Goal: Task Accomplishment & Management: Manage account settings

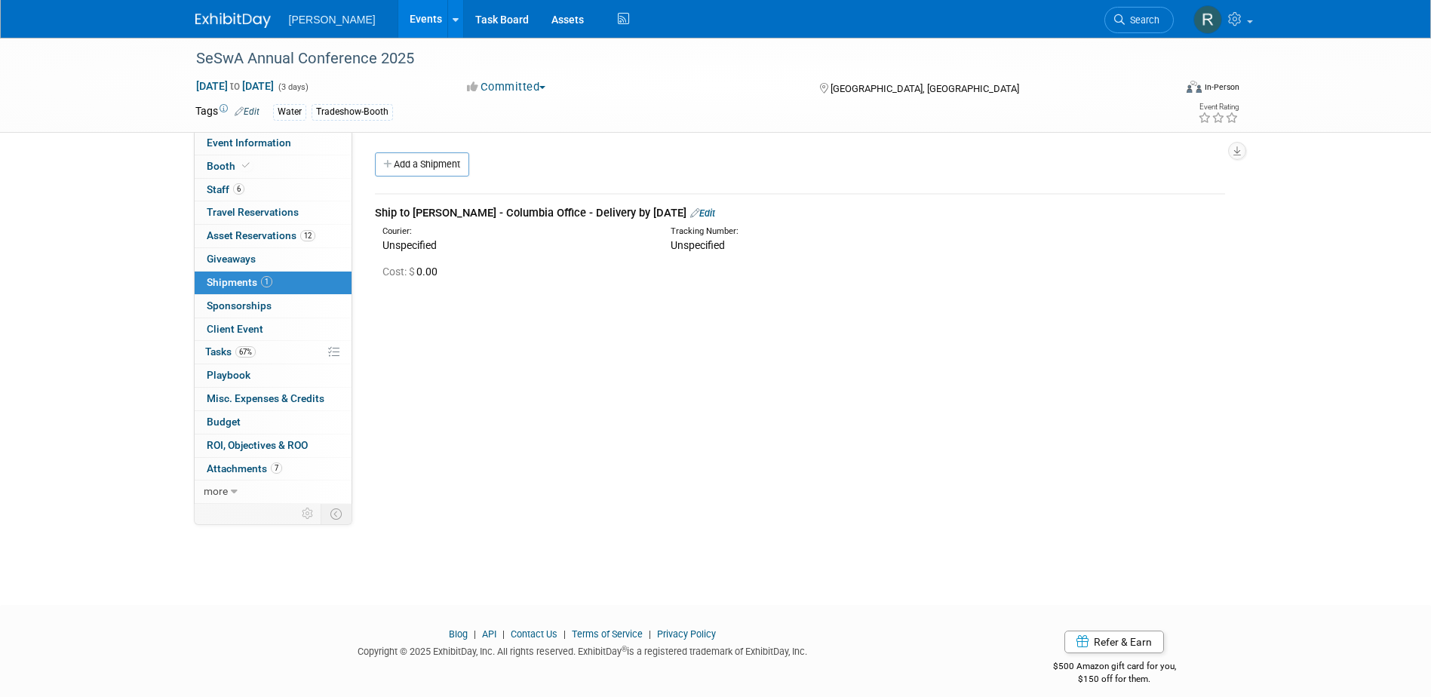
drag, startPoint x: 1125, startPoint y: 15, endPoint x: 1115, endPoint y: 19, distance: 10.5
click at [1126, 15] on span "Search" at bounding box center [1142, 19] width 35 height 11
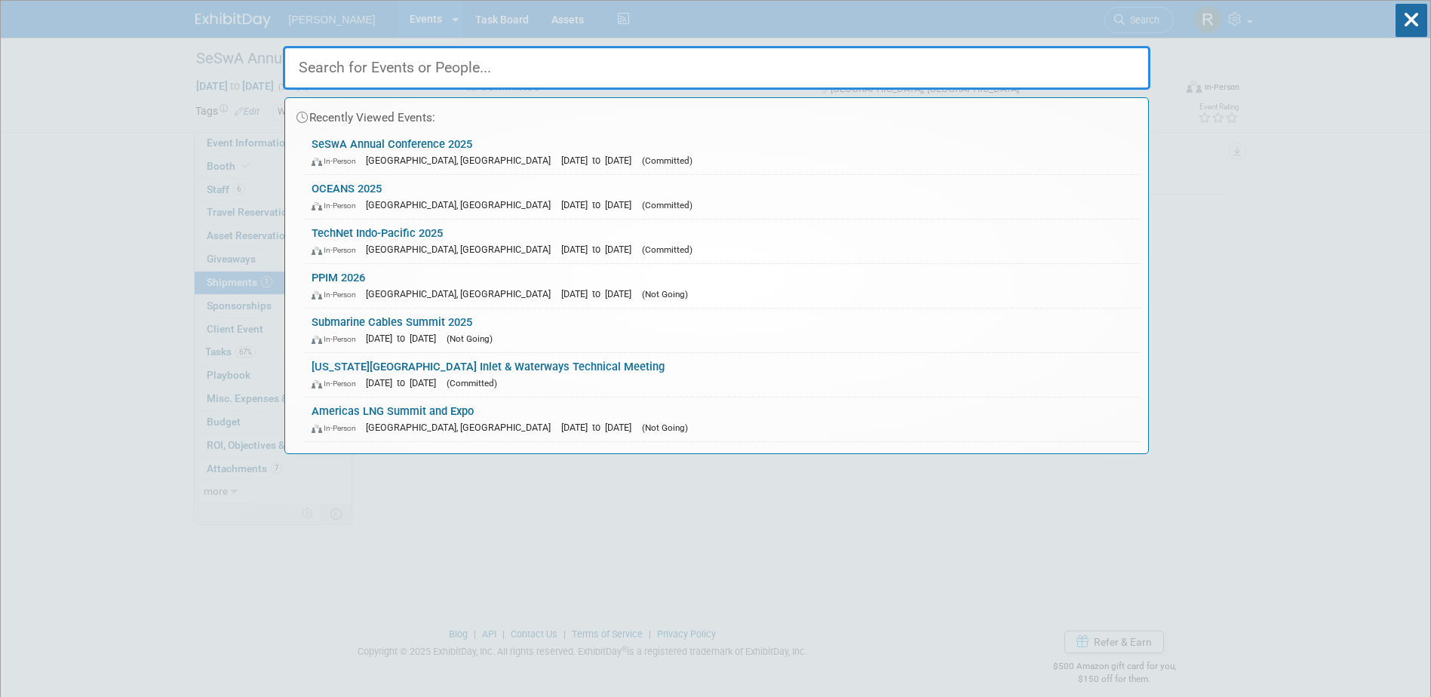
drag, startPoint x: 552, startPoint y: 224, endPoint x: 561, endPoint y: 229, distance: 10.5
click at [555, 224] on link "TechNet Indo-Pacific 2025 In-Person [GEOGRAPHIC_DATA], [GEOGRAPHIC_DATA] [DATE]…" at bounding box center [722, 242] width 837 height 44
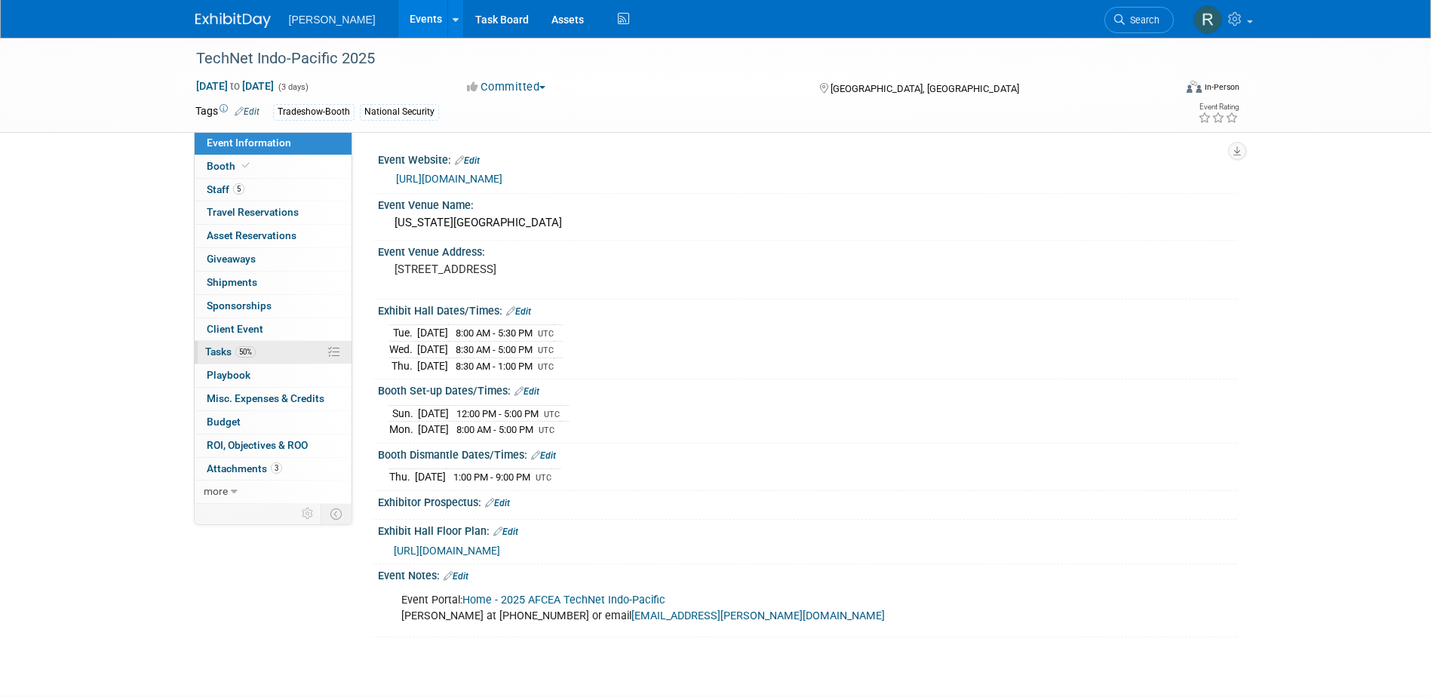
click at [278, 361] on link "50% Tasks 50%" at bounding box center [273, 352] width 157 height 23
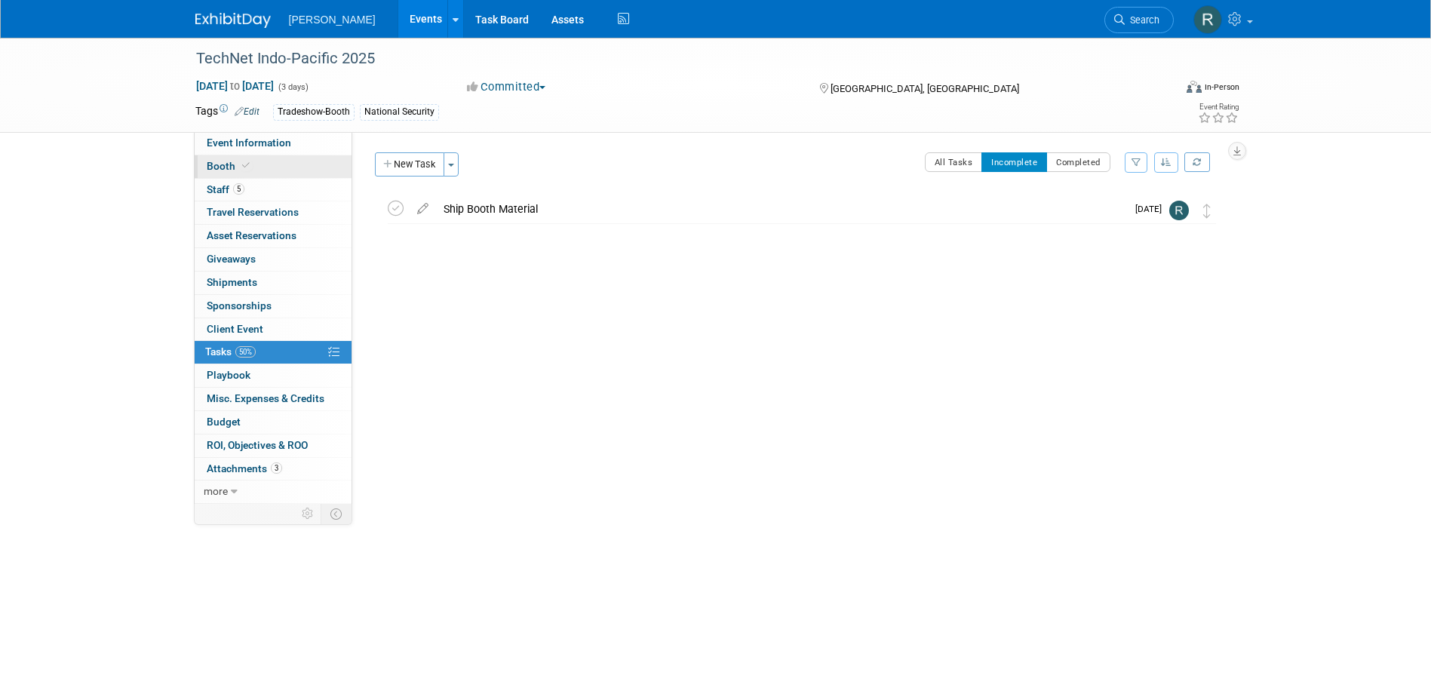
click at [279, 163] on link "Booth" at bounding box center [273, 166] width 157 height 23
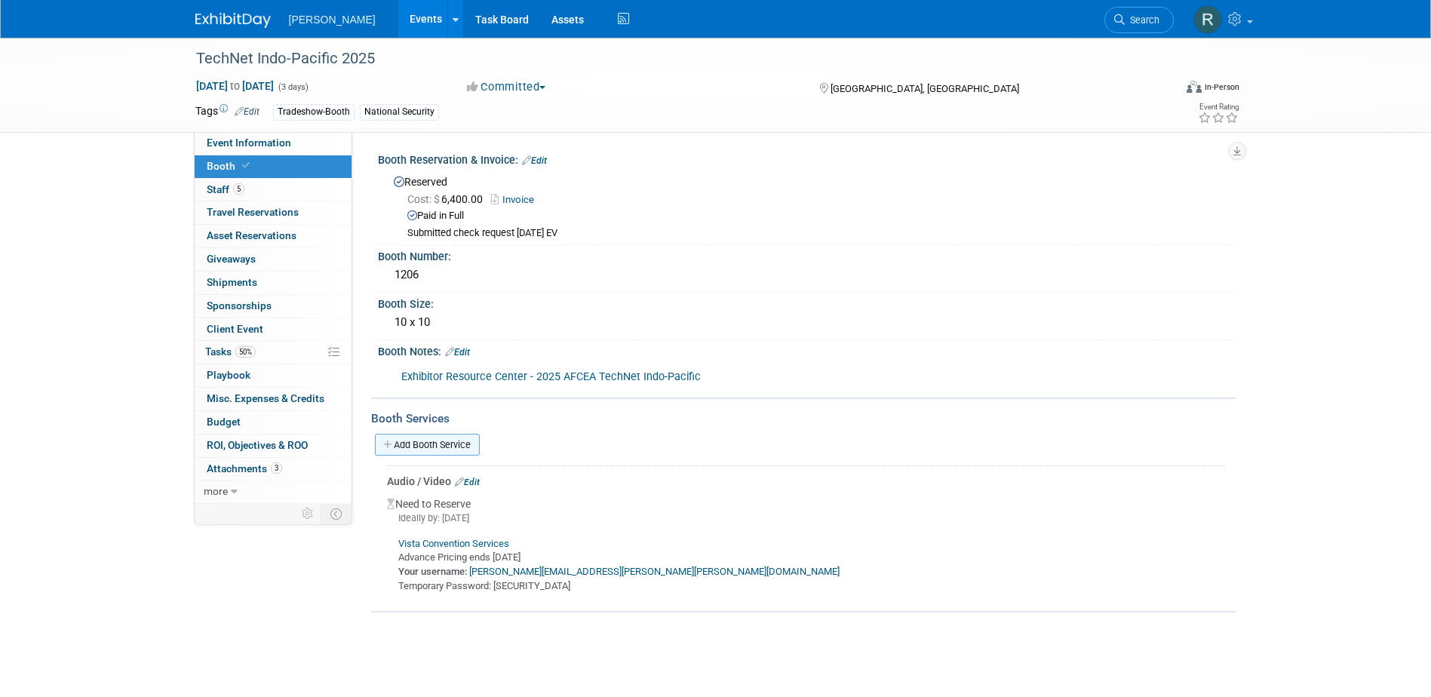
click at [442, 447] on link "Add Booth Service" at bounding box center [427, 445] width 105 height 22
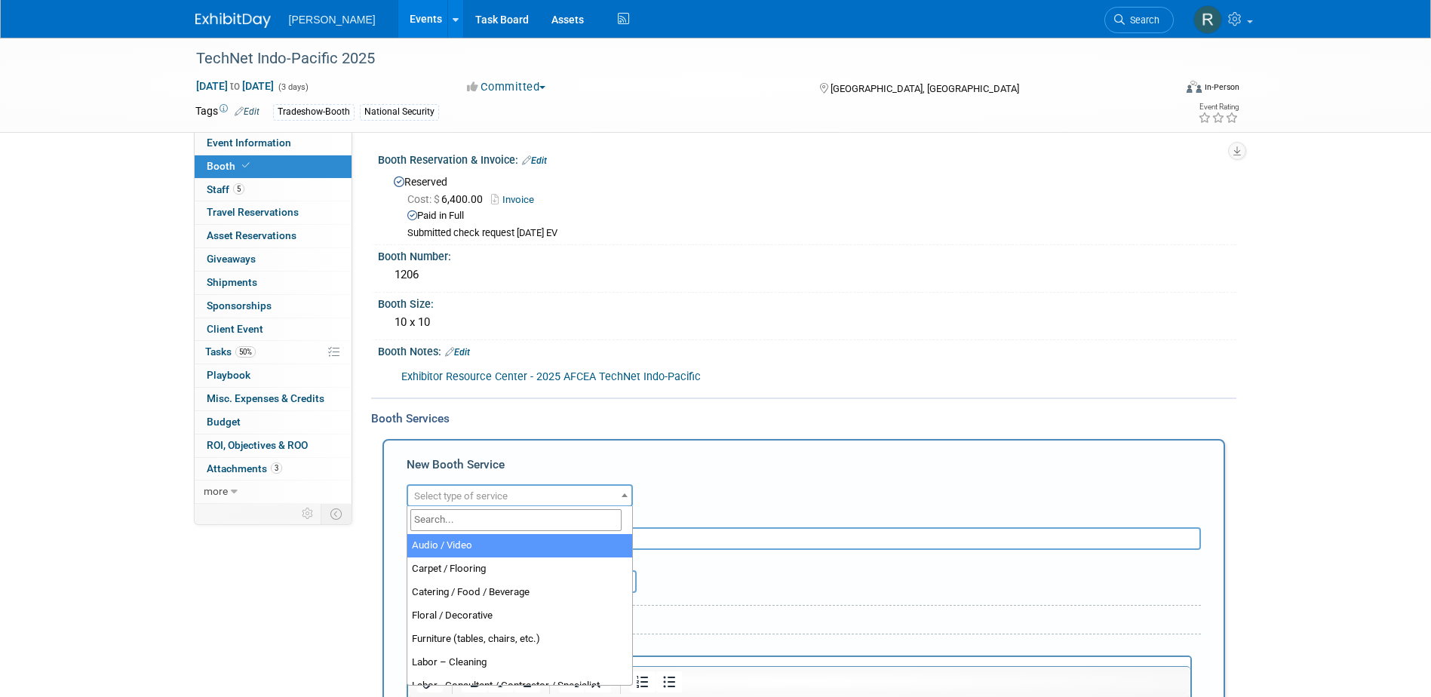
click at [465, 490] on span "Select type of service" at bounding box center [461, 495] width 94 height 11
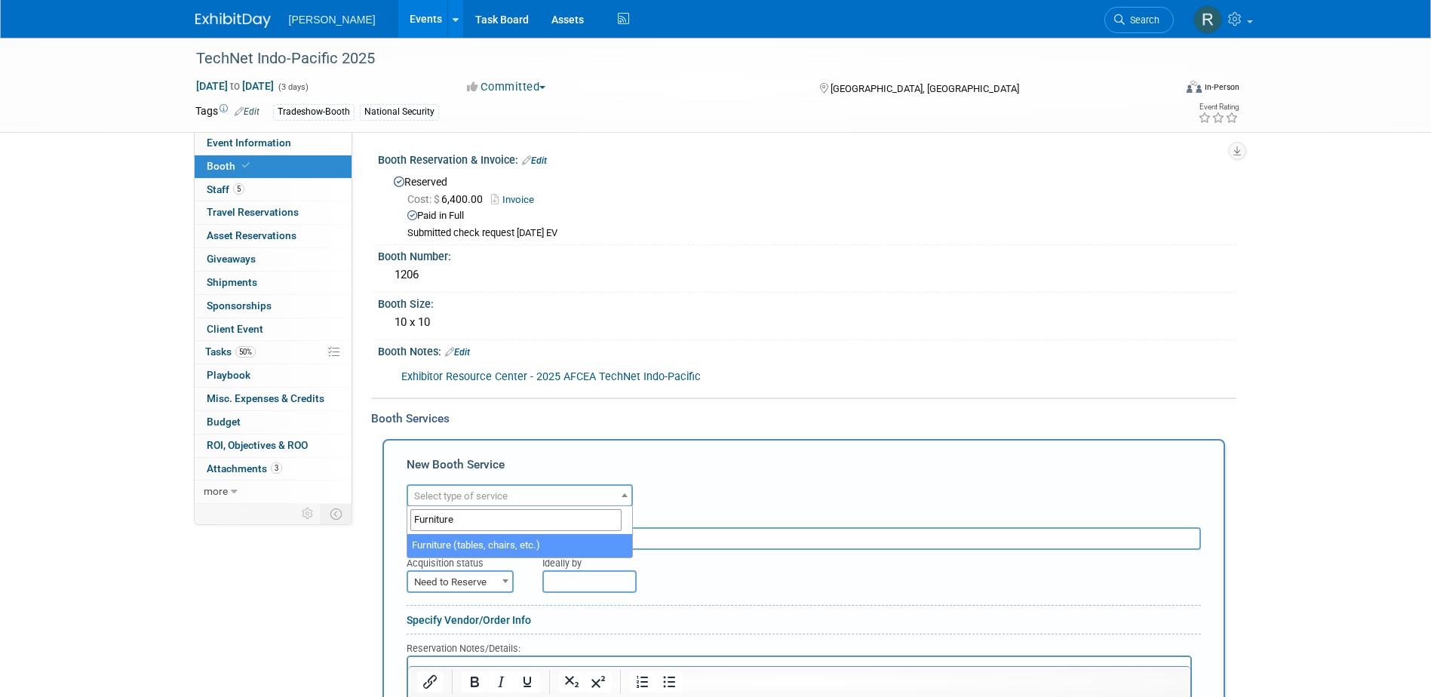
type input "Furniture"
select select "6"
click at [549, 540] on input "text" at bounding box center [804, 538] width 795 height 23
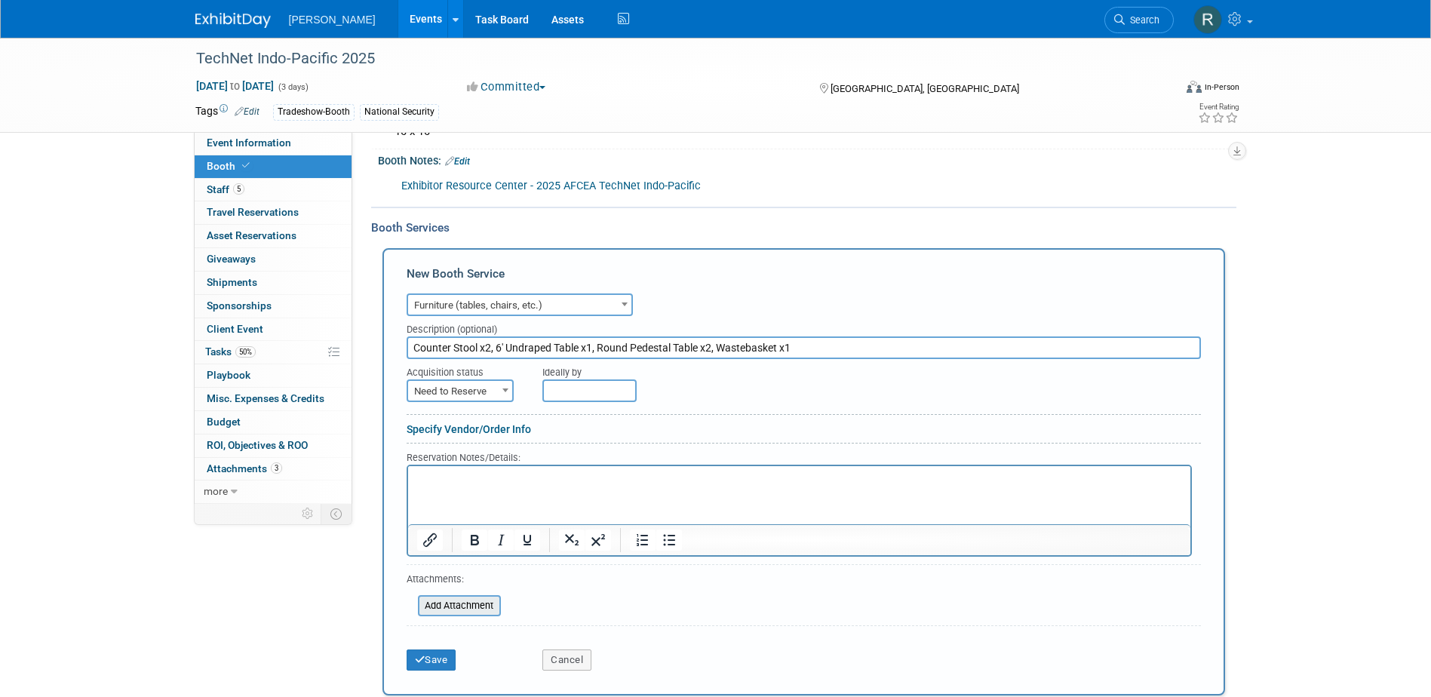
scroll to position [226, 0]
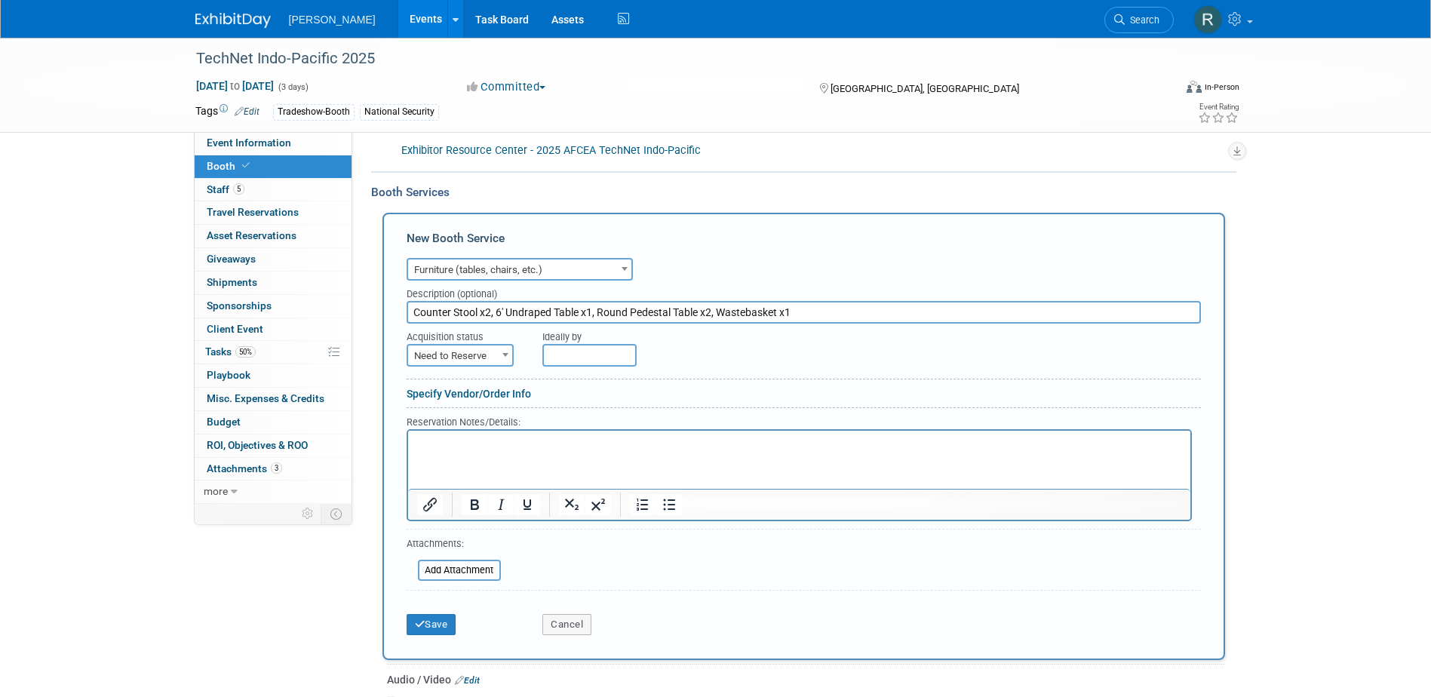
type input "Counter Stool x2, 6' Undraped Table x1, Round Pedestal Table x2, Wastebasket x1"
click at [484, 358] on span "Need to Reserve" at bounding box center [460, 356] width 104 height 21
select select "2"
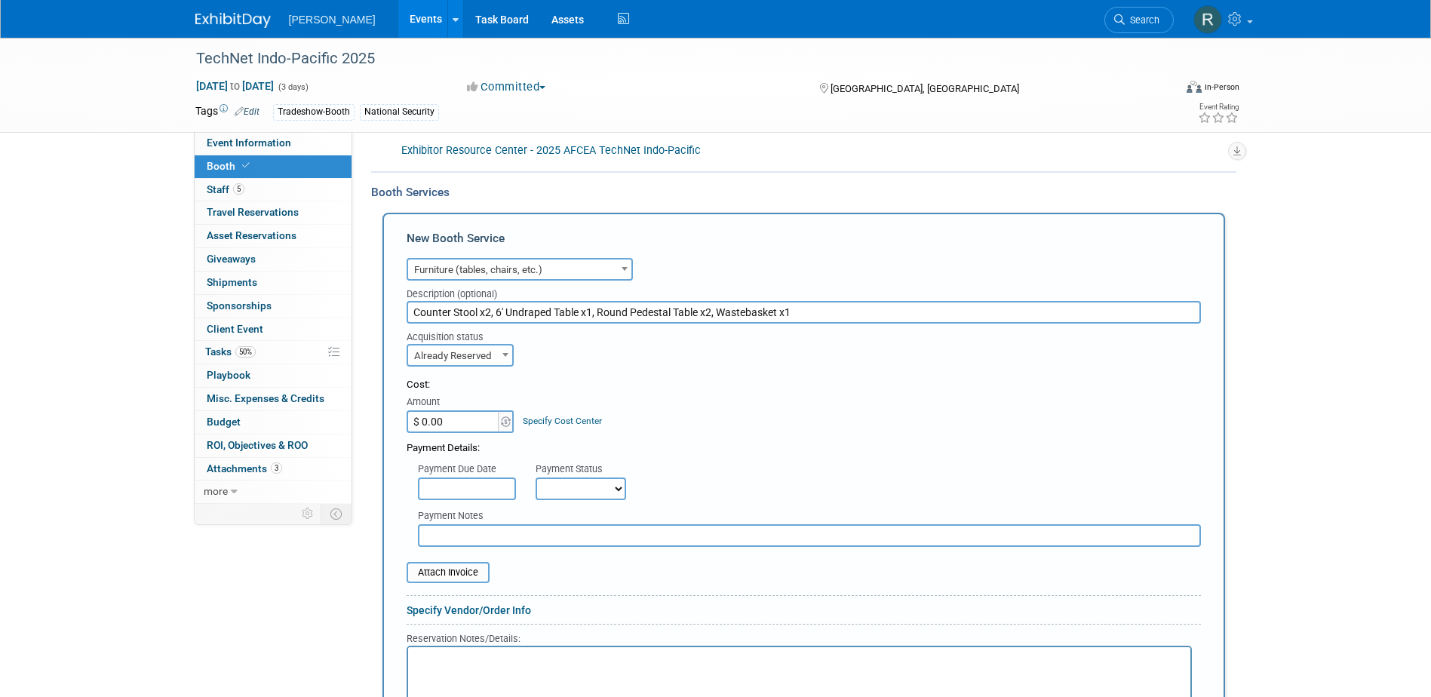
click at [466, 420] on input "$ 0.00" at bounding box center [454, 421] width 94 height 23
click at [472, 416] on input "$ 0.00" at bounding box center [454, 421] width 94 height 23
type input "$ 545.55"
click at [521, 416] on td "Specify Cost Center Cost Center -- Not Specified -- Advisory Services - Expense…" at bounding box center [558, 412] width 87 height 41
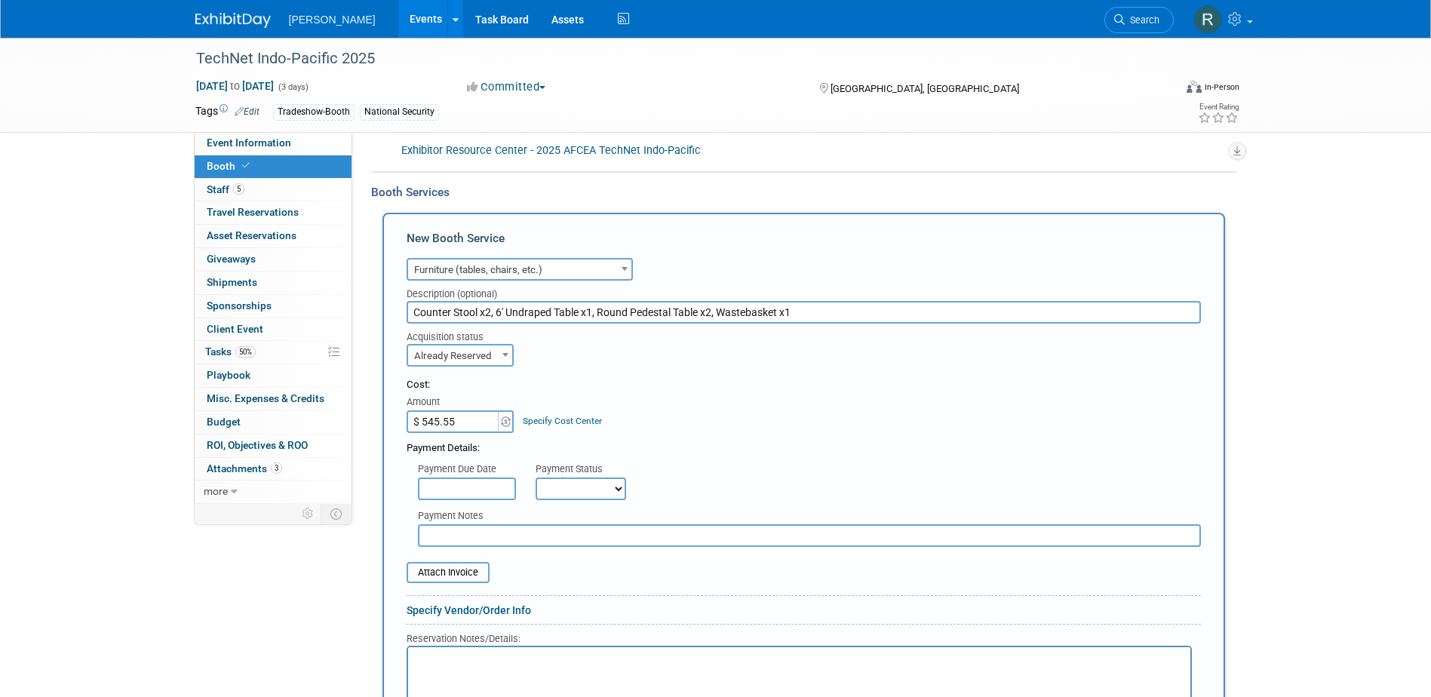
click at [532, 419] on link "Specify Cost Center" at bounding box center [562, 421] width 79 height 11
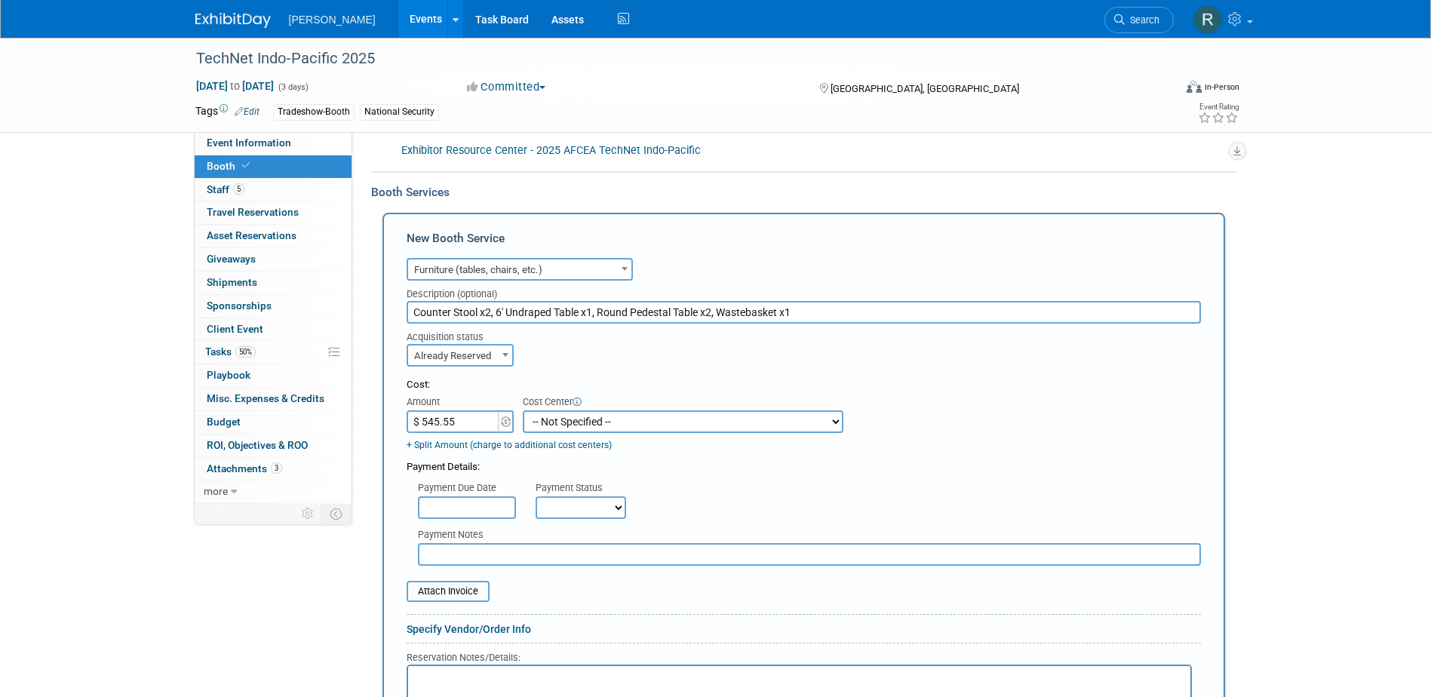
click at [534, 422] on select "-- Not Specified -- Advisory Services - Expenses_1001.502 Aerial Acquisition - …" at bounding box center [683, 421] width 321 height 23
select select "18966242"
click at [523, 410] on select "-- Not Specified -- Advisory Services - Expenses_1001.502 Aerial Acquisition - …" at bounding box center [683, 421] width 321 height 23
click at [481, 505] on input "text" at bounding box center [467, 507] width 98 height 23
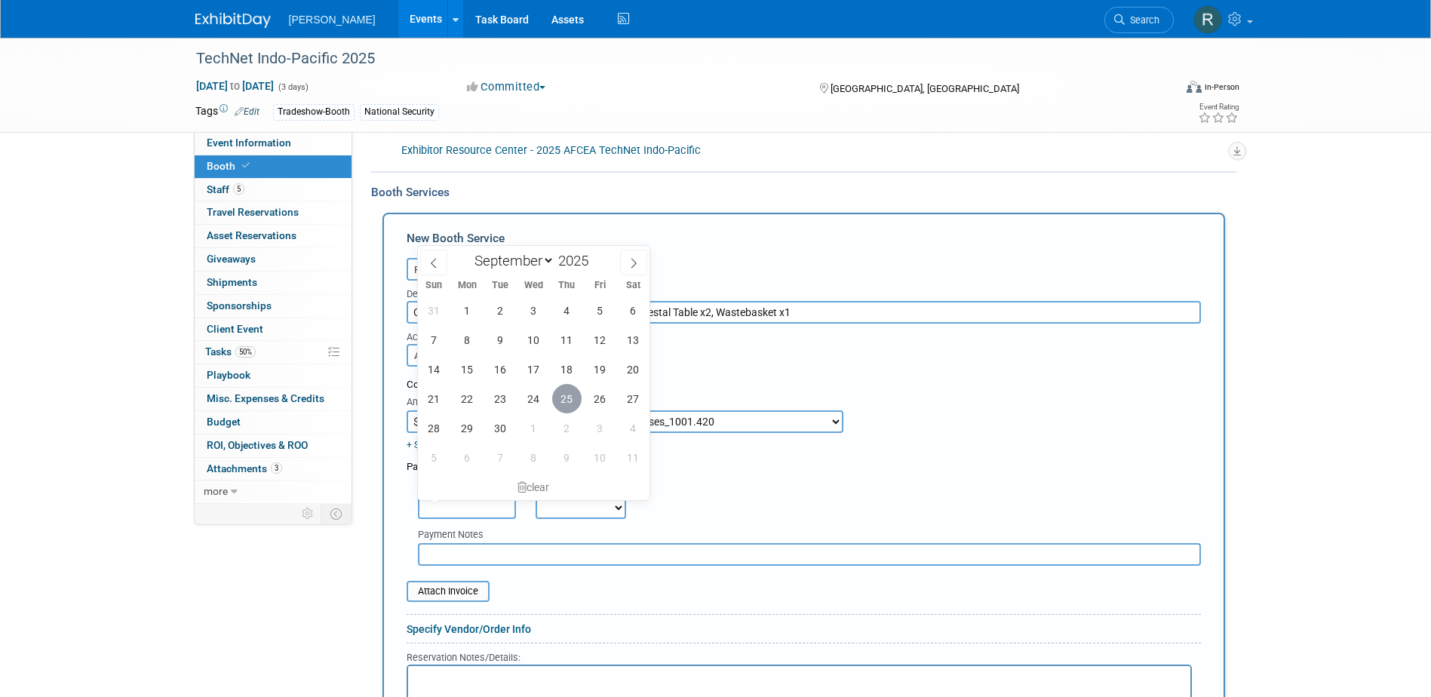
drag, startPoint x: 567, startPoint y: 388, endPoint x: 564, endPoint y: 478, distance: 90.6
click at [567, 389] on span "25" at bounding box center [566, 398] width 29 height 29
type input "Sep 25, 2025"
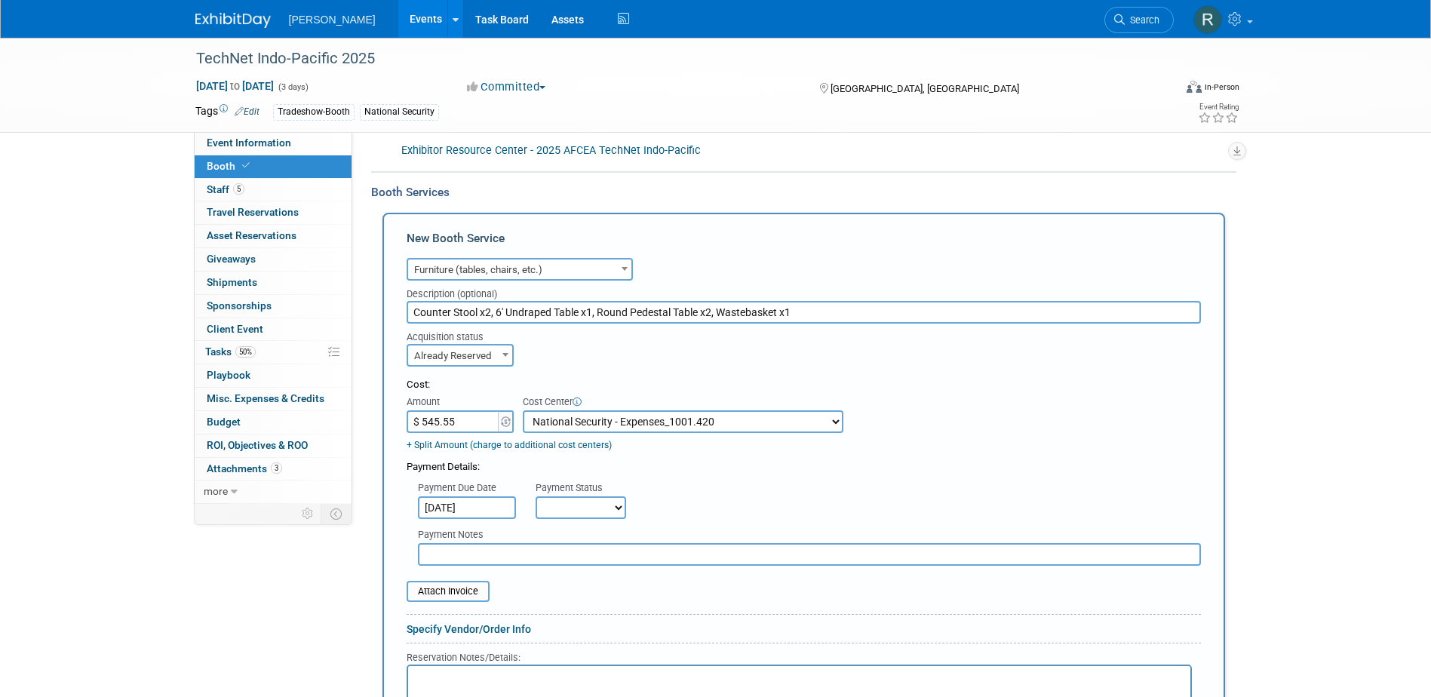
drag, startPoint x: 579, startPoint y: 509, endPoint x: 580, endPoint y: 522, distance: 12.8
click at [579, 509] on select "Not Paid Yet Partially Paid Paid in Full" at bounding box center [581, 507] width 91 height 23
select select "1"
click at [536, 496] on select "Not Paid Yet Partially Paid Paid in Full" at bounding box center [581, 507] width 91 height 23
click at [582, 549] on input "text" at bounding box center [809, 554] width 783 height 23
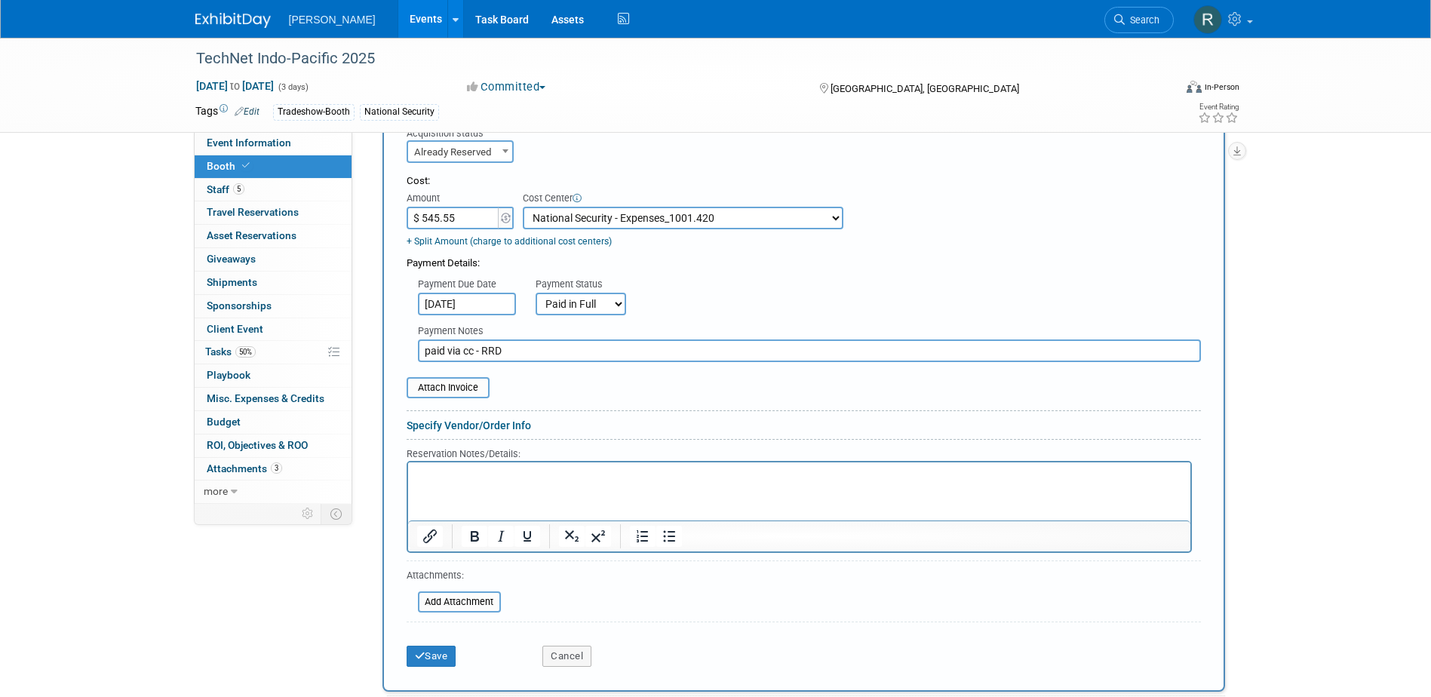
scroll to position [453, 0]
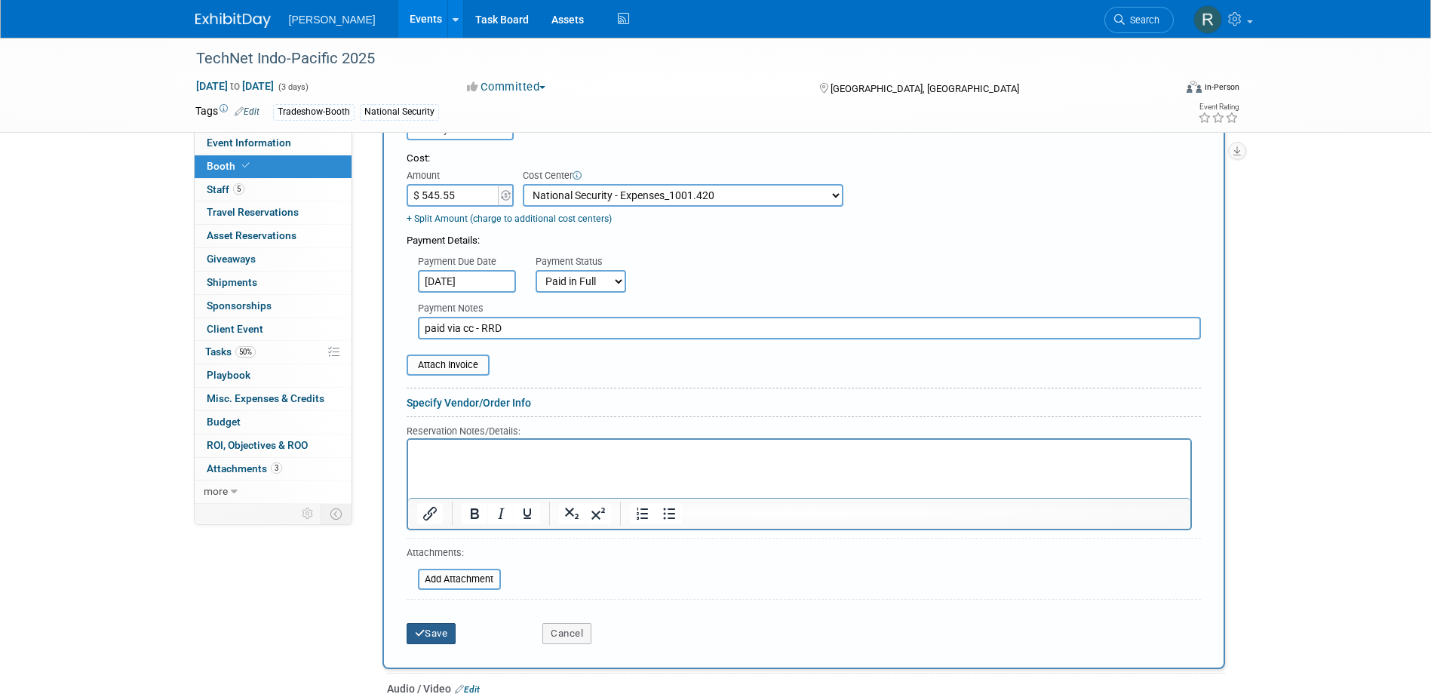
type input "paid via cc - RRD"
click at [444, 635] on button "Save" at bounding box center [432, 633] width 50 height 21
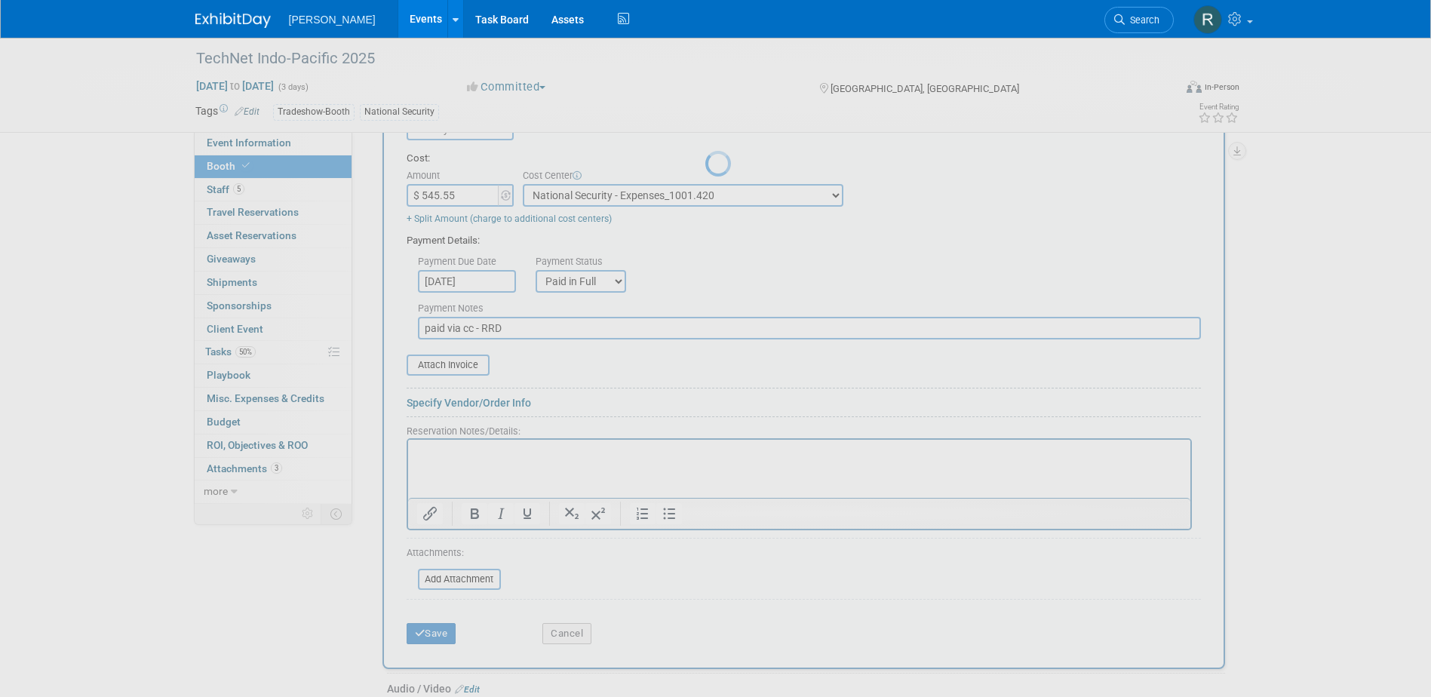
scroll to position [94, 0]
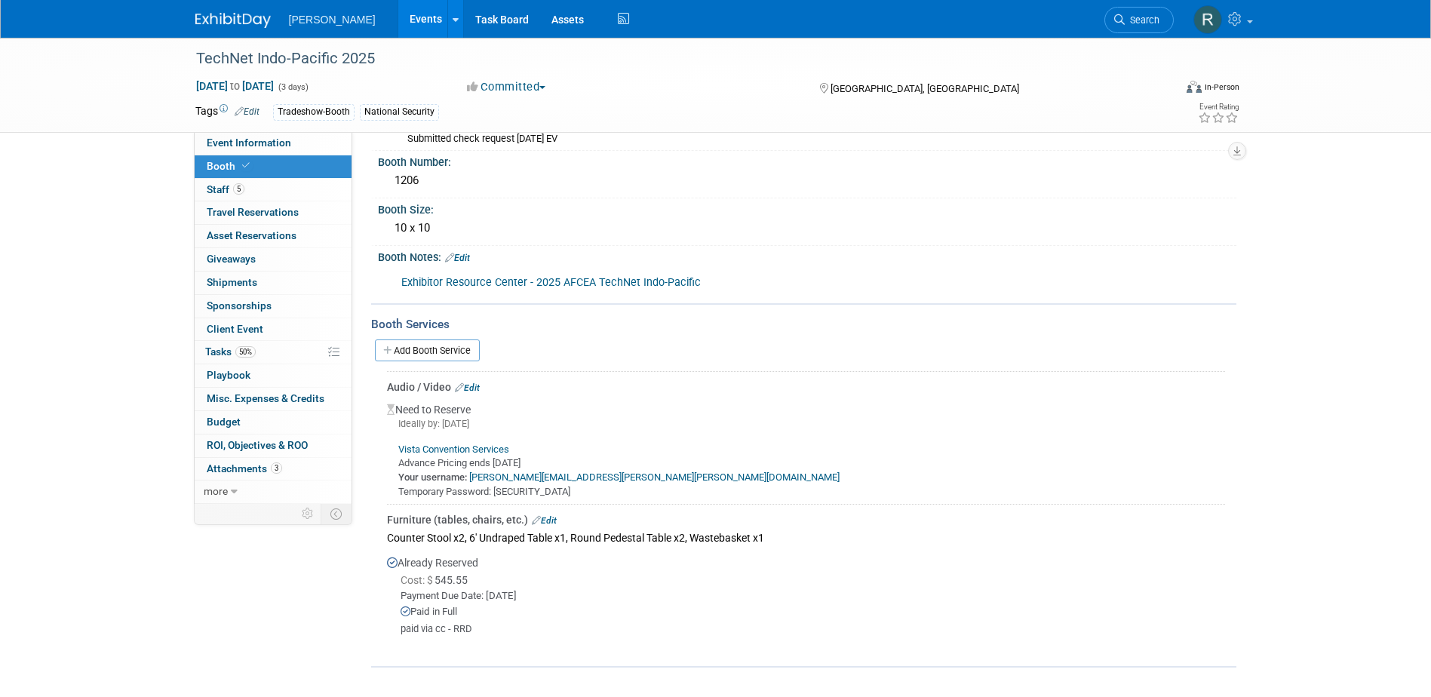
drag, startPoint x: 444, startPoint y: 340, endPoint x: 444, endPoint y: 350, distance: 9.8
click at [444, 340] on link "Add Booth Service" at bounding box center [427, 351] width 105 height 22
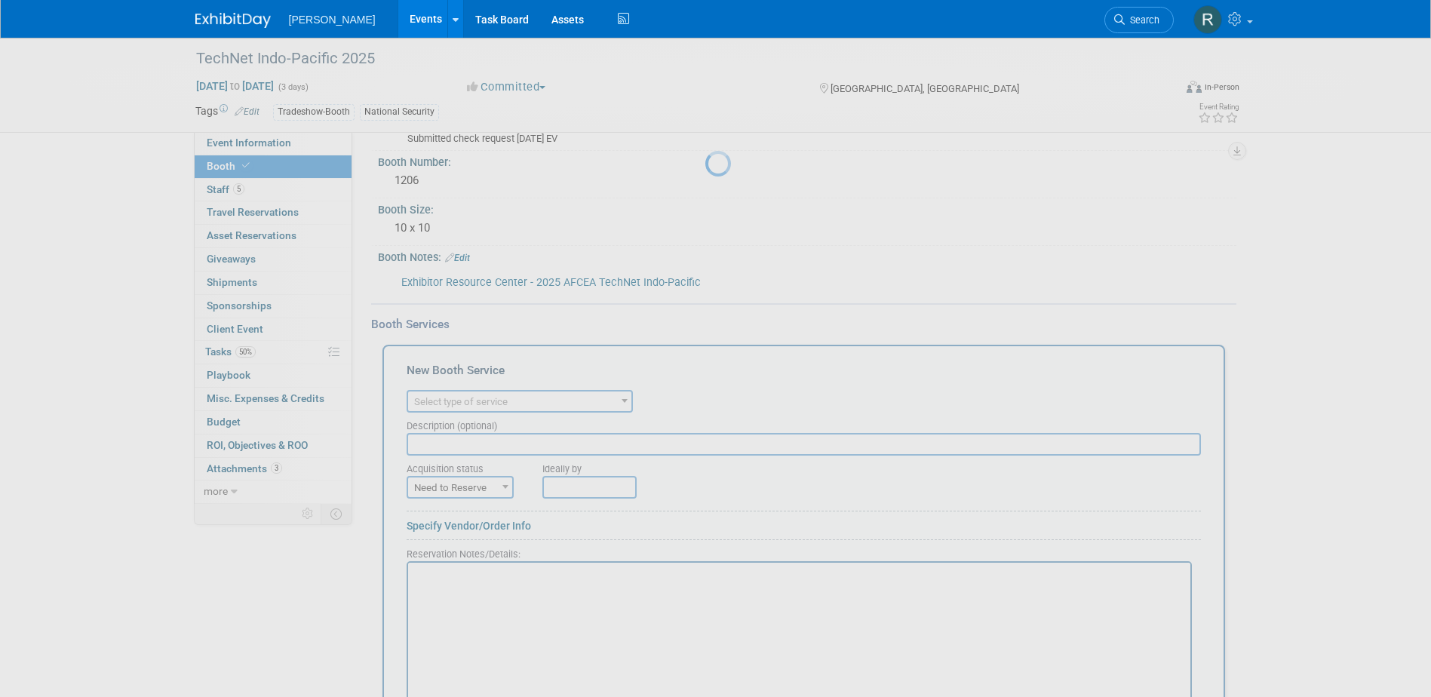
scroll to position [0, 0]
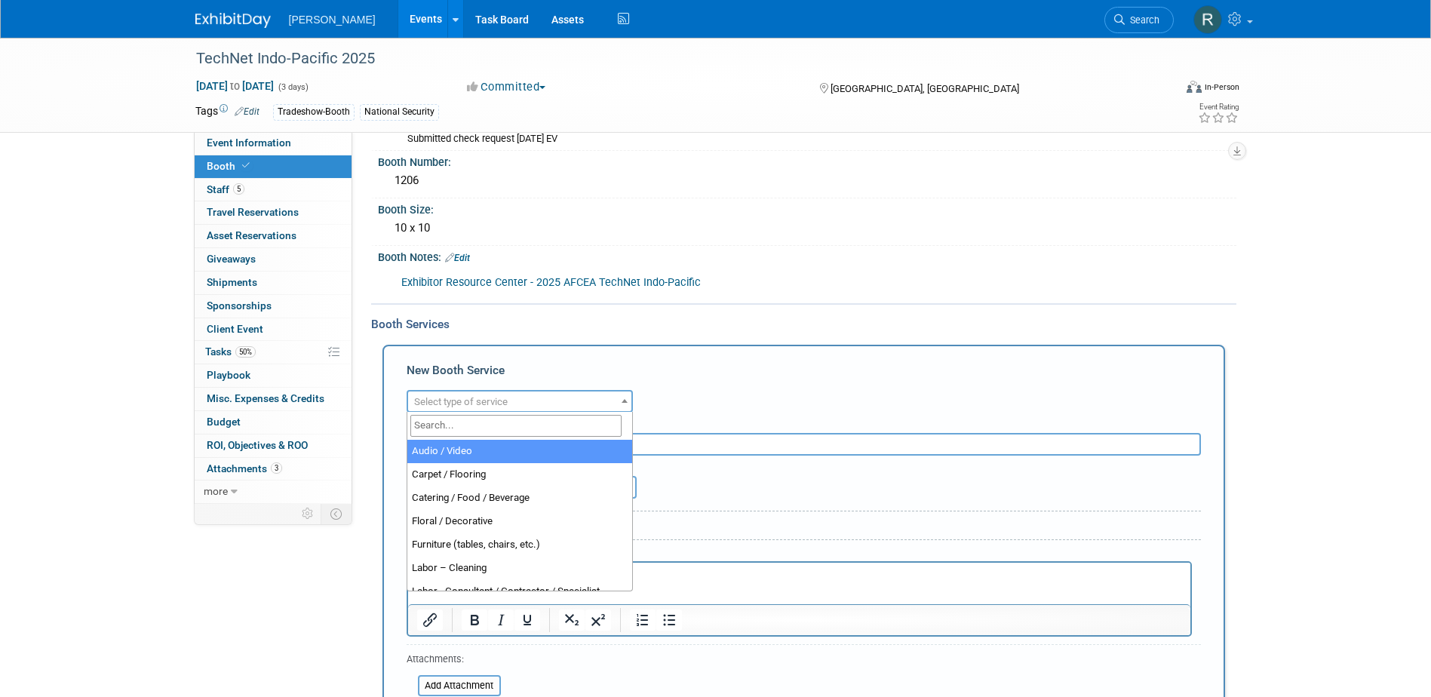
click at [449, 393] on span "Select type of service" at bounding box center [519, 402] width 223 height 21
click at [447, 421] on input "search" at bounding box center [515, 426] width 211 height 22
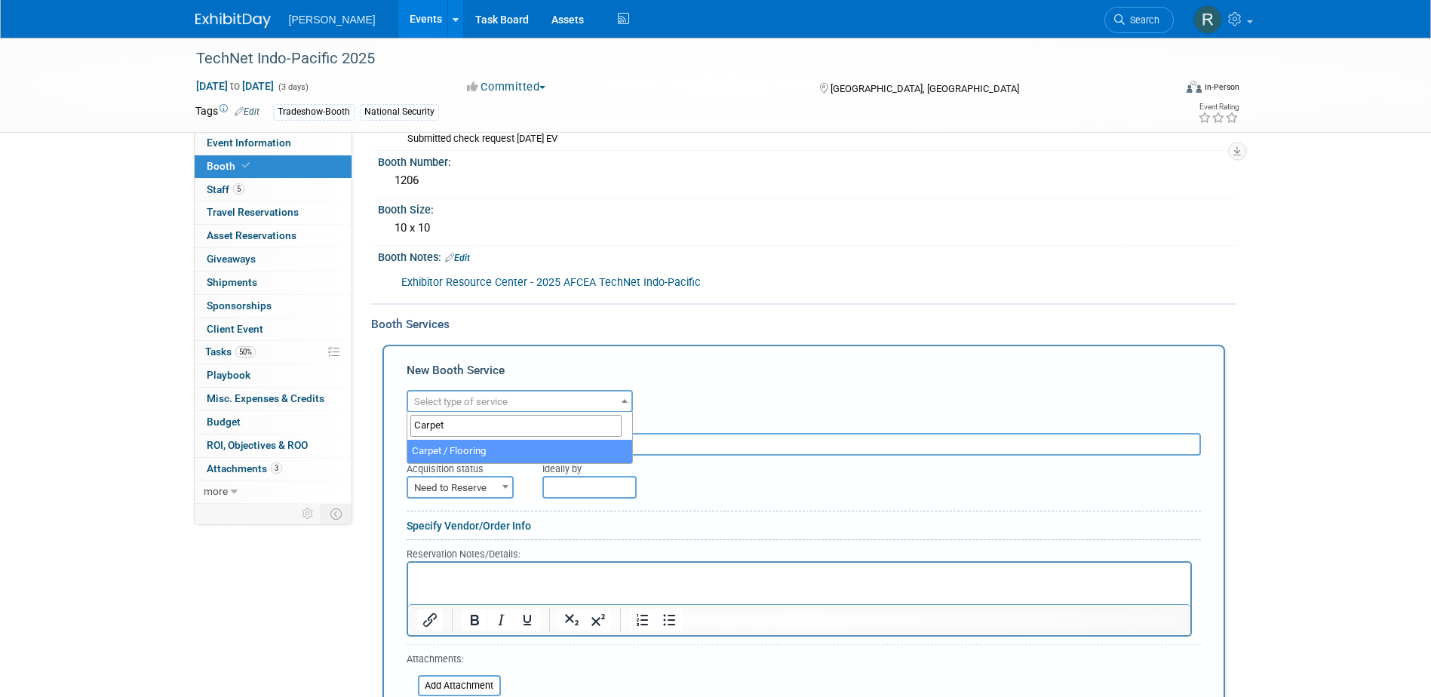
type input "Carpet"
select select "4"
click at [579, 440] on input "text" at bounding box center [804, 444] width 795 height 23
type input "10 x 10 carpet, gray x1, 10 x 10 padding"
click at [496, 488] on span "Need to Reserve" at bounding box center [460, 488] width 104 height 21
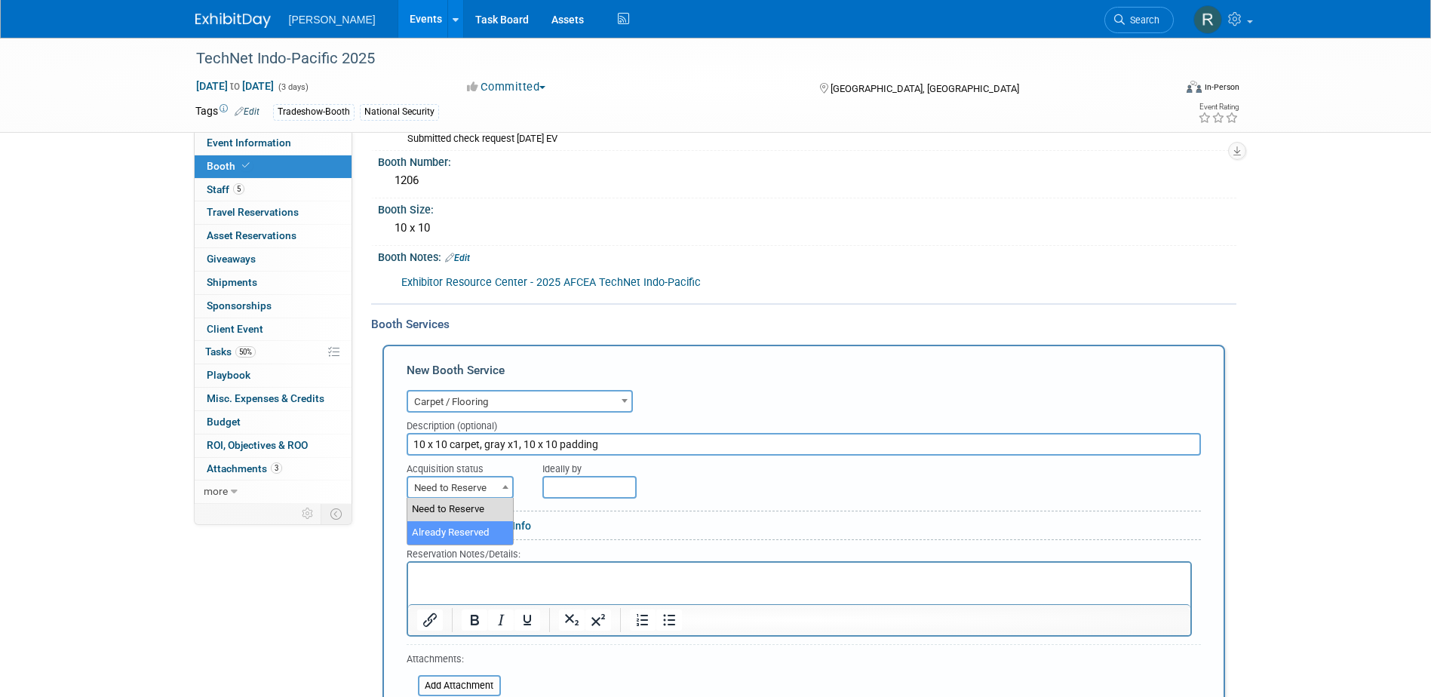
select select "2"
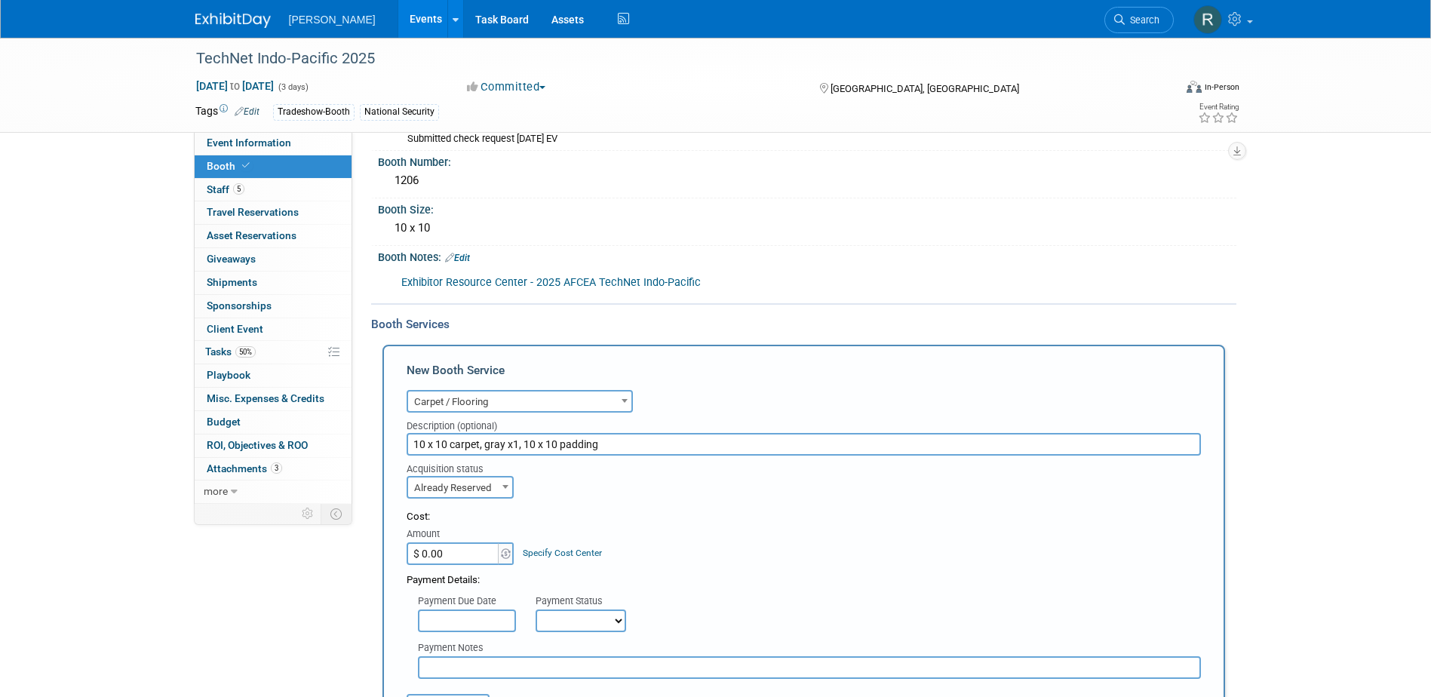
click at [469, 558] on input "$ 0.00" at bounding box center [454, 554] width 94 height 23
type input "$ 389.01"
drag, startPoint x: 525, startPoint y: 552, endPoint x: 541, endPoint y: 545, distance: 17.2
click at [527, 552] on link "Specify Cost Center" at bounding box center [562, 553] width 79 height 11
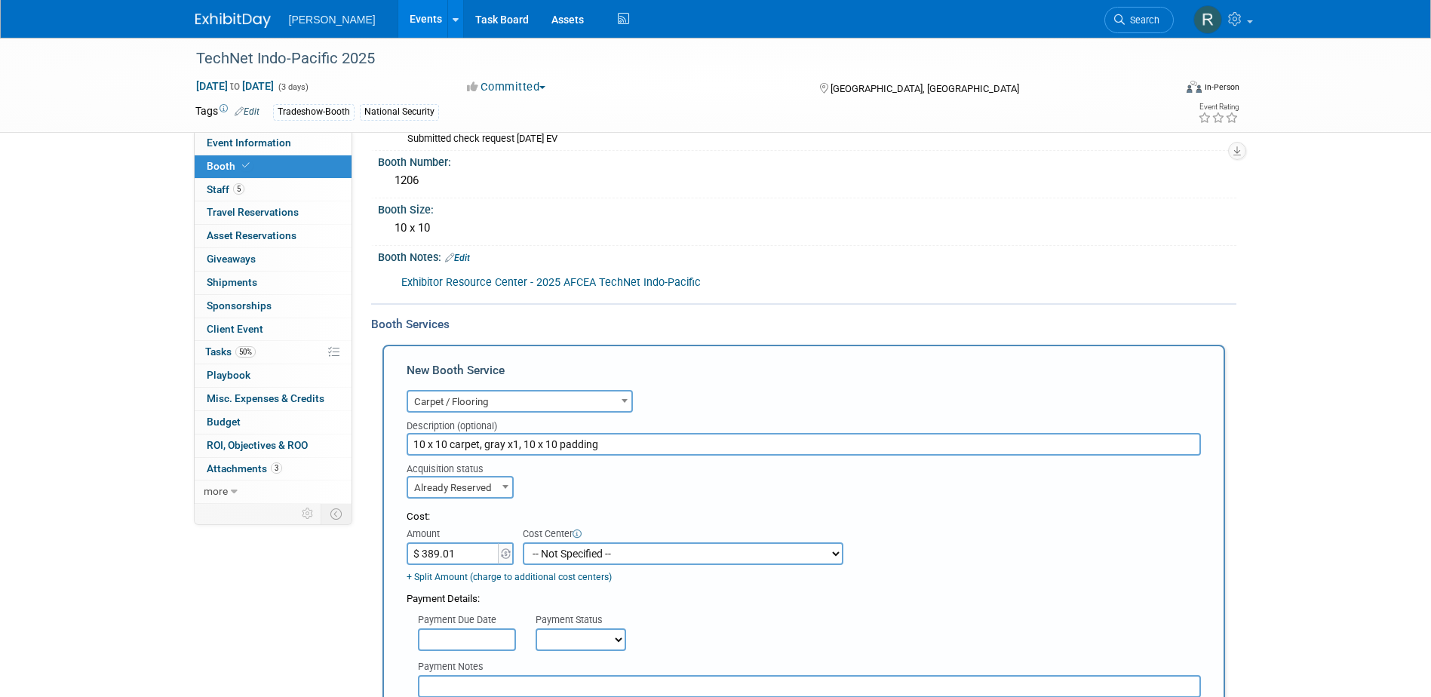
drag, startPoint x: 545, startPoint y: 558, endPoint x: 548, endPoint y: 549, distance: 9.5
click at [545, 558] on select "-- Not Specified -- Advisory Services - Expenses_1001.502 Aerial Acquisition - …" at bounding box center [683, 554] width 321 height 23
select select "18966242"
click at [523, 543] on select "-- Not Specified -- Advisory Services - Expenses_1001.502 Aerial Acquisition - …" at bounding box center [683, 554] width 321 height 23
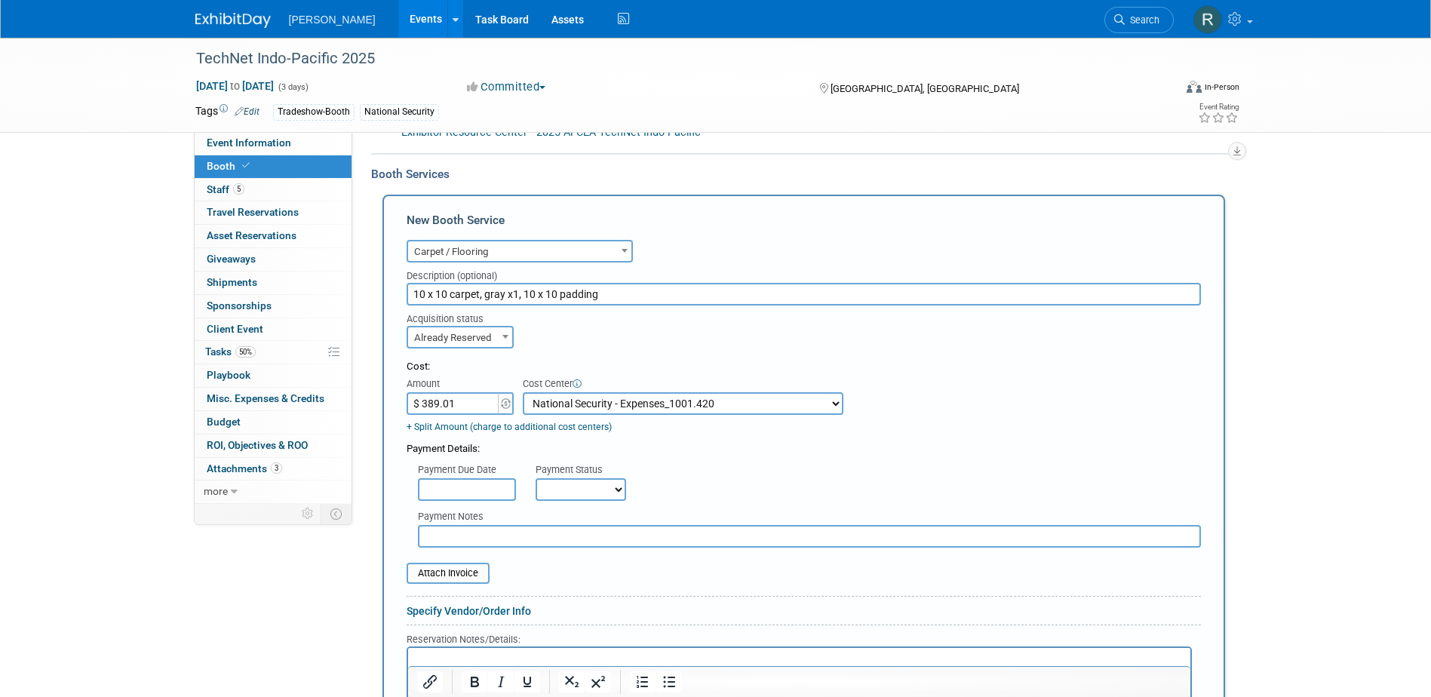
scroll to position [245, 0]
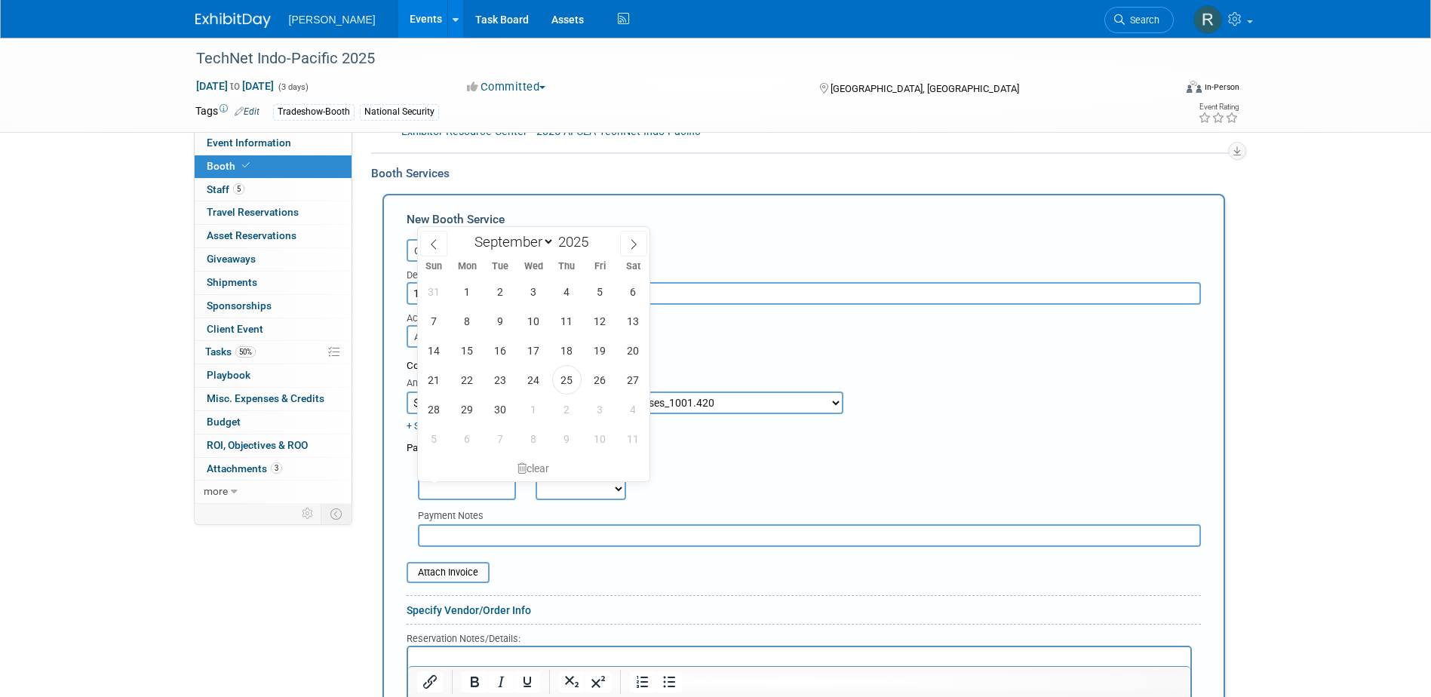
click at [478, 495] on input "text" at bounding box center [467, 489] width 98 height 23
drag, startPoint x: 574, startPoint y: 373, endPoint x: 574, endPoint y: 419, distance: 45.3
click at [574, 374] on span "25" at bounding box center [566, 379] width 29 height 29
type input "Sep 25, 2025"
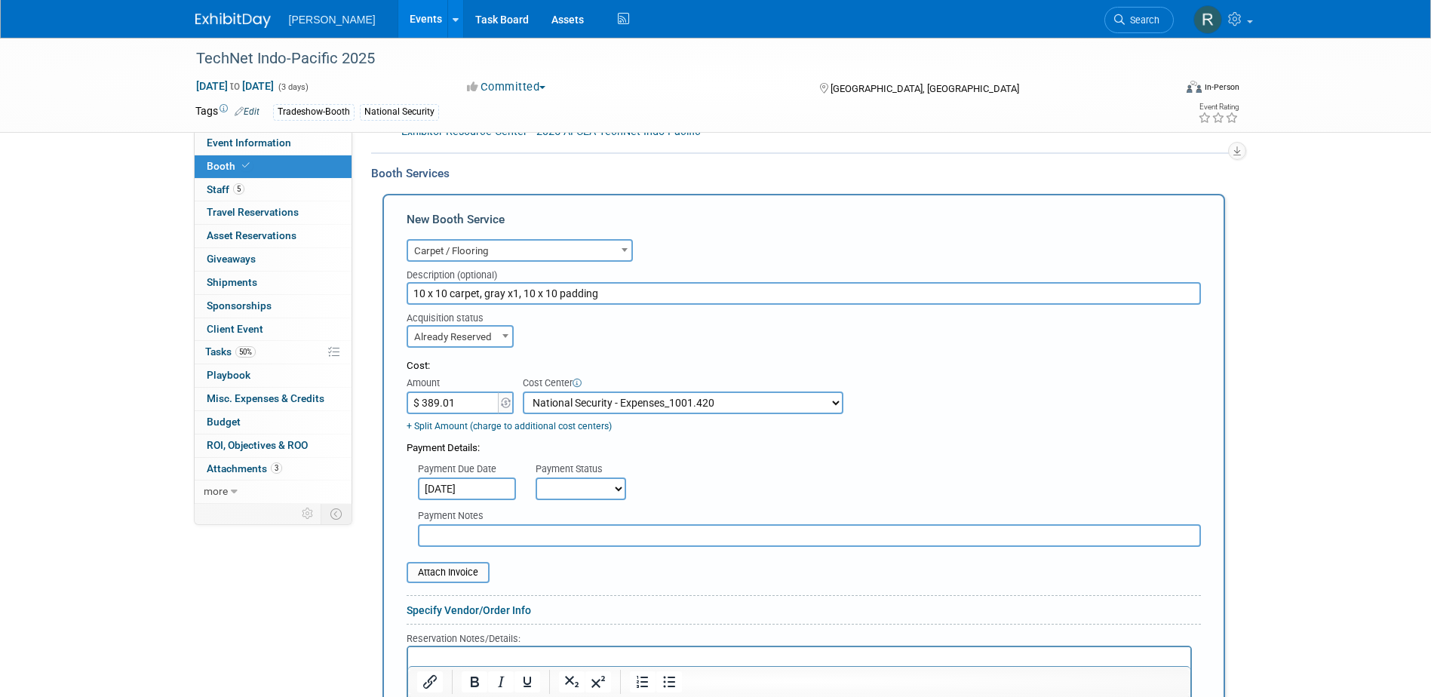
click at [574, 485] on select "Not Paid Yet Partially Paid Paid in Full" at bounding box center [581, 489] width 91 height 23
select select "1"
click at [536, 478] on select "Not Paid Yet Partially Paid Paid in Full" at bounding box center [581, 489] width 91 height 23
click at [586, 542] on input "text" at bounding box center [809, 535] width 783 height 23
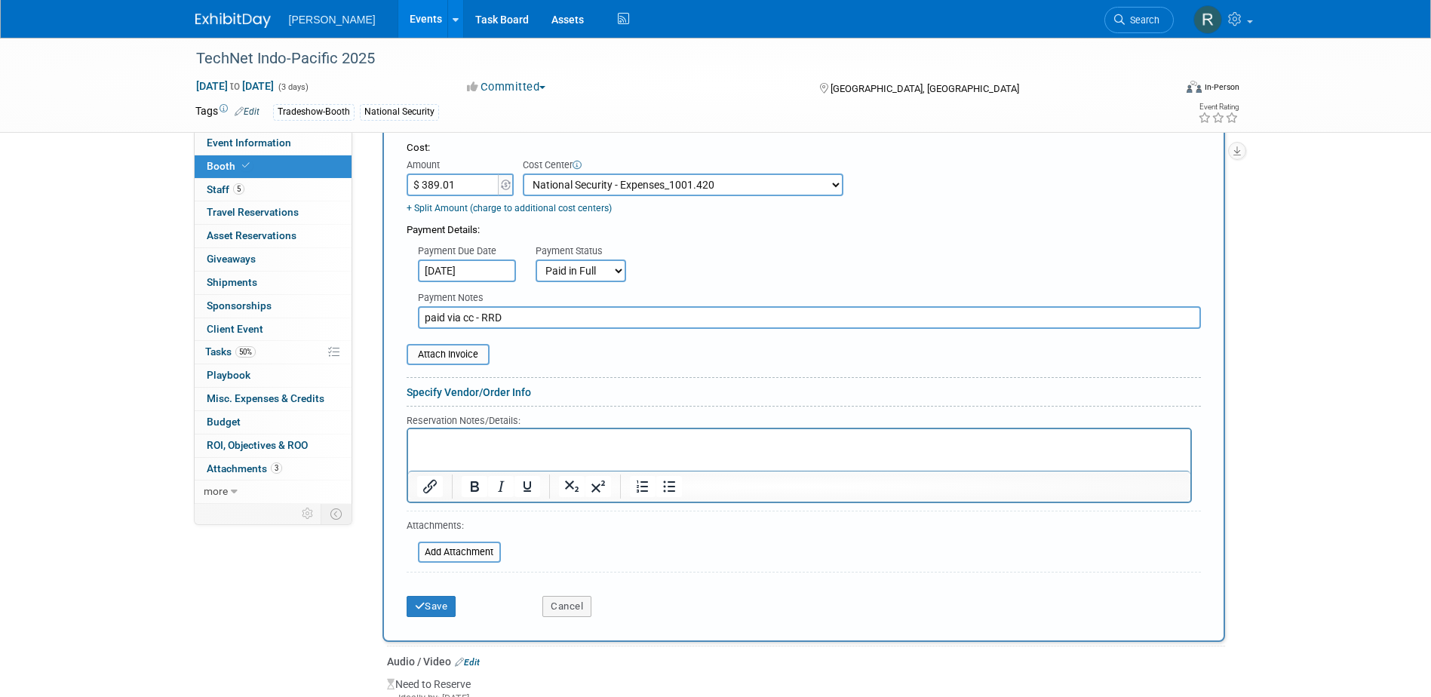
scroll to position [472, 0]
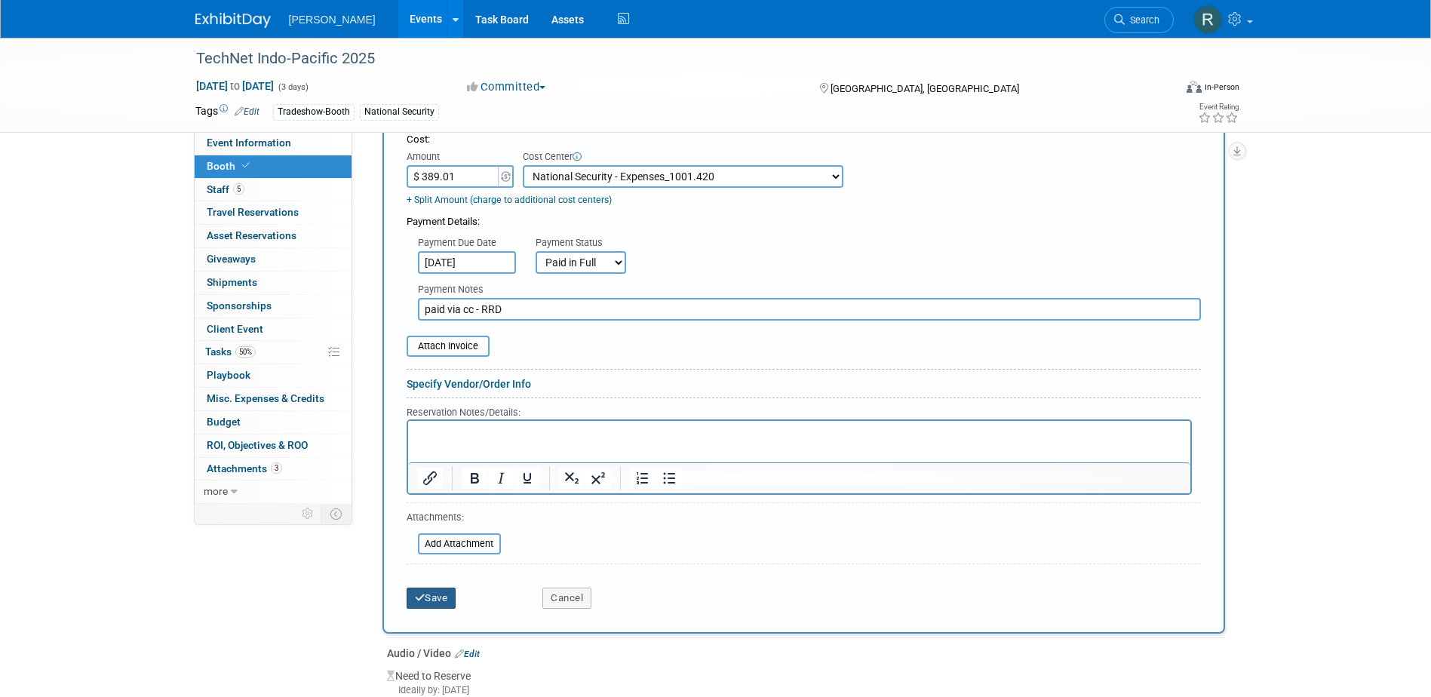
type input "paid via cc - RRD"
click at [440, 598] on button "Save" at bounding box center [432, 598] width 50 height 21
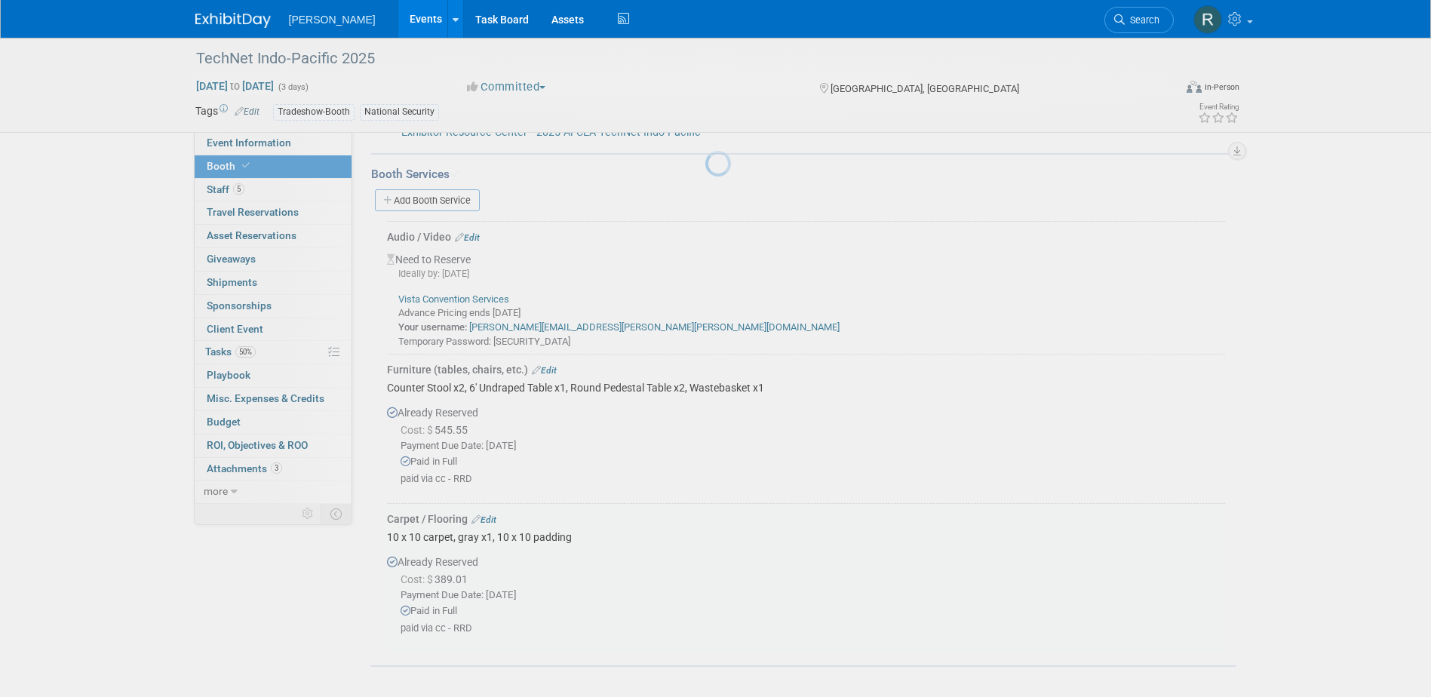
scroll to position [244, 0]
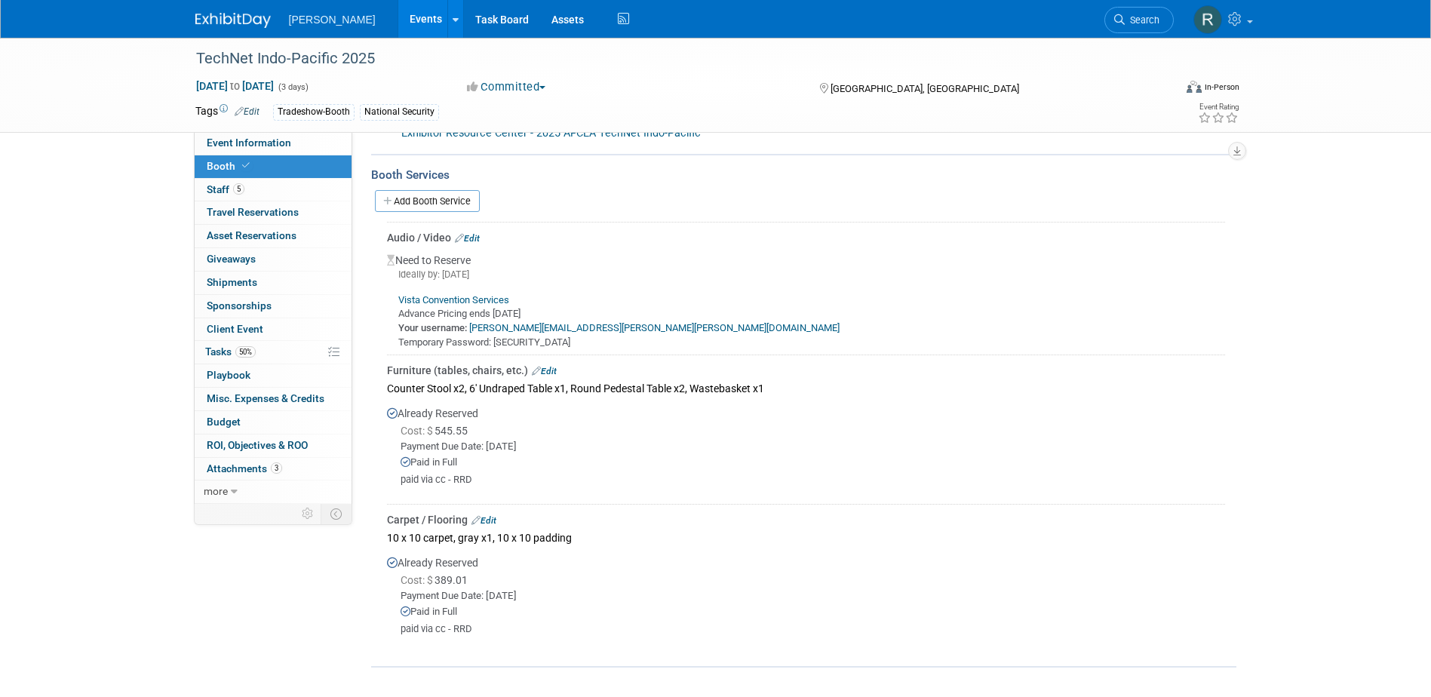
click at [546, 372] on link "Edit" at bounding box center [544, 371] width 25 height 11
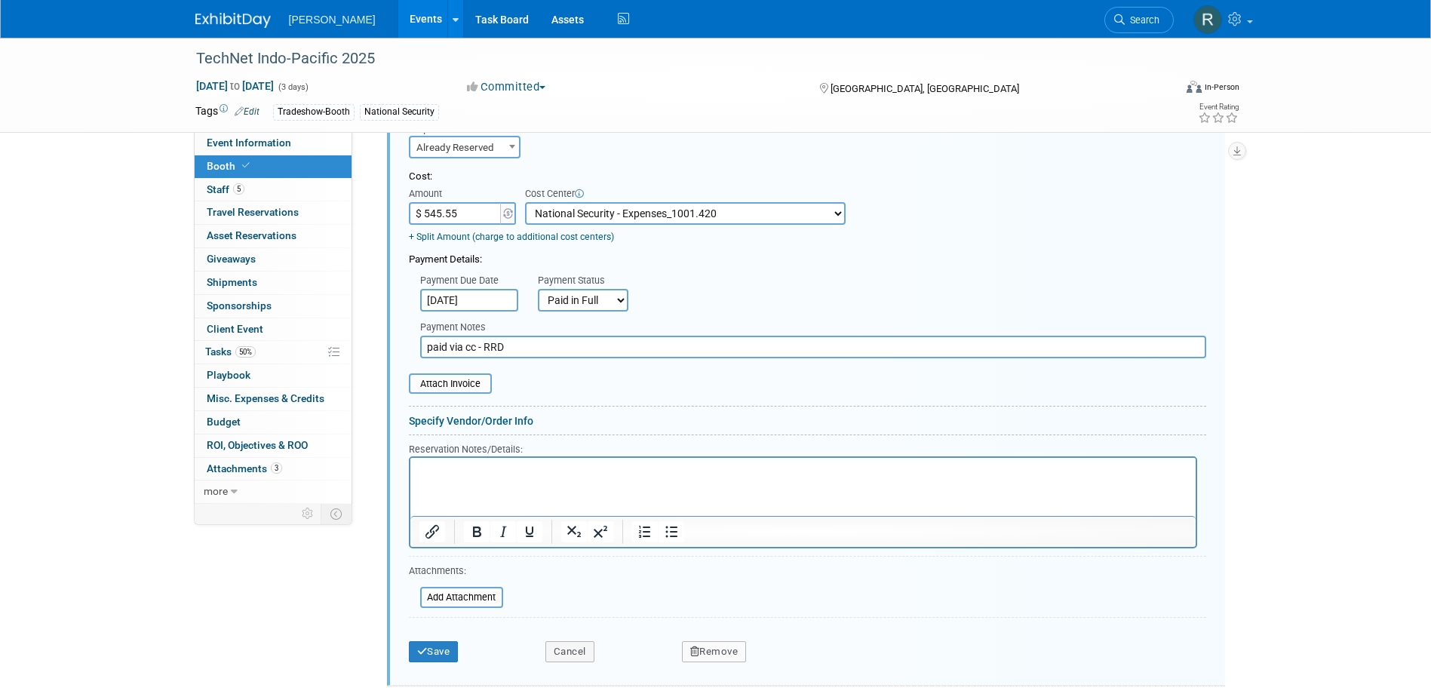
scroll to position [578, 0]
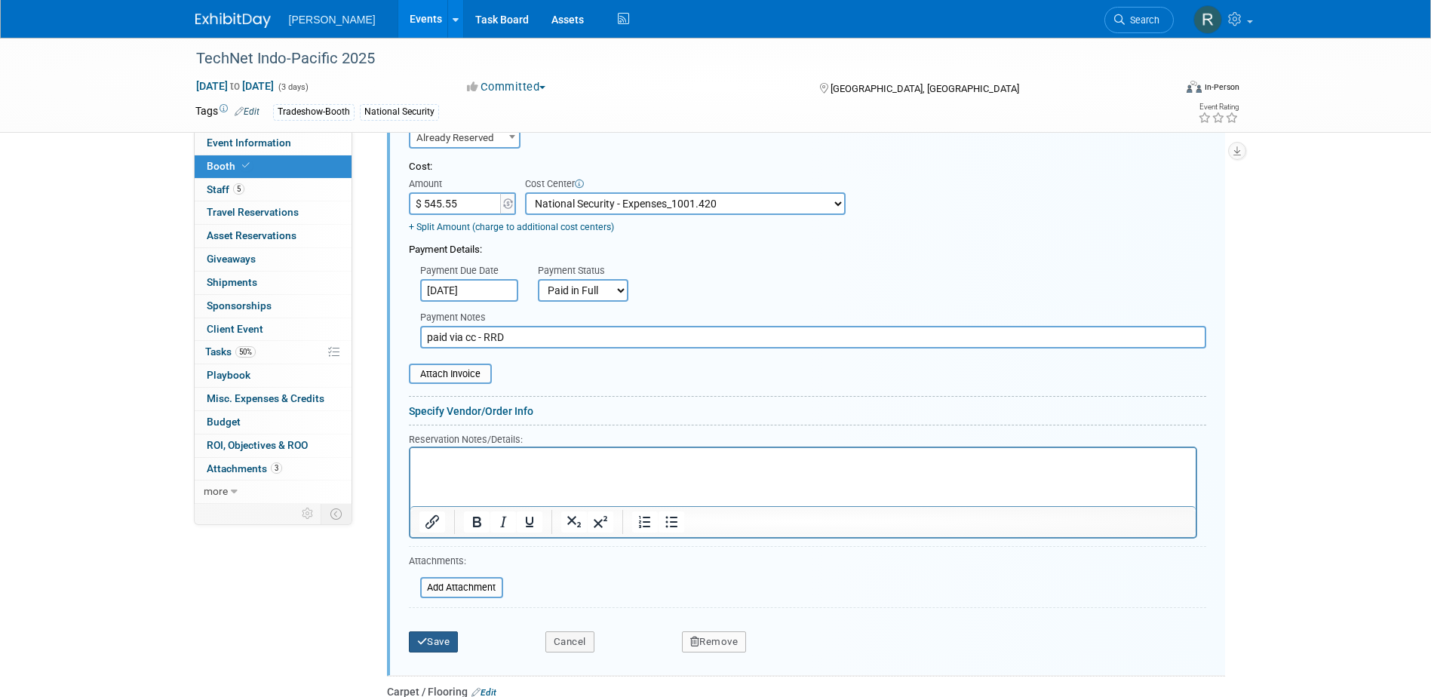
click at [453, 646] on button "Save" at bounding box center [434, 642] width 50 height 21
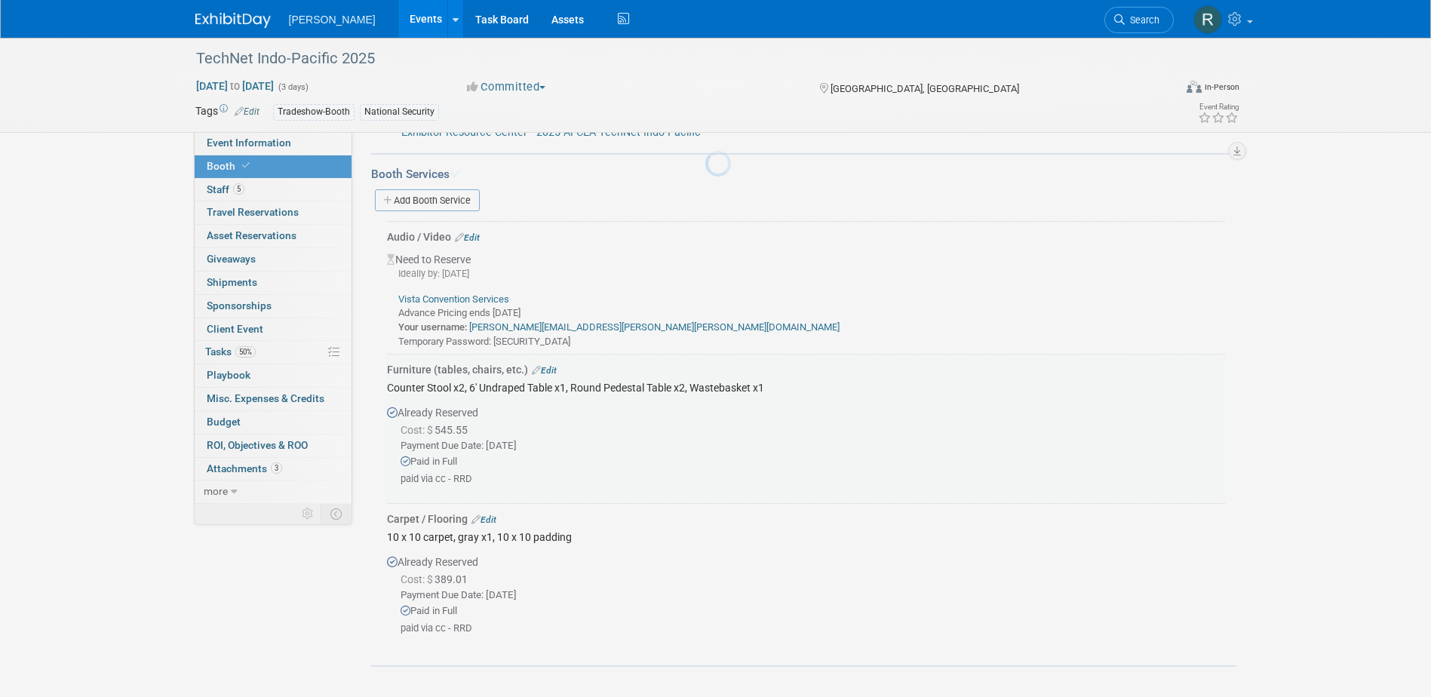
scroll to position [244, 0]
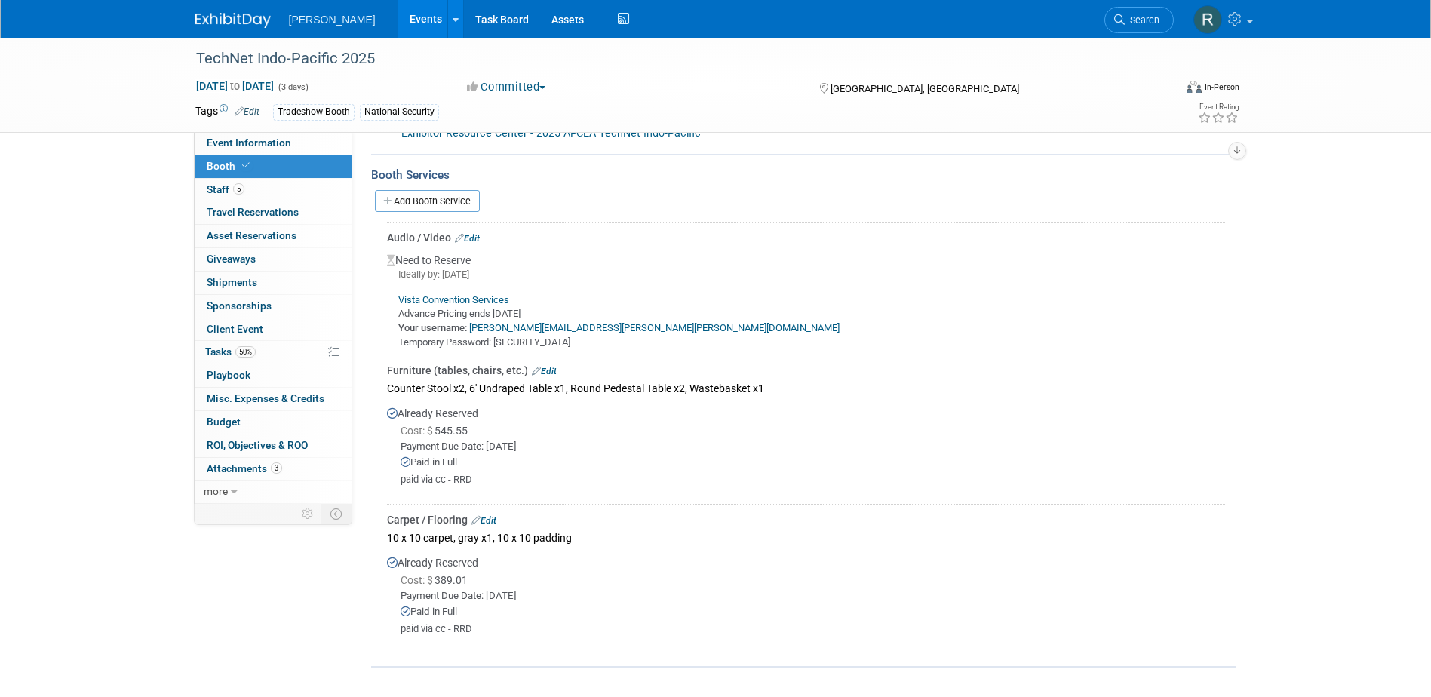
click at [551, 369] on link "Edit" at bounding box center [544, 371] width 25 height 11
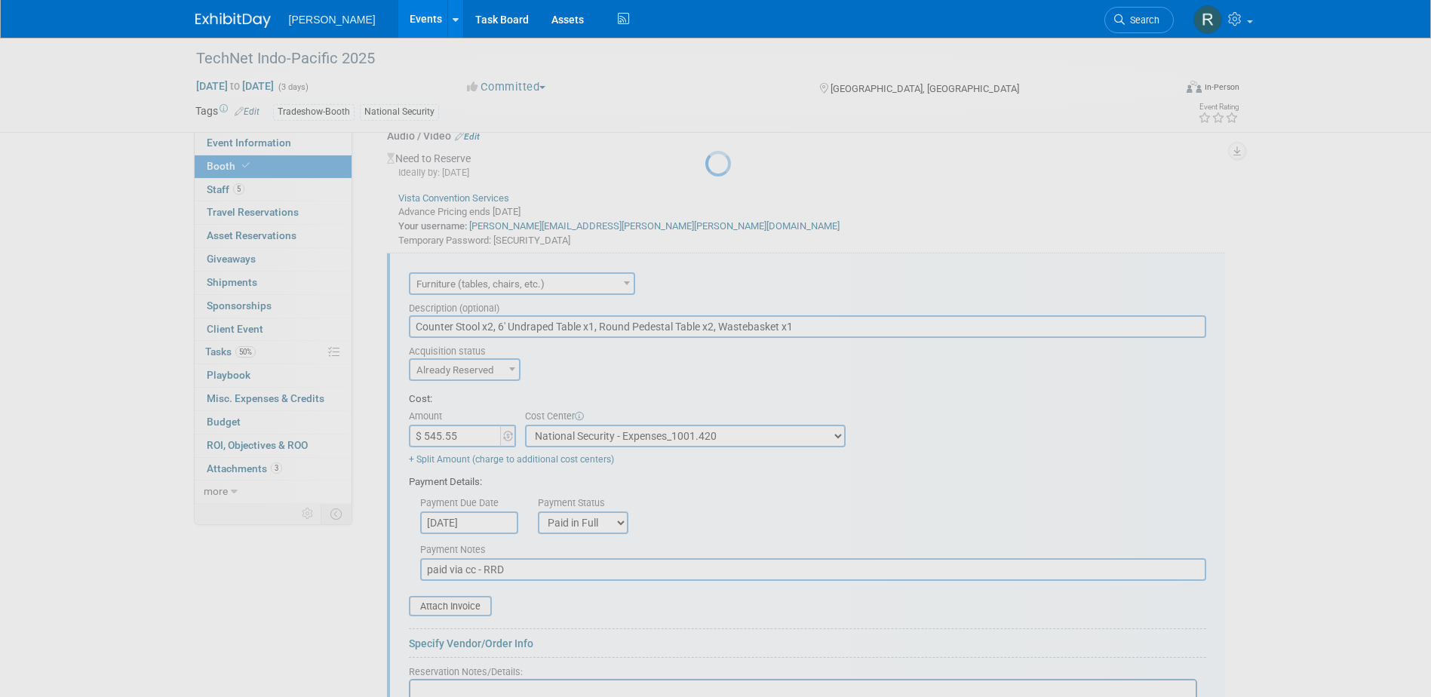
scroll to position [0, 0]
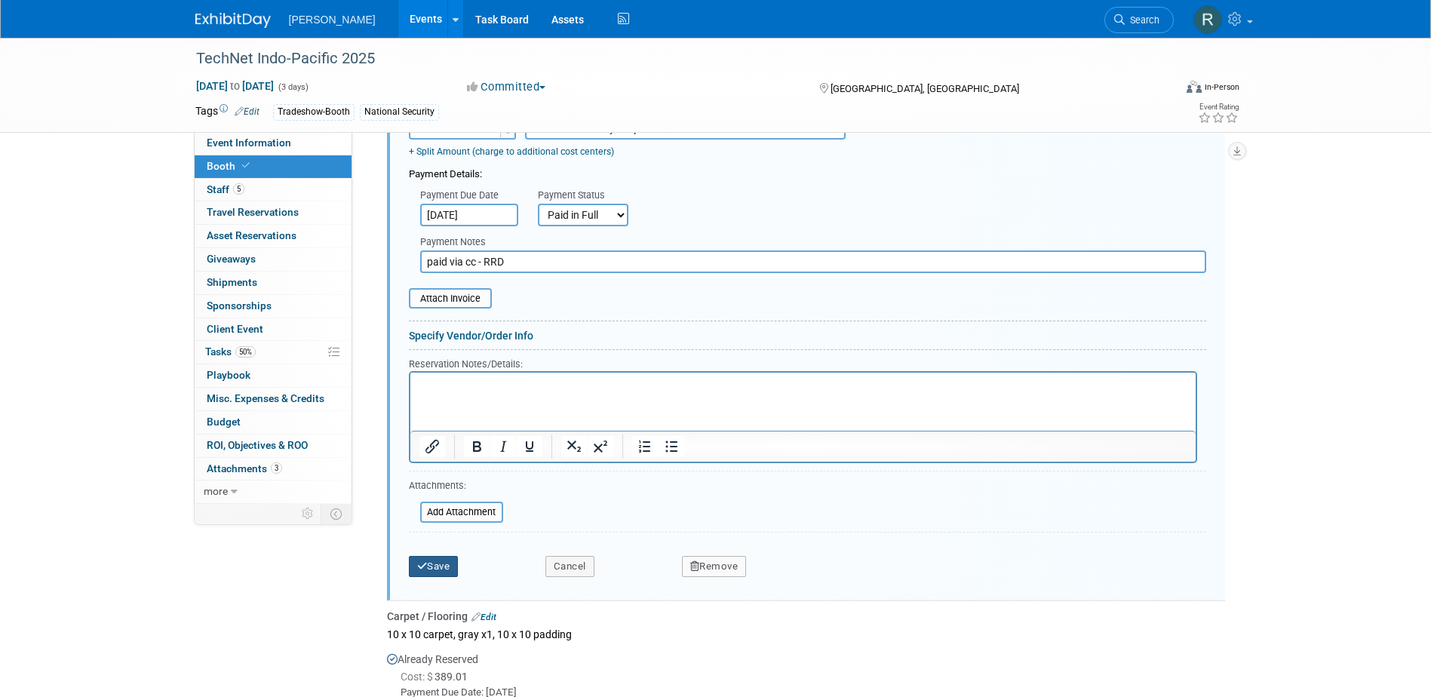
click at [441, 565] on button "Save" at bounding box center [434, 566] width 50 height 21
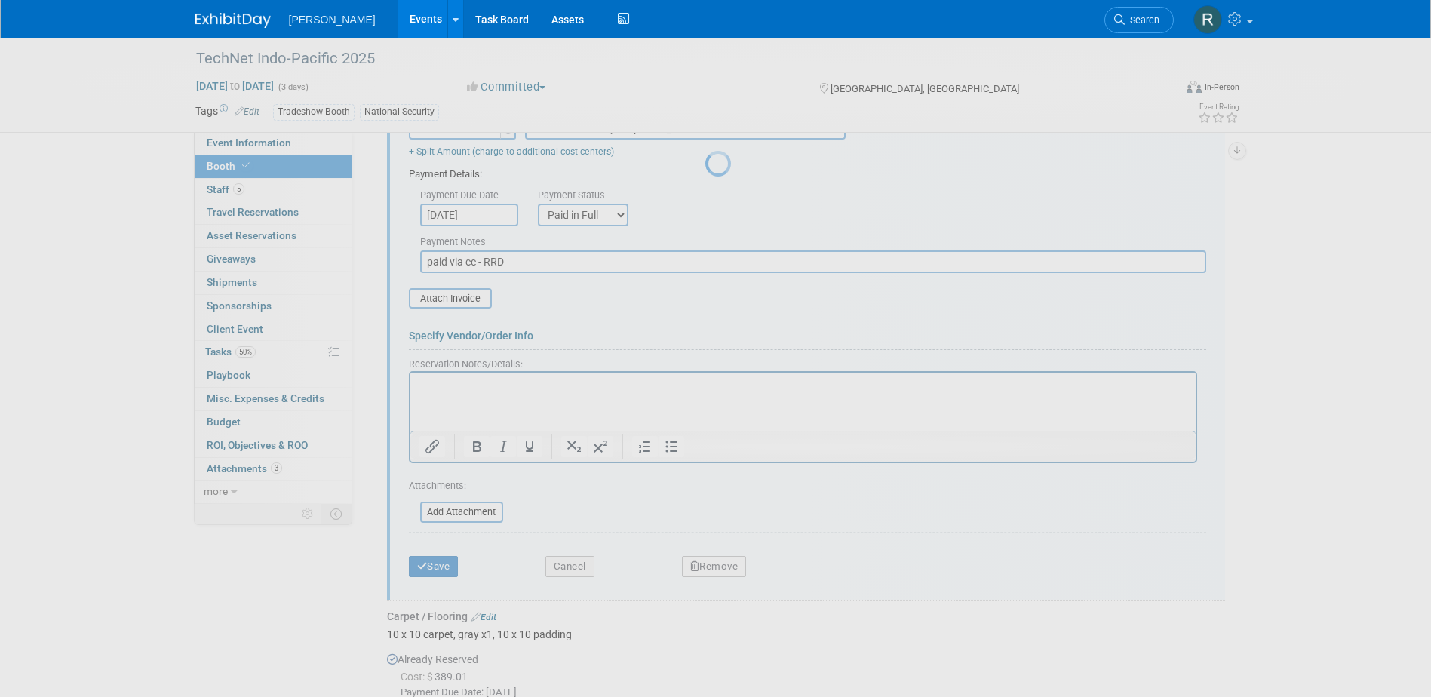
scroll to position [244, 0]
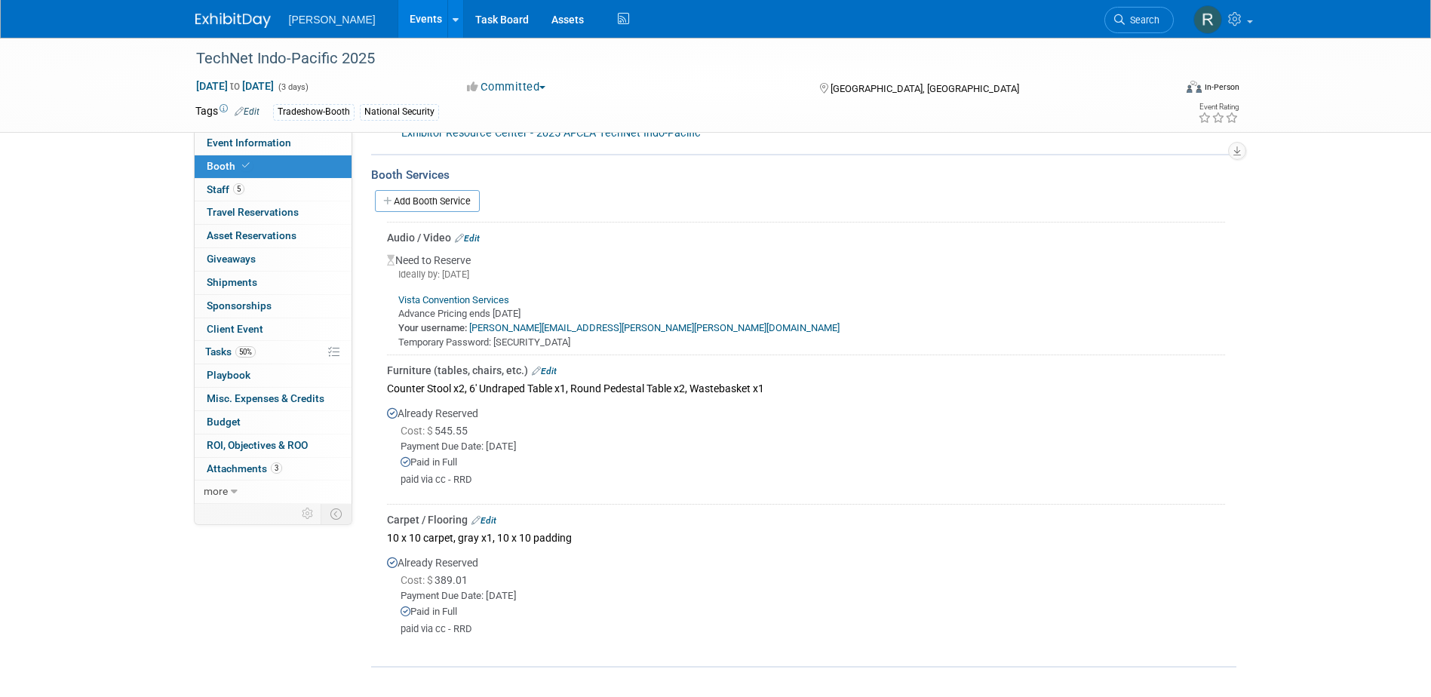
click at [548, 370] on link "Edit" at bounding box center [544, 371] width 25 height 11
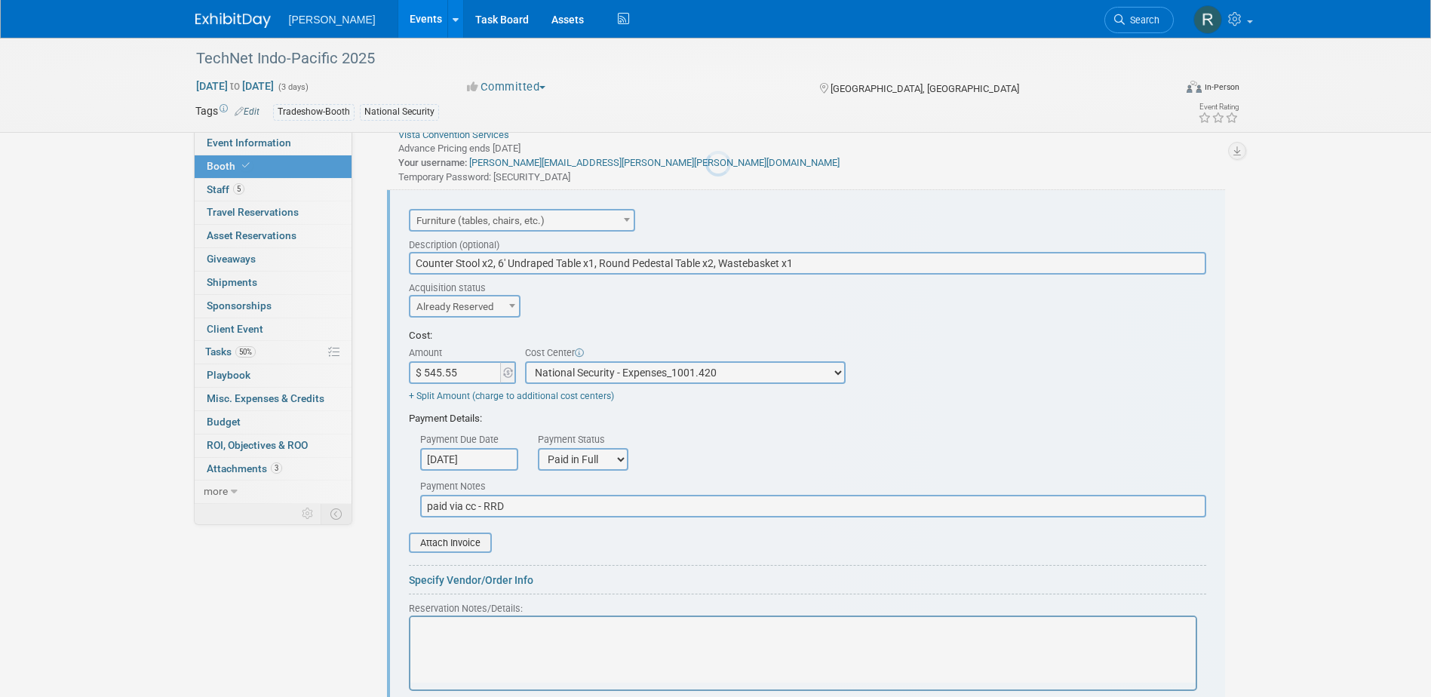
scroll to position [427, 0]
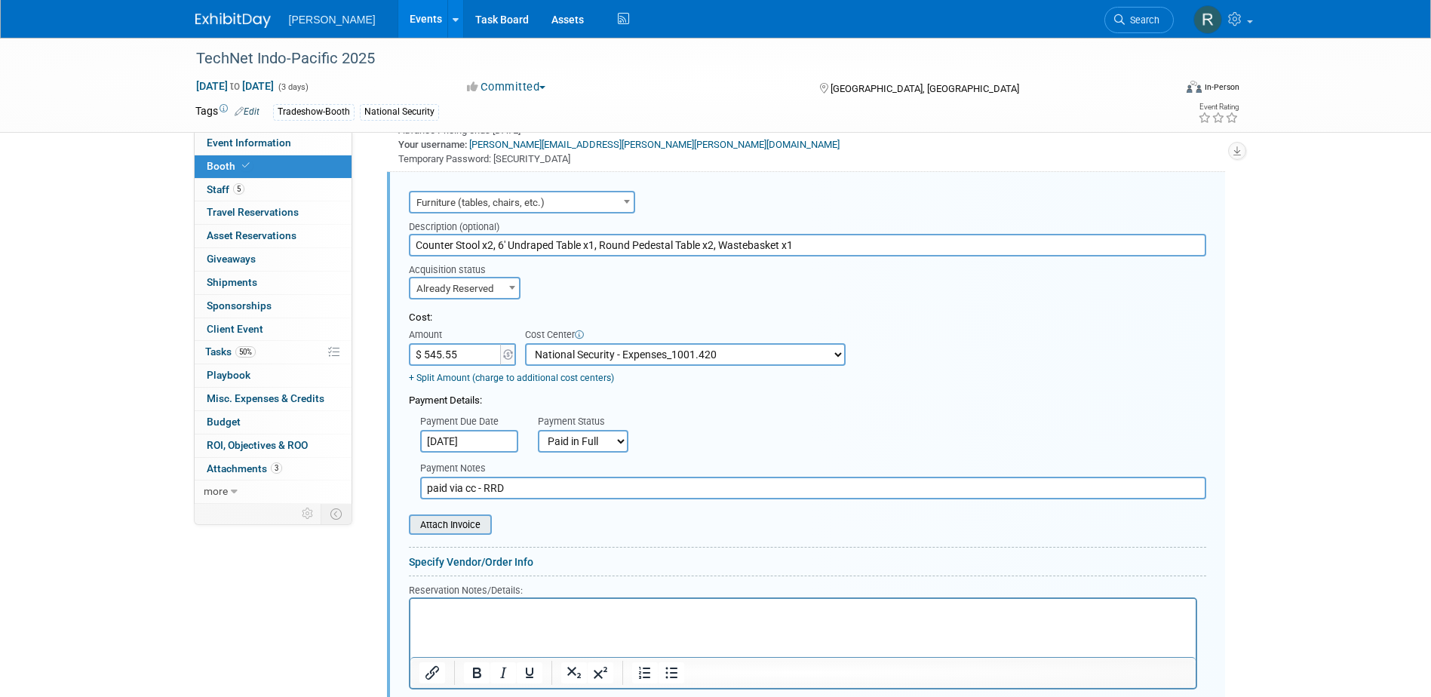
click at [463, 518] on input "file" at bounding box center [401, 525] width 180 height 18
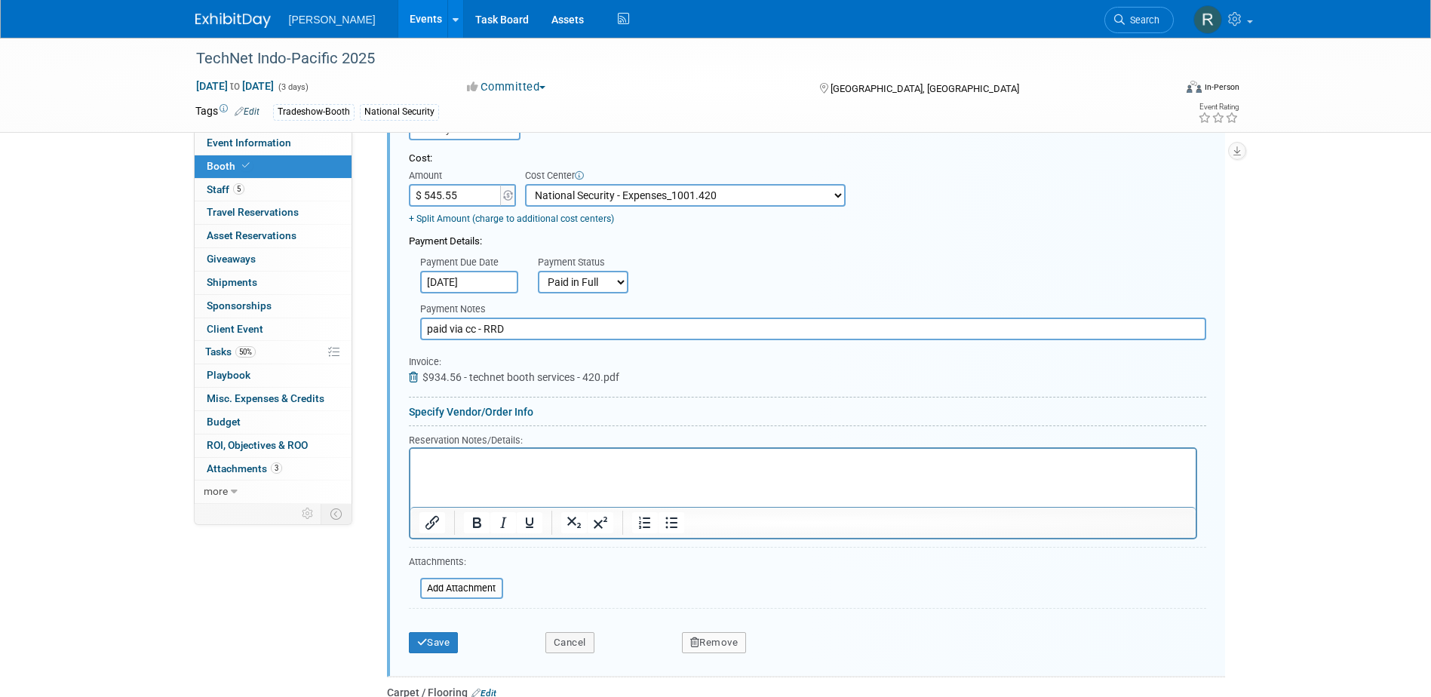
scroll to position [653, 0]
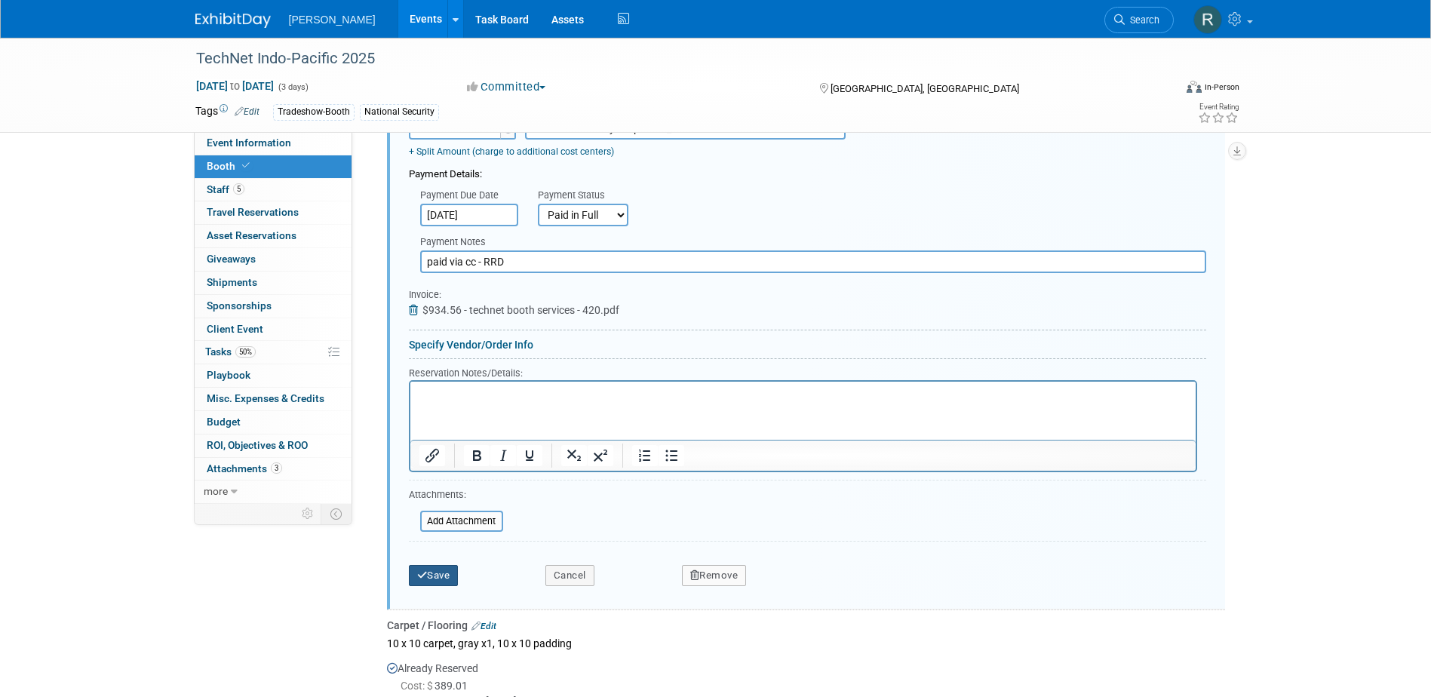
click at [439, 579] on button "Save" at bounding box center [434, 575] width 50 height 21
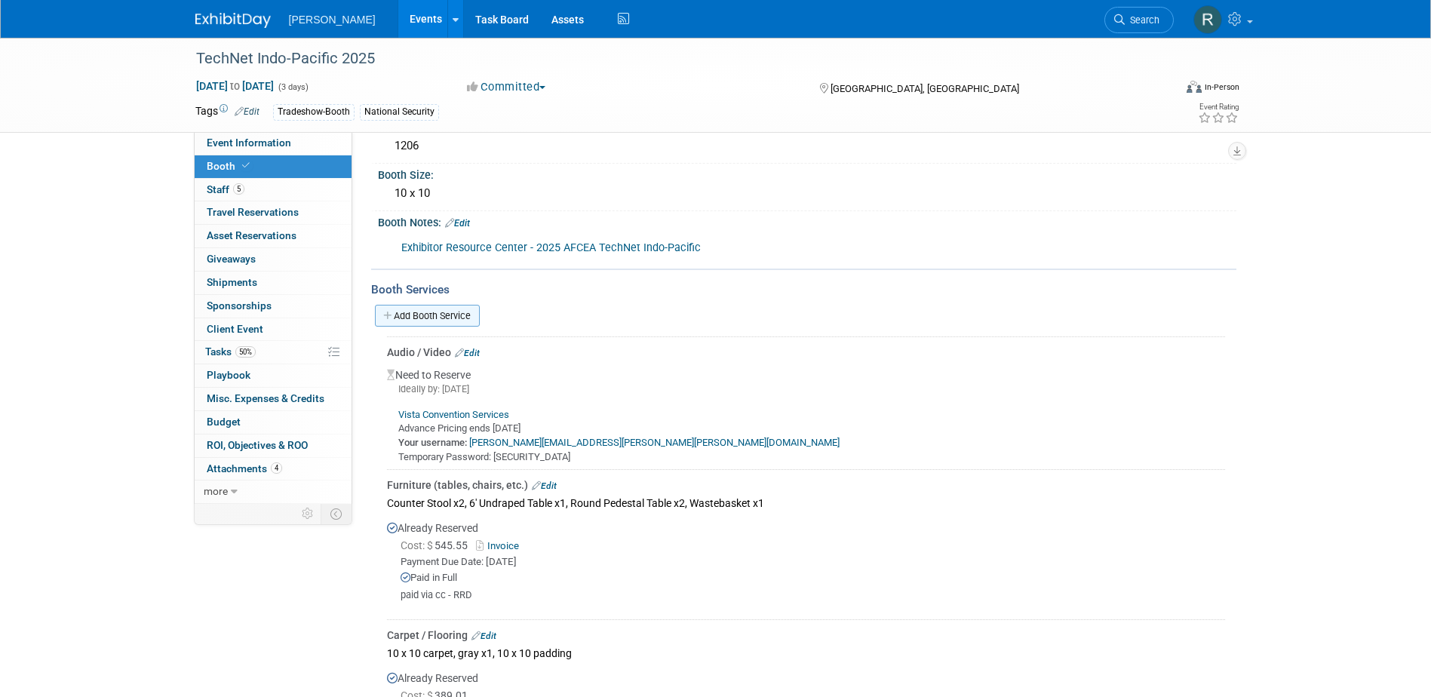
scroll to position [0, 0]
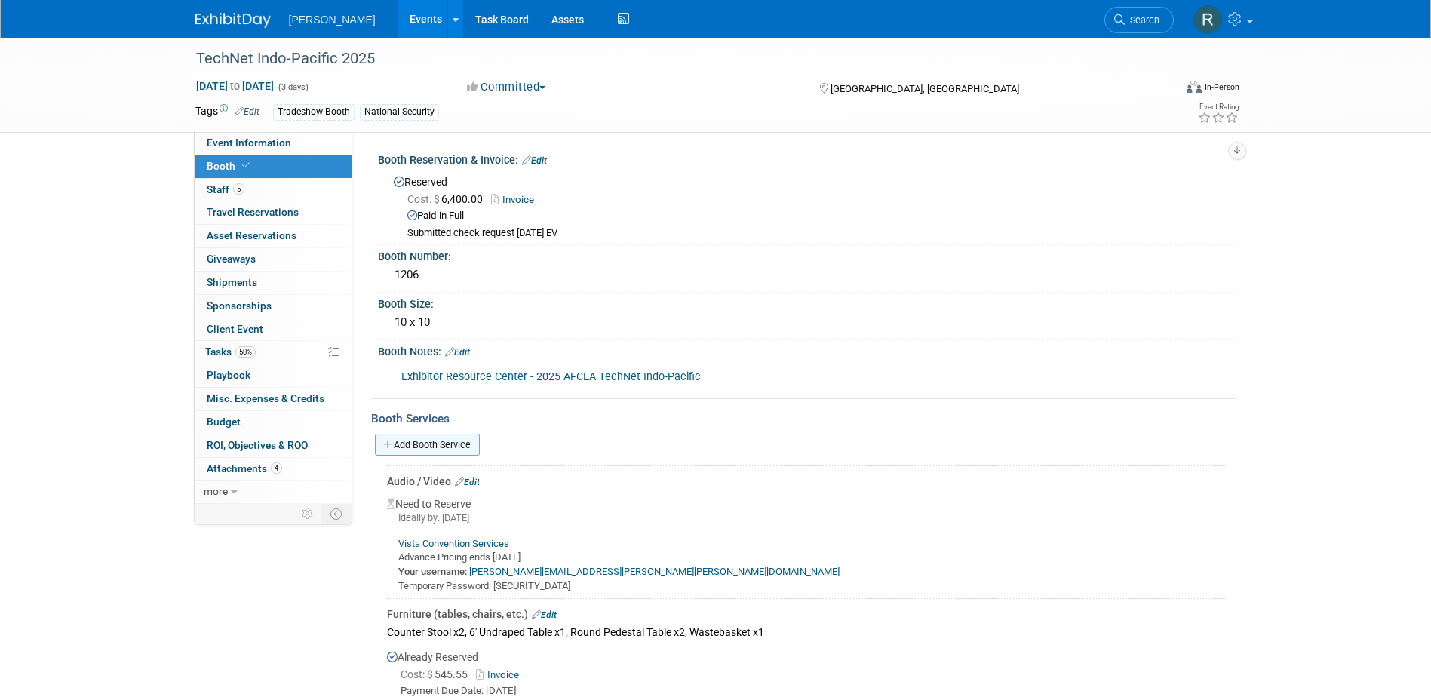
click at [464, 450] on link "Add Booth Service" at bounding box center [427, 445] width 105 height 22
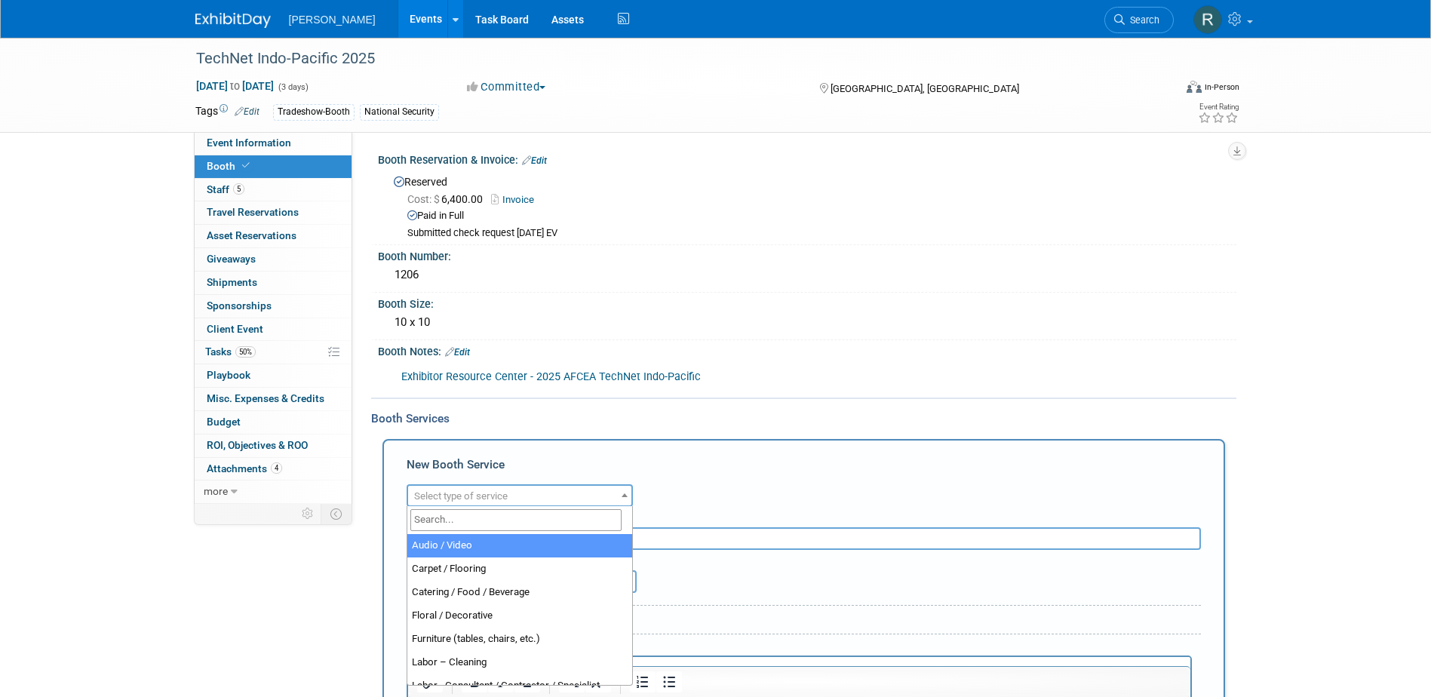
click at [462, 492] on span "Select type of service" at bounding box center [461, 495] width 94 height 11
click at [462, 516] on input "search" at bounding box center [515, 520] width 211 height 22
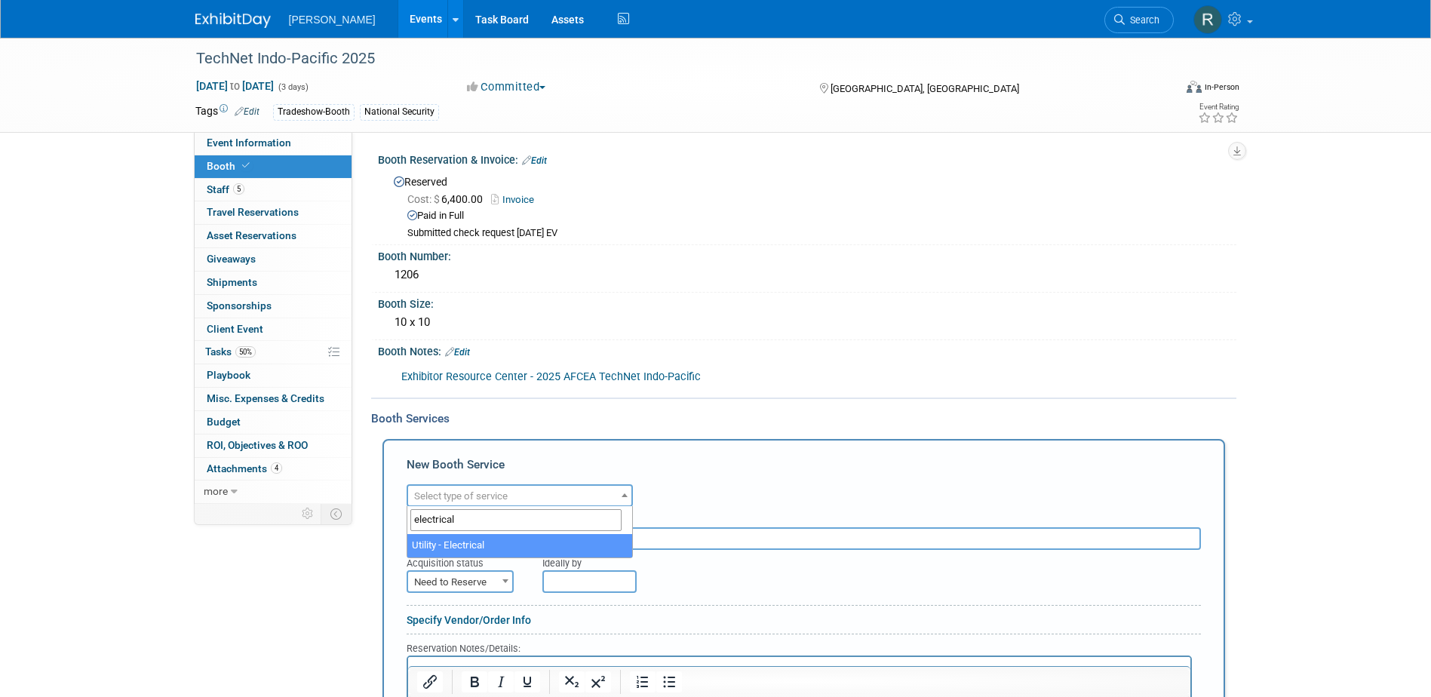
type input "electrical"
select select "8"
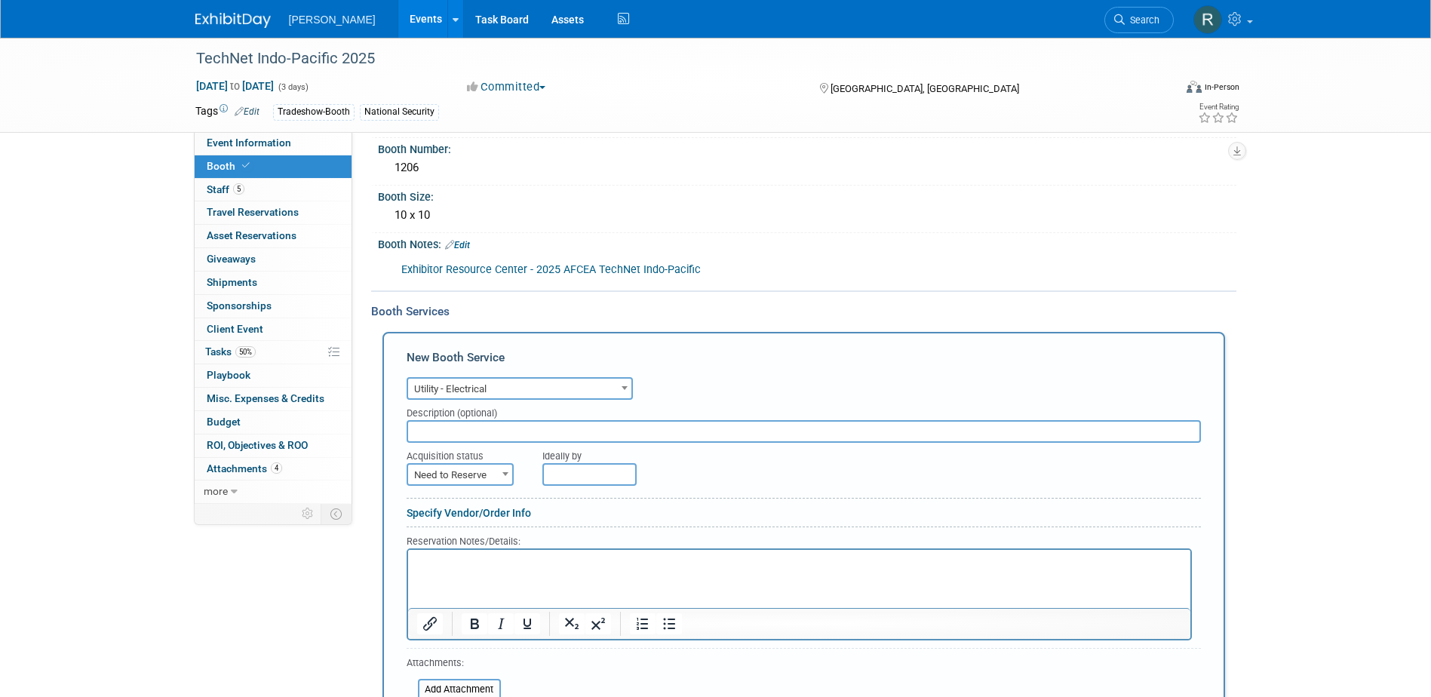
scroll to position [151, 0]
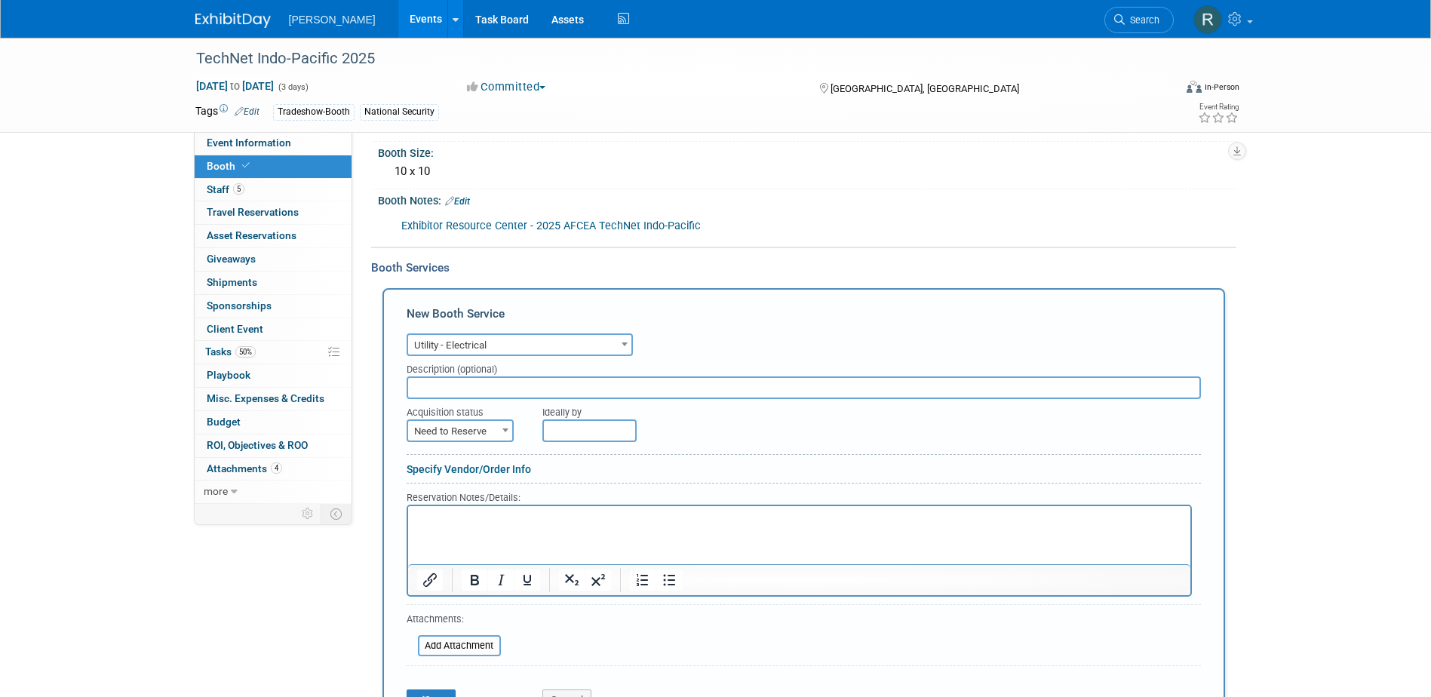
click at [456, 426] on span "Need to Reserve" at bounding box center [460, 431] width 104 height 21
select select "2"
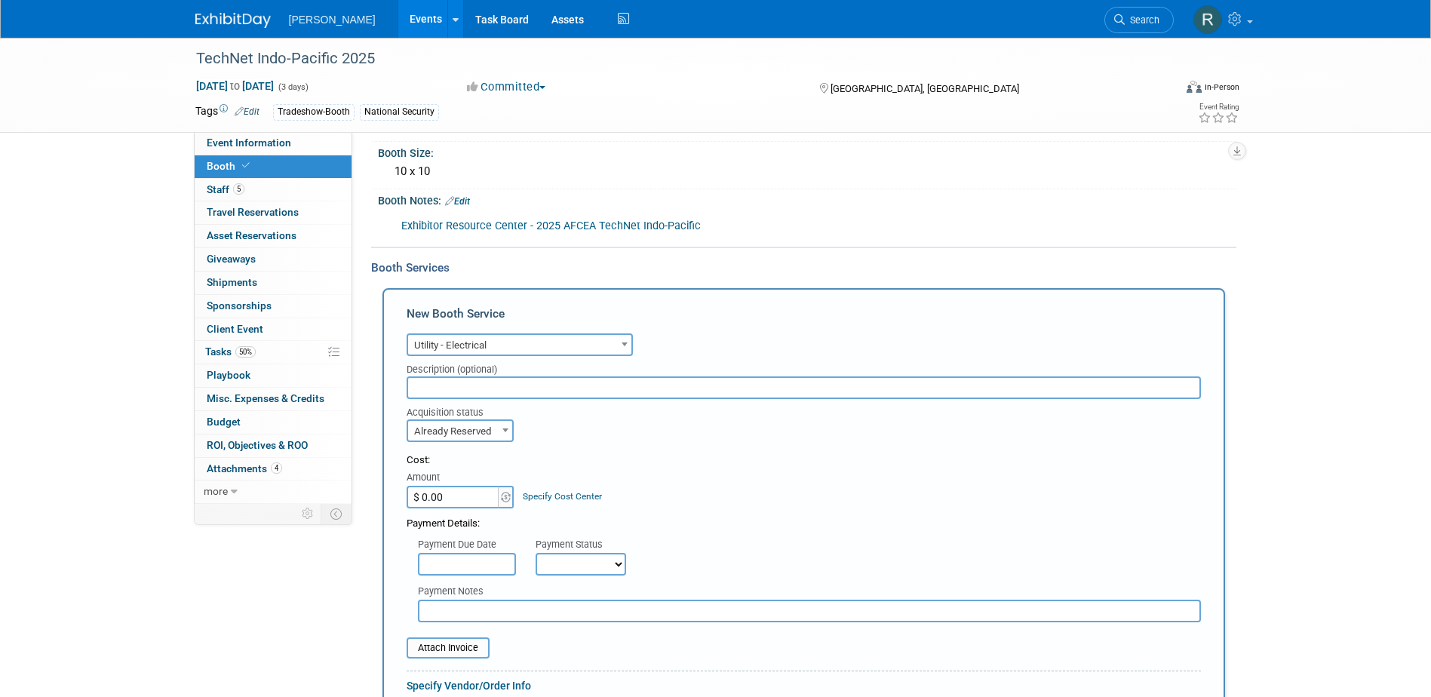
click at [552, 495] on link "Specify Cost Center" at bounding box center [562, 496] width 79 height 11
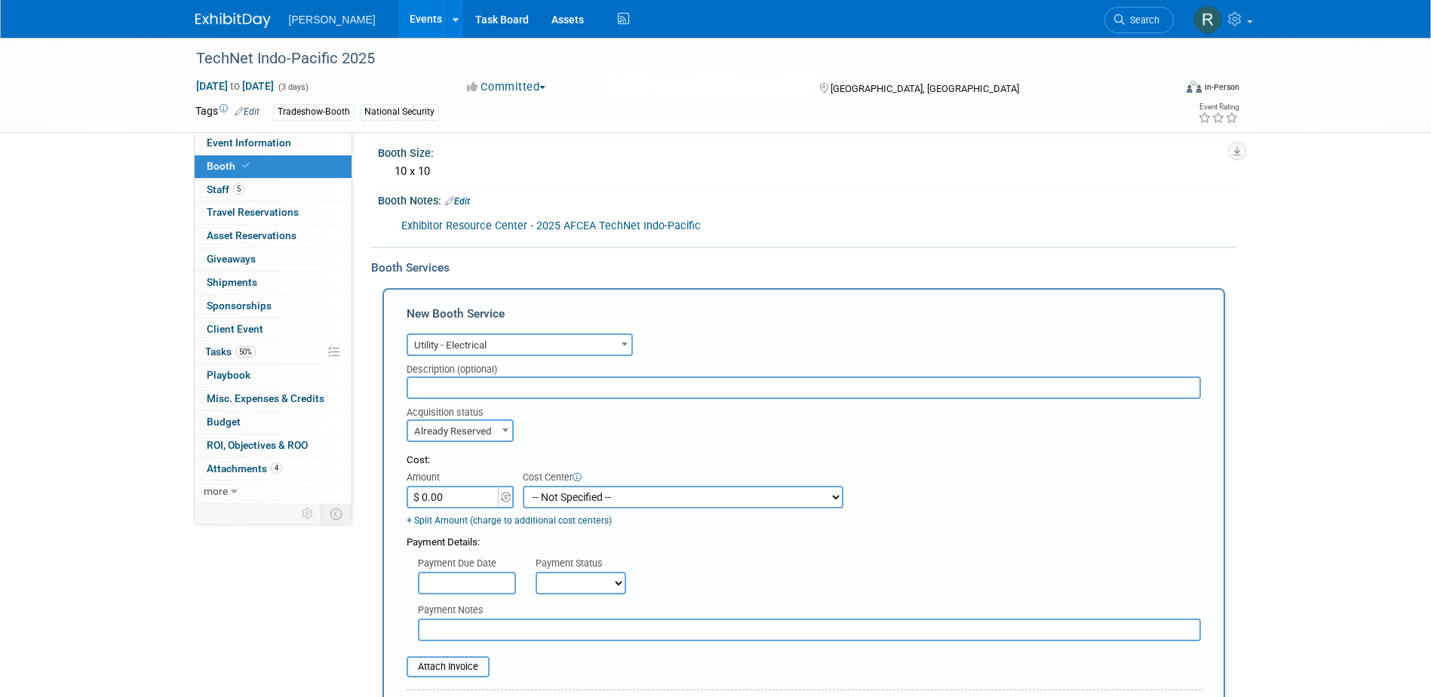
drag, startPoint x: 553, startPoint y: 496, endPoint x: 556, endPoint y: 485, distance: 11.7
click at [553, 496] on select "-- Not Specified -- Advisory Services - Expenses_1001.502 Aerial Acquisition - …" at bounding box center [683, 497] width 321 height 23
select select "18966242"
click at [523, 486] on select "-- Not Specified -- Advisory Services - Expenses_1001.502 Aerial Acquisition - …" at bounding box center [683, 497] width 321 height 23
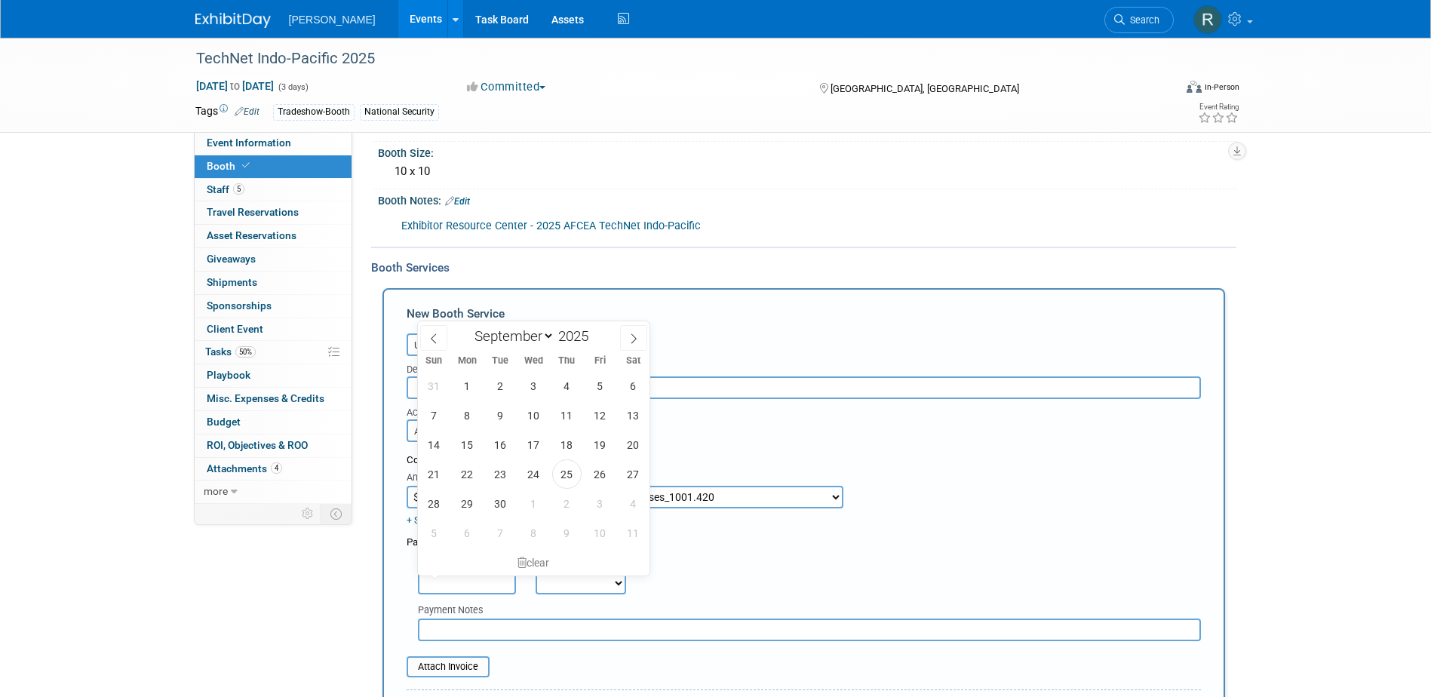
click at [456, 582] on input "text" at bounding box center [467, 583] width 98 height 23
click at [567, 479] on span "25" at bounding box center [566, 474] width 29 height 29
type input "Sep 25, 2025"
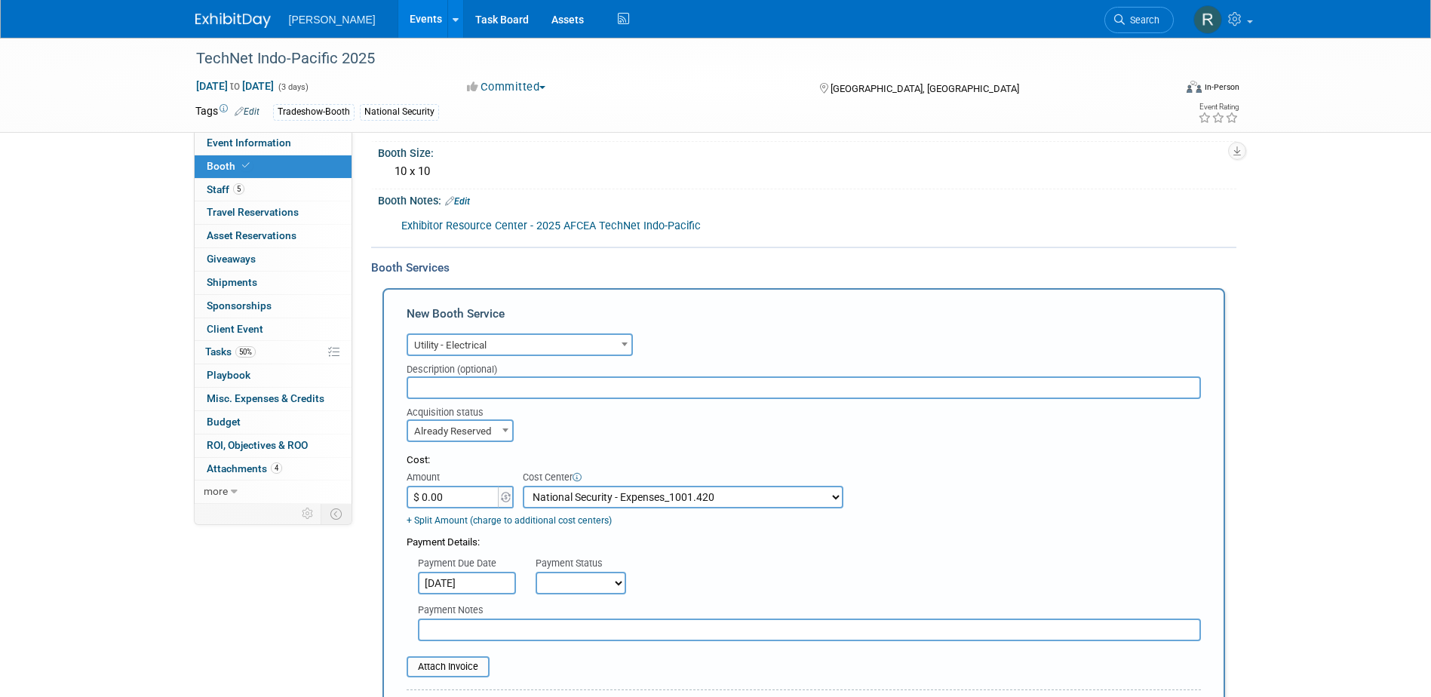
click at [572, 581] on select "Not Paid Yet Partially Paid Paid in Full" at bounding box center [581, 583] width 91 height 23
select select "1"
click at [536, 572] on select "Not Paid Yet Partially Paid Paid in Full" at bounding box center [581, 583] width 91 height 23
click at [557, 622] on input "text" at bounding box center [809, 630] width 783 height 23
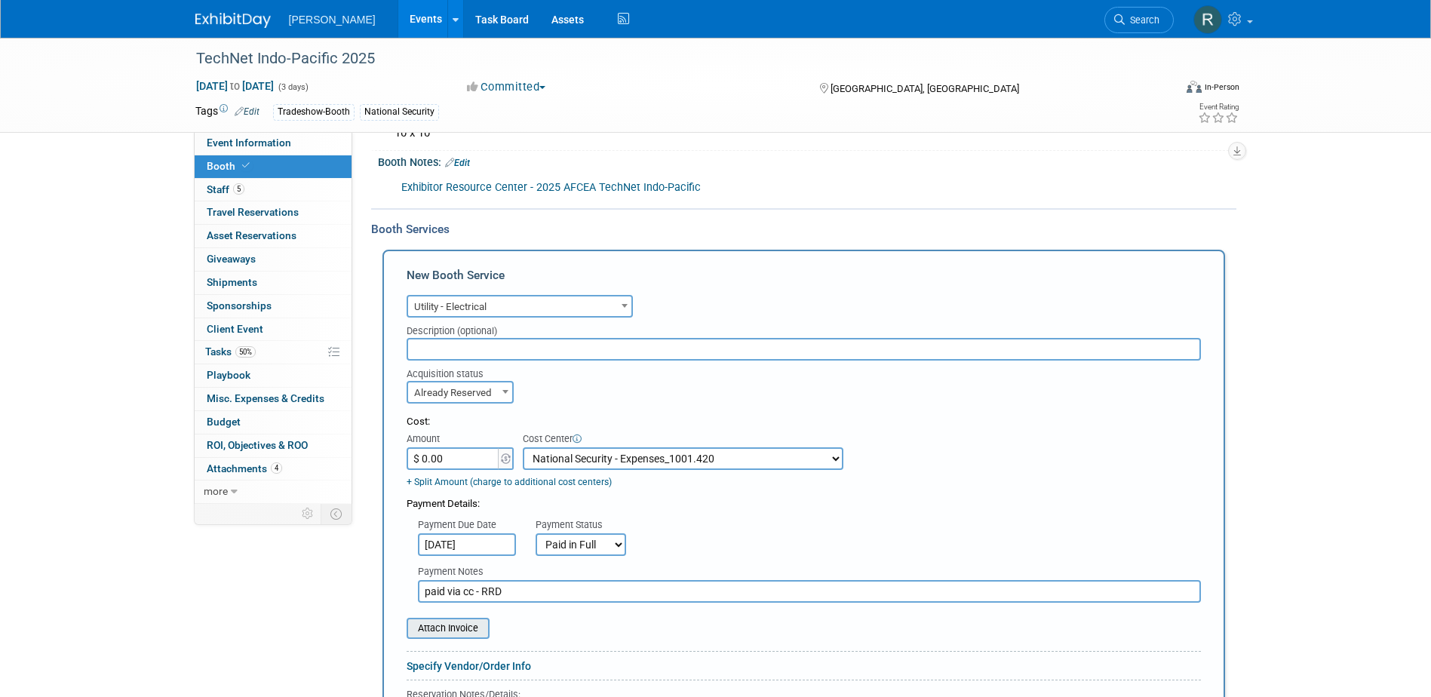
scroll to position [226, 0]
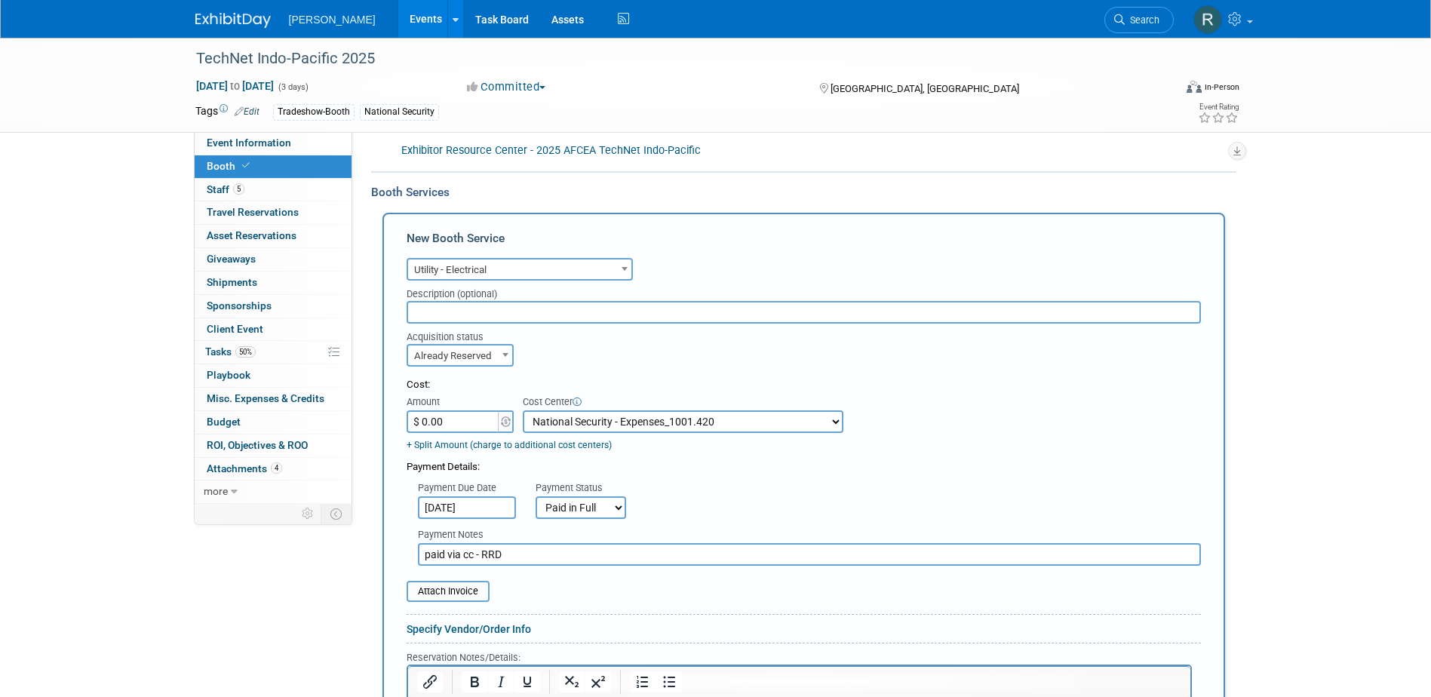
type input "paid via cc - RRD"
click at [444, 420] on input "$ 0.00" at bounding box center [454, 421] width 94 height 23
type input "$ 401.05"
click at [525, 594] on table "Attach Invoice" at bounding box center [804, 591] width 795 height 21
click at [469, 595] on input "file" at bounding box center [399, 591] width 180 height 18
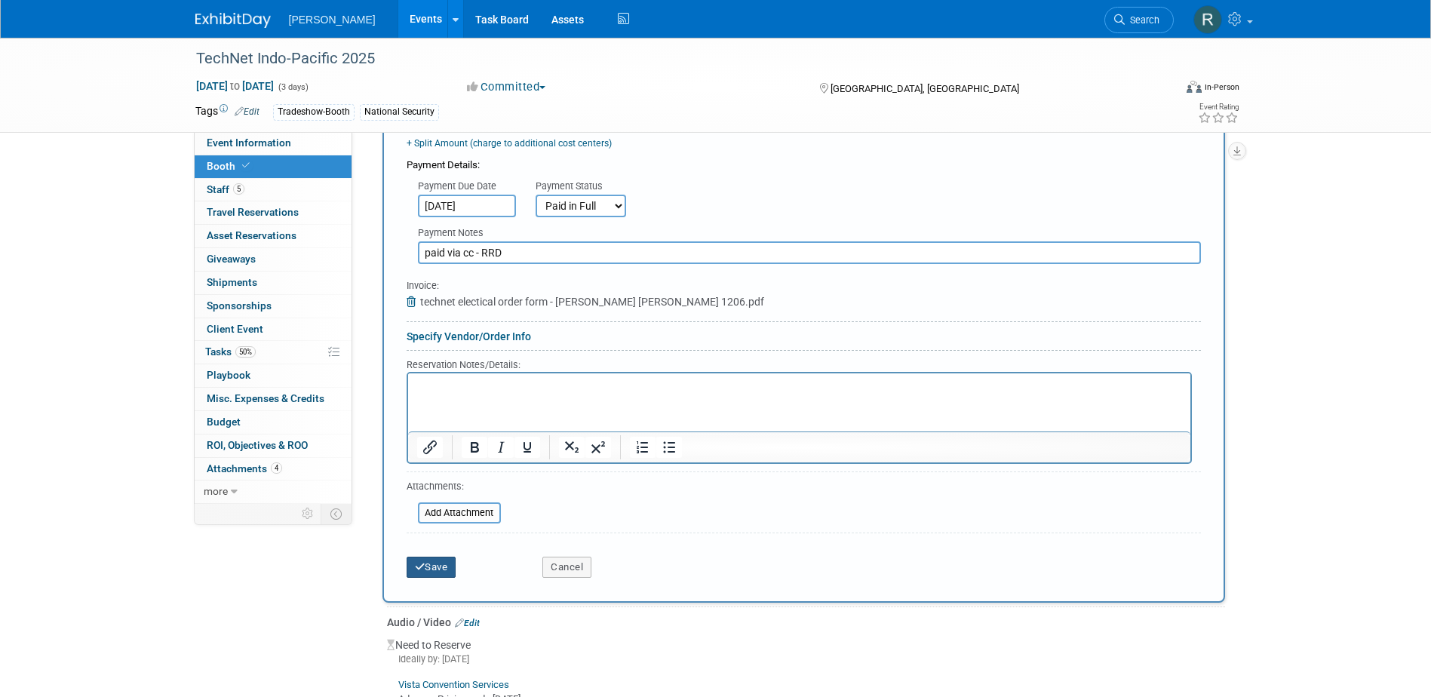
click at [432, 571] on button "Save" at bounding box center [432, 567] width 50 height 21
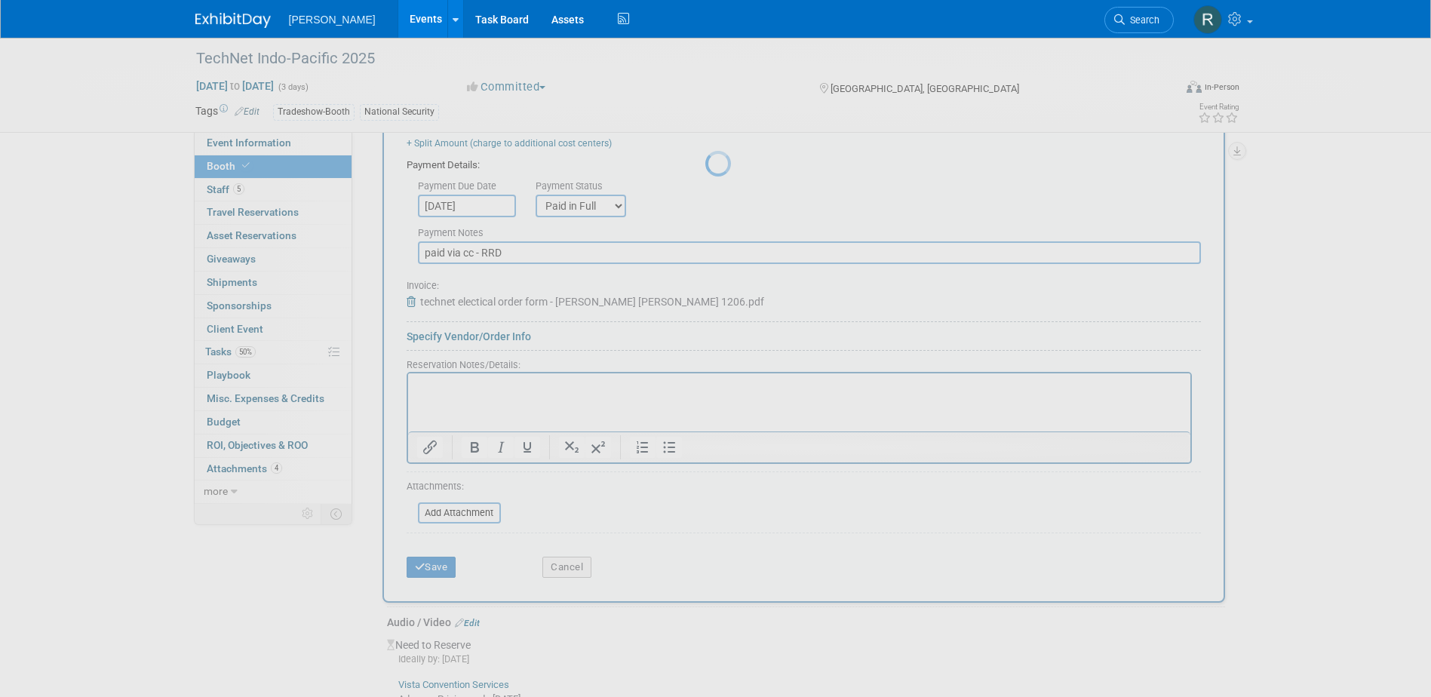
scroll to position [372, 0]
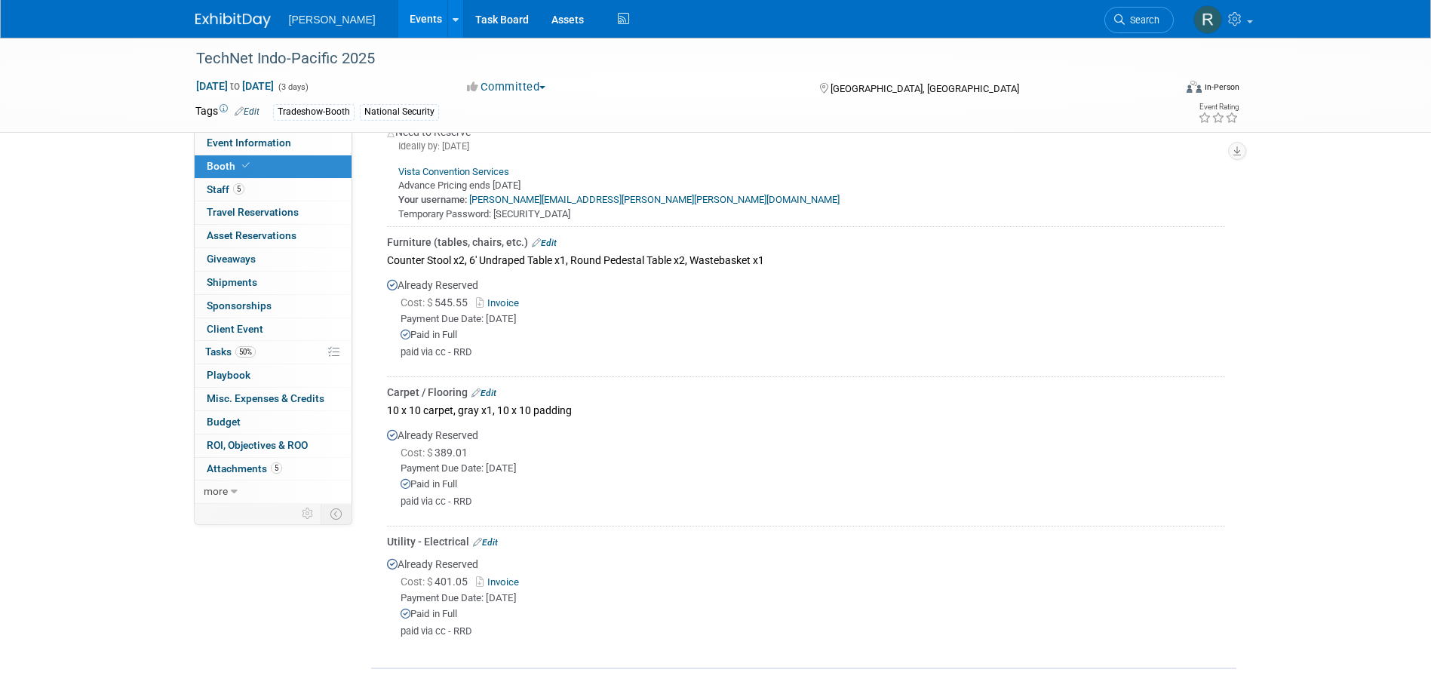
click at [677, 354] on div "paid via cc - RRD" at bounding box center [813, 352] width 825 height 13
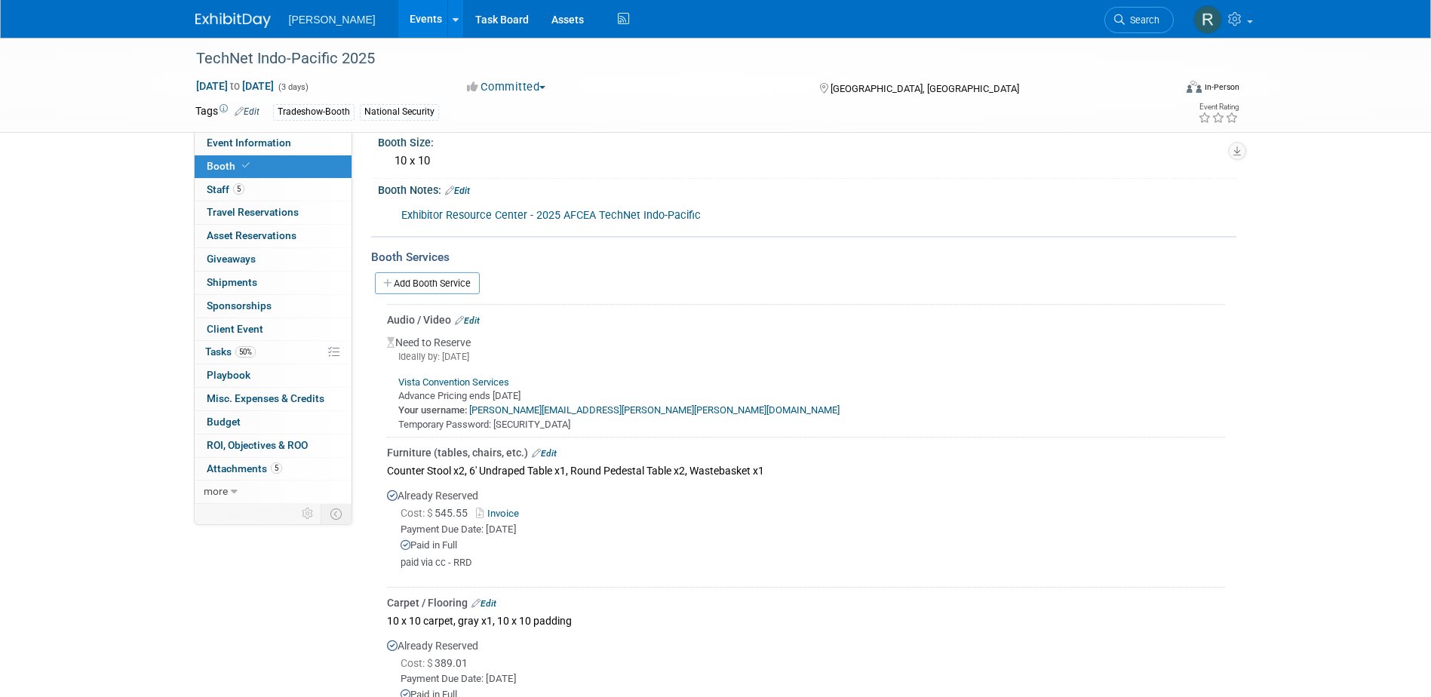
scroll to position [146, 0]
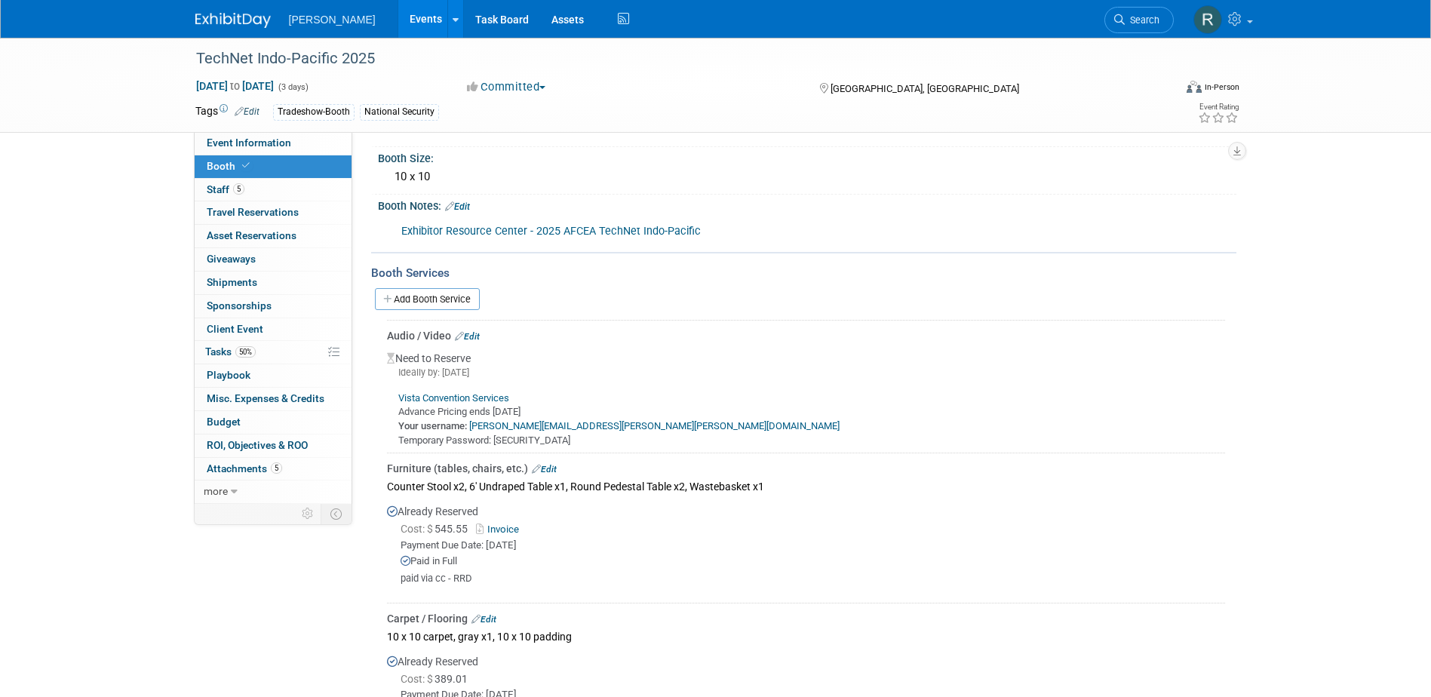
click at [474, 334] on link "Edit" at bounding box center [467, 336] width 25 height 11
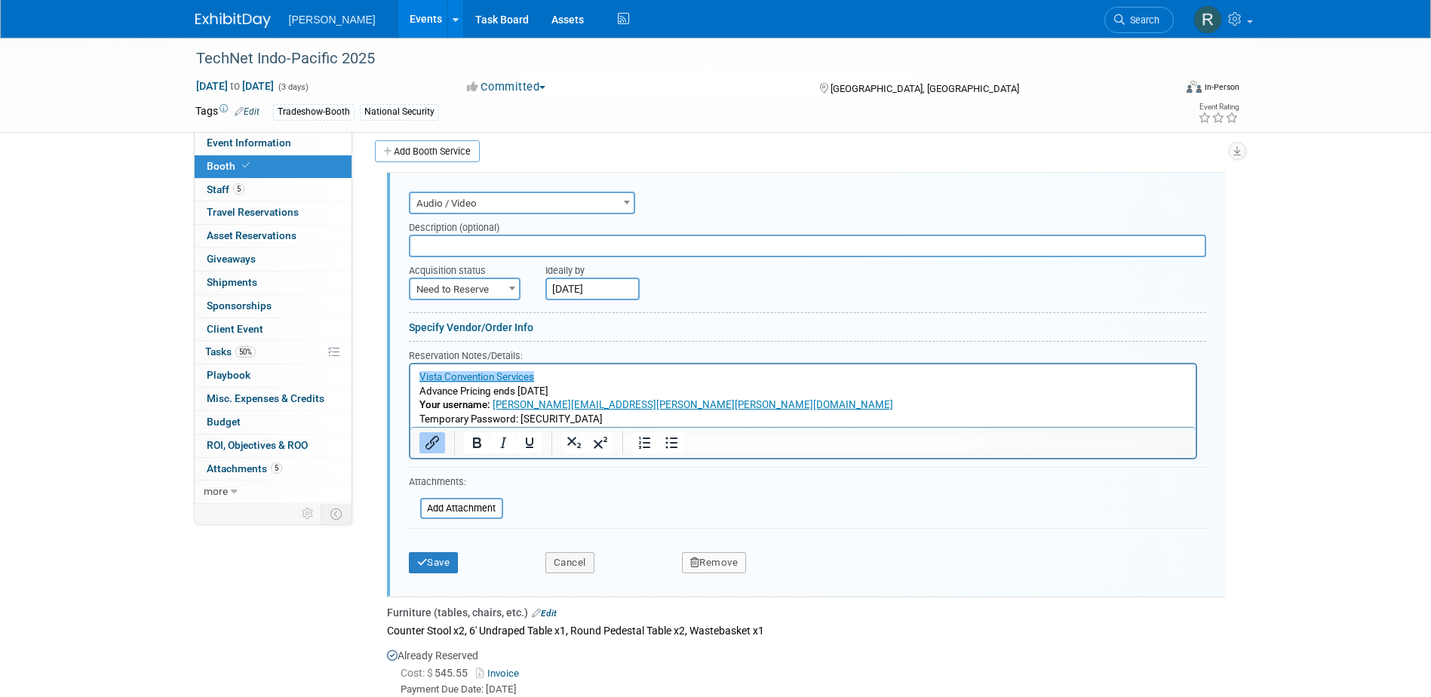
scroll to position [369, 0]
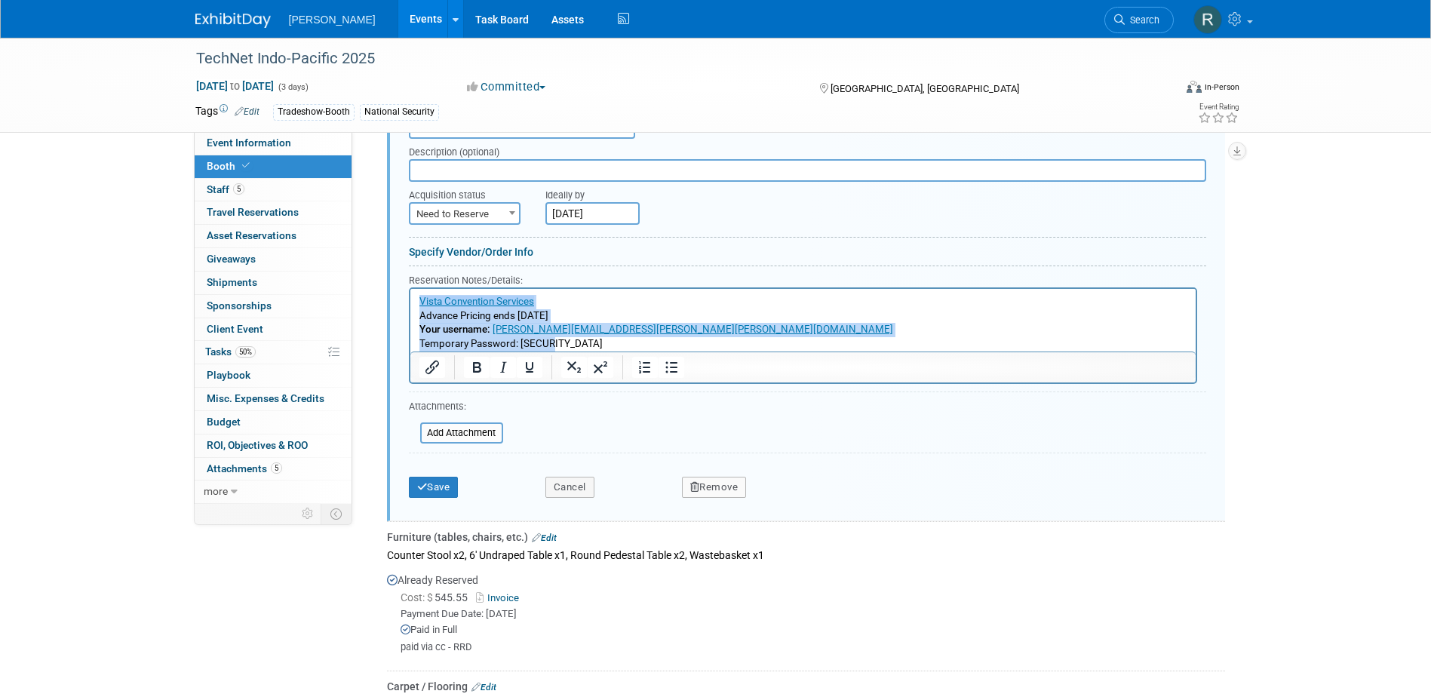
drag, startPoint x: 559, startPoint y: 344, endPoint x: 817, endPoint y: 588, distance: 354.9
click at [410, 300] on html "Vista Convention Services Advance Pricing ends Friday, Oct. 10, 2025 Your usern…" at bounding box center [802, 319] width 785 height 63
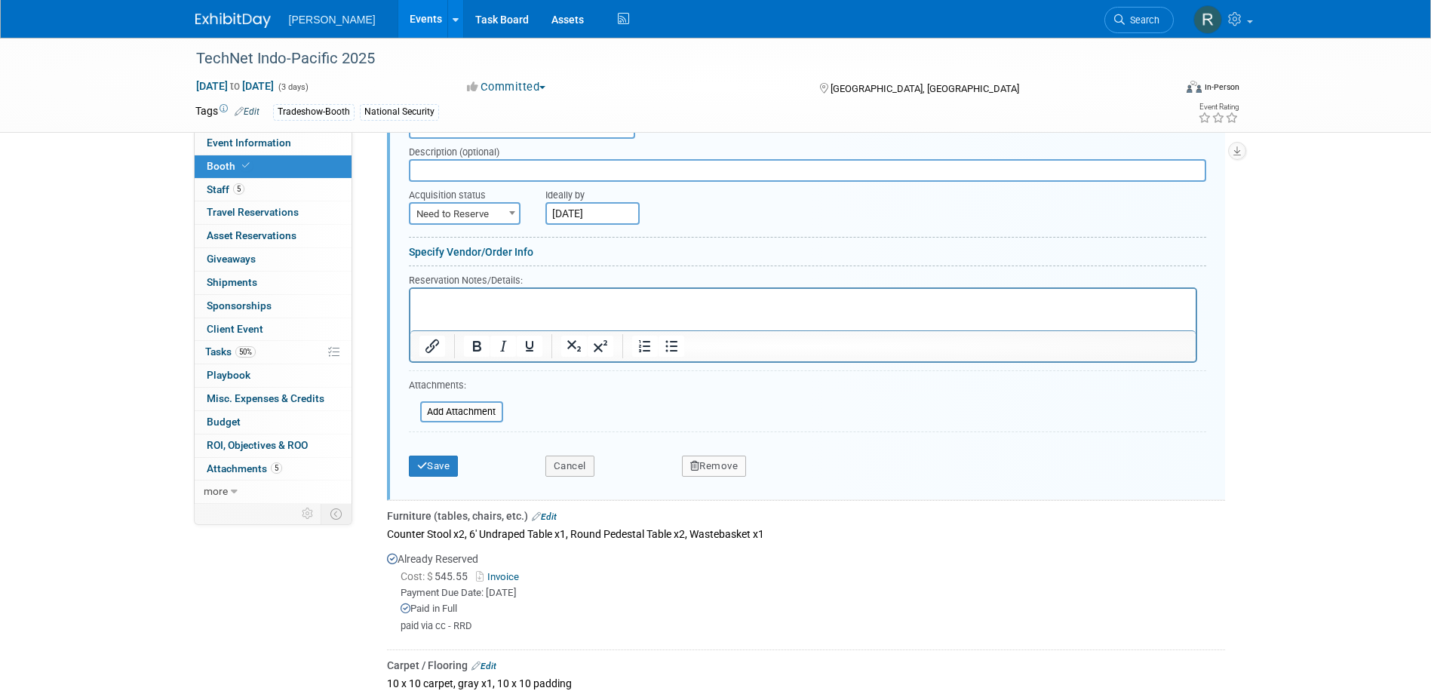
click at [701, 465] on button "Remove" at bounding box center [714, 466] width 65 height 21
click at [788, 478] on icon at bounding box center [787, 479] width 9 height 8
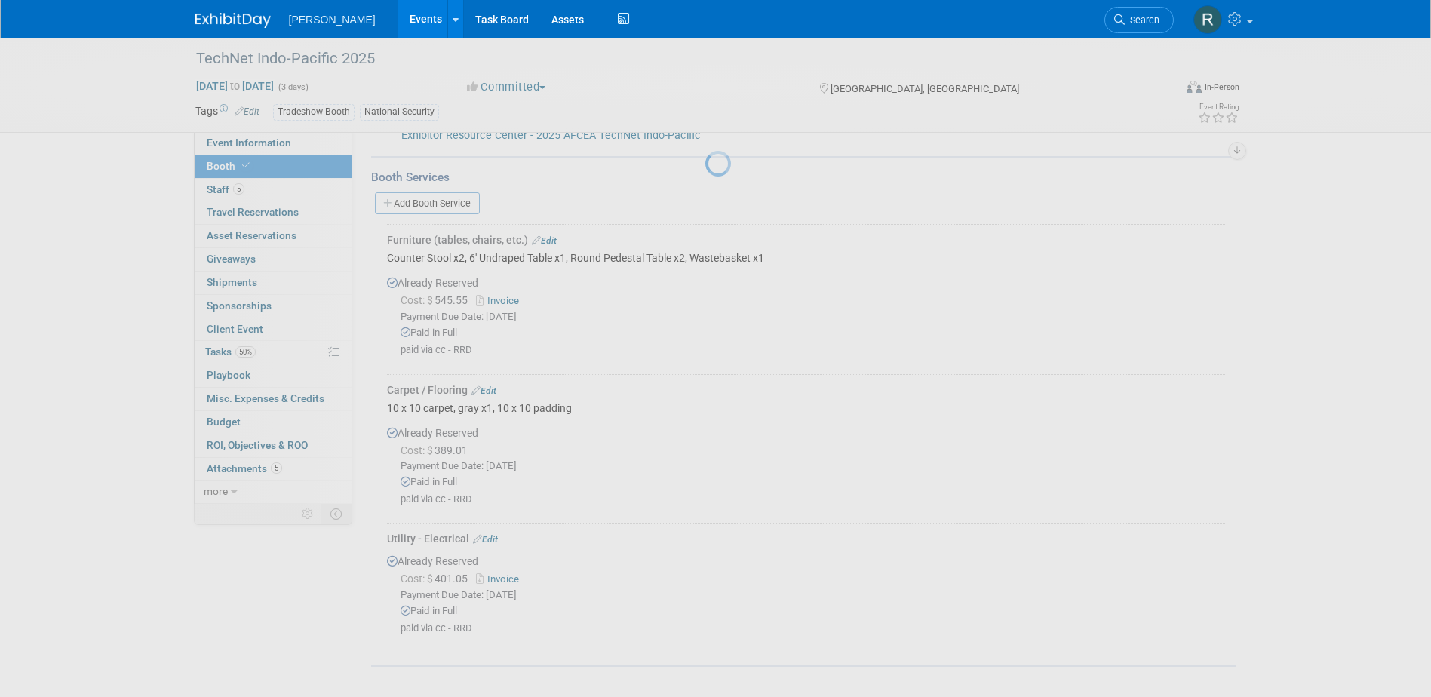
scroll to position [239, 0]
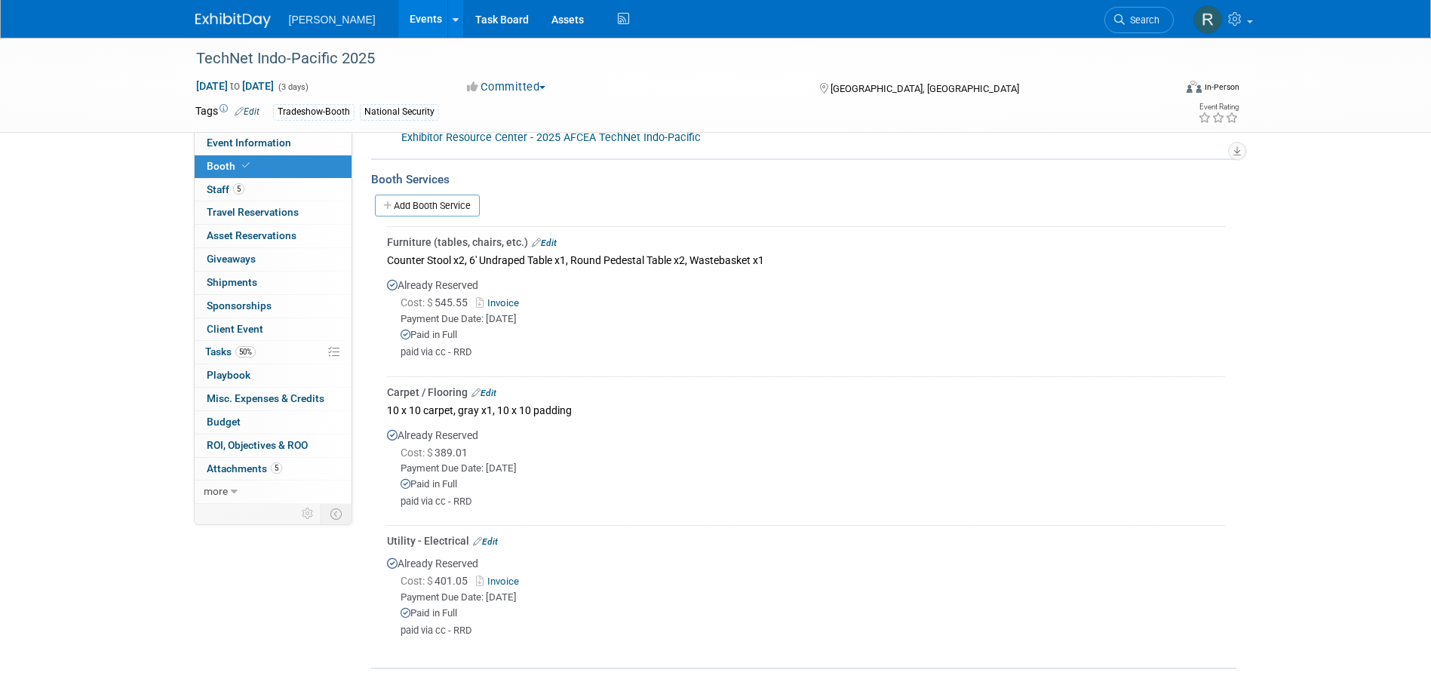
click at [492, 538] on link "Edit" at bounding box center [485, 541] width 25 height 11
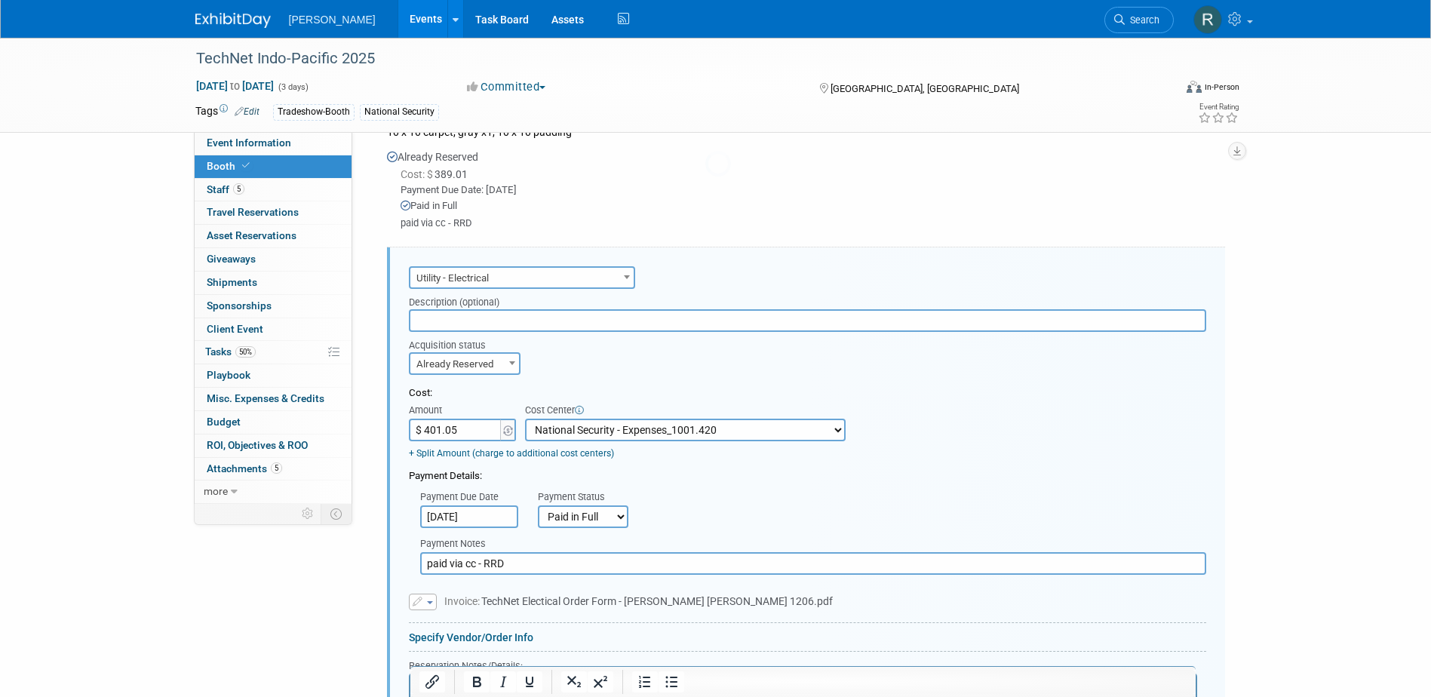
scroll to position [592, 0]
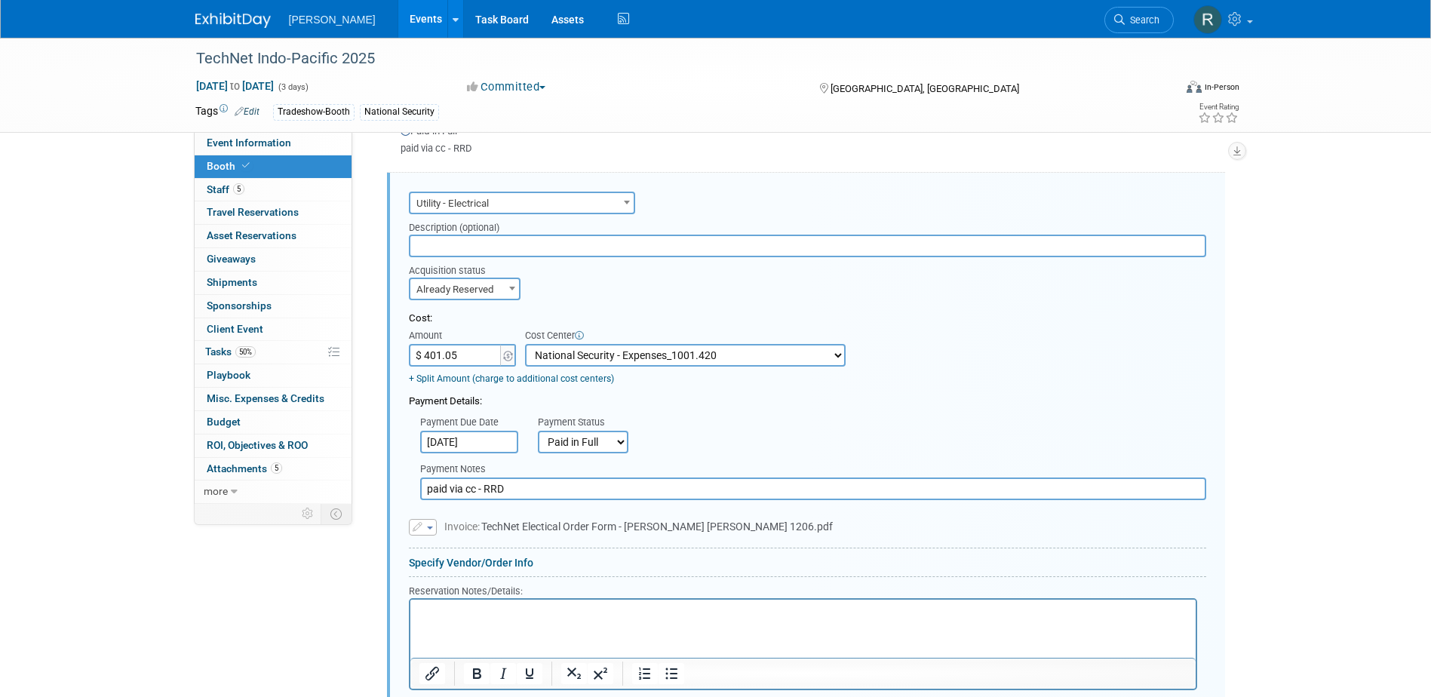
click at [449, 619] on p "Rich Text Area. Press ALT-0 for help." at bounding box center [803, 612] width 768 height 14
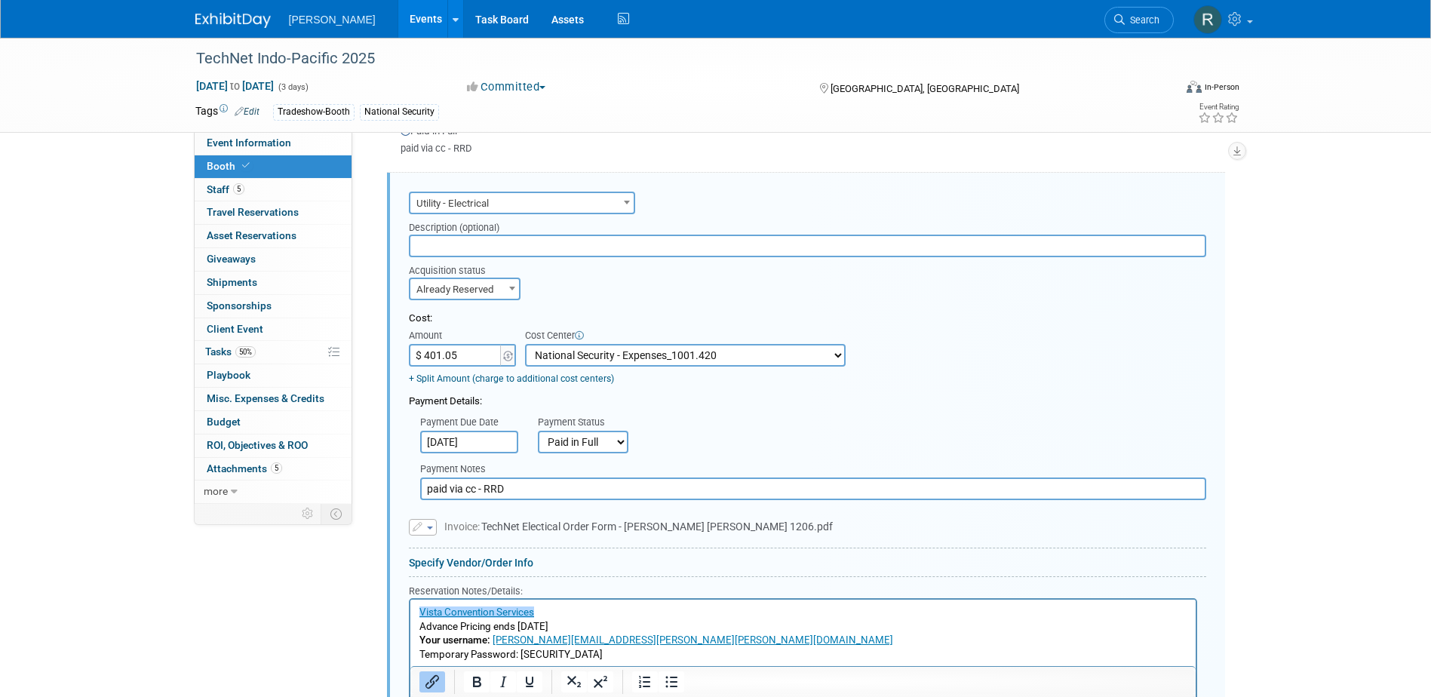
click at [620, 644] on p "﻿Vista Convention Services Advance Pricing ends Friday, Oct. 10, 2025 Your user…" at bounding box center [803, 633] width 768 height 57
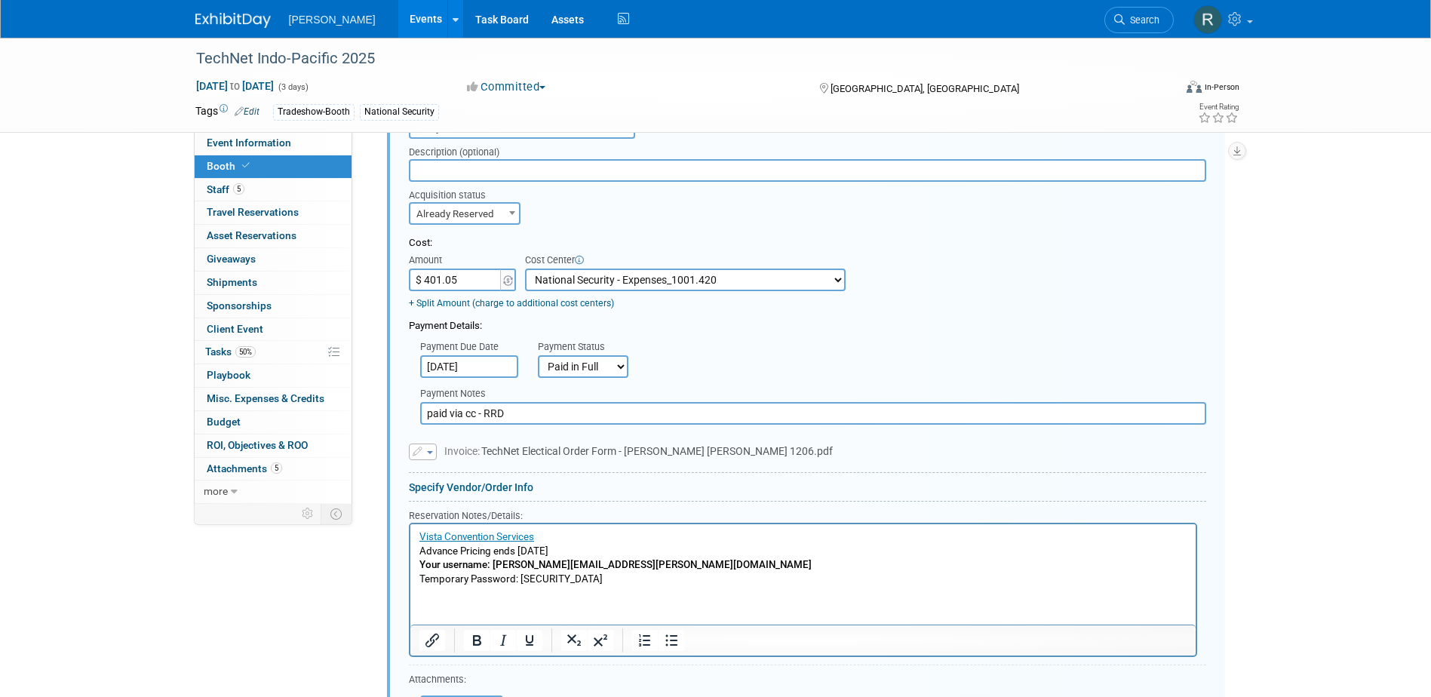
scroll to position [743, 0]
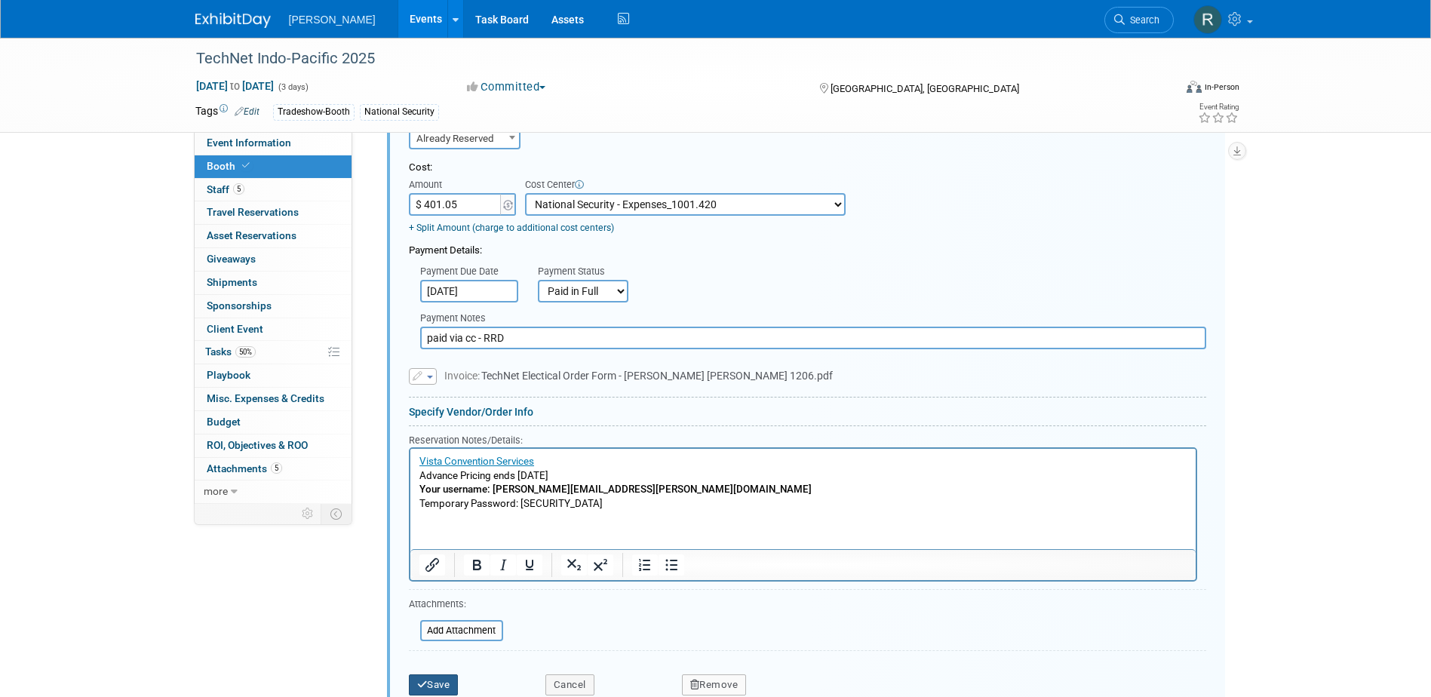
click at [445, 680] on button "Save" at bounding box center [434, 685] width 50 height 21
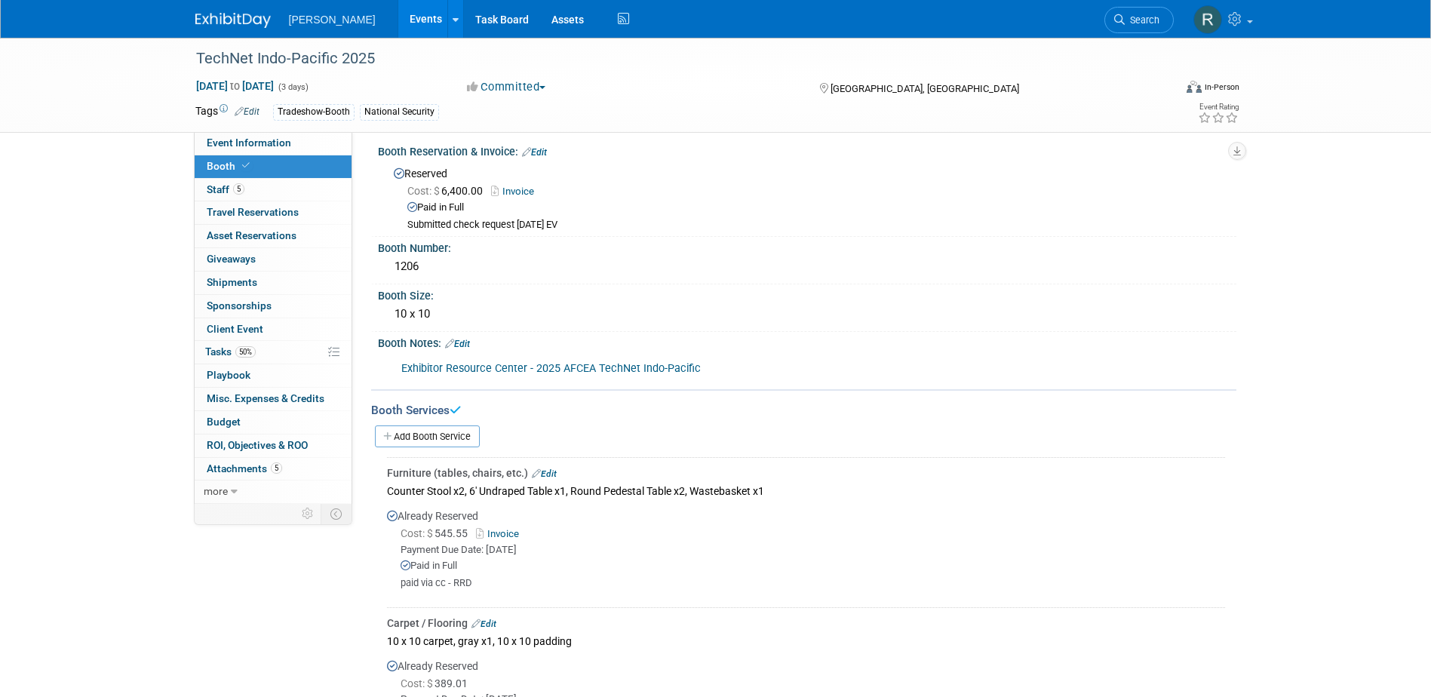
scroll to position [0, 0]
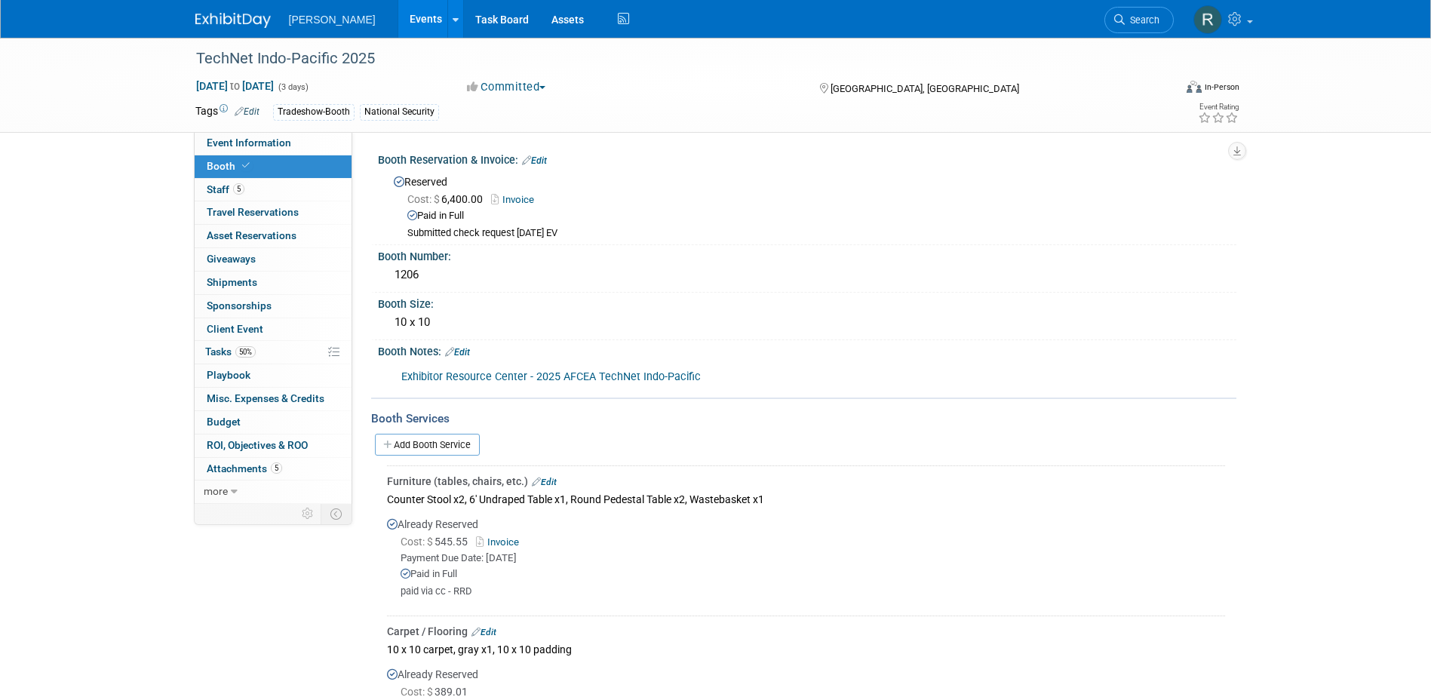
drag, startPoint x: 1125, startPoint y: 17, endPoint x: 1073, endPoint y: 32, distance: 54.4
click at [1125, 17] on span "Search" at bounding box center [1142, 19] width 35 height 11
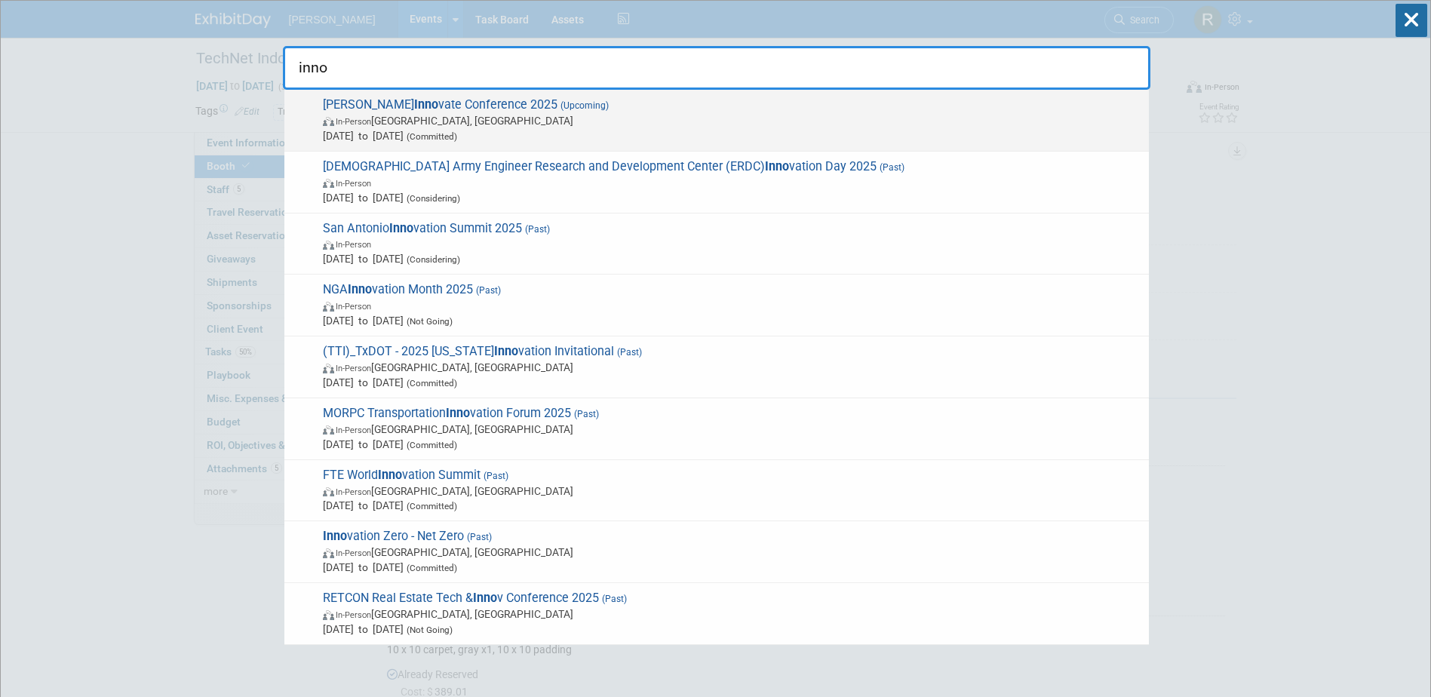
type input "inno"
click at [416, 116] on span "In-Person Salt Lake City, UT" at bounding box center [732, 120] width 819 height 15
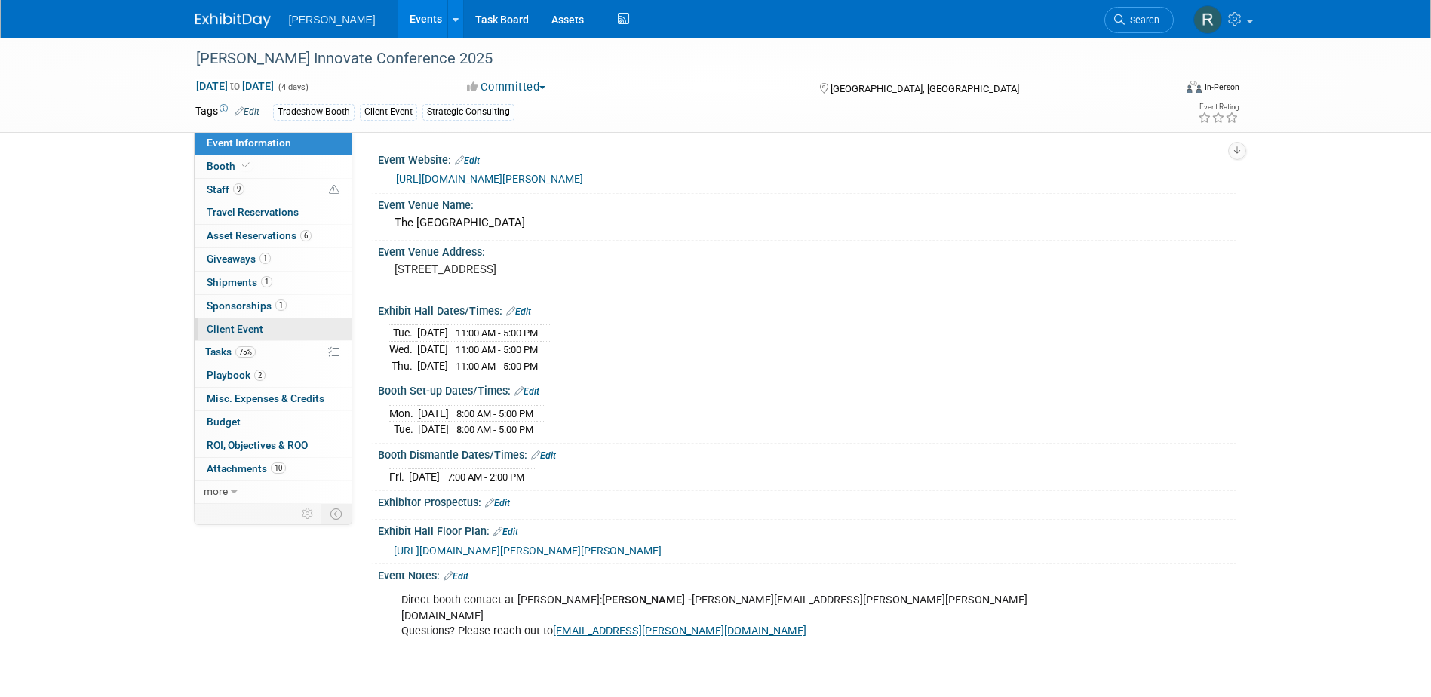
click at [242, 324] on span "Client Event" at bounding box center [235, 329] width 57 height 12
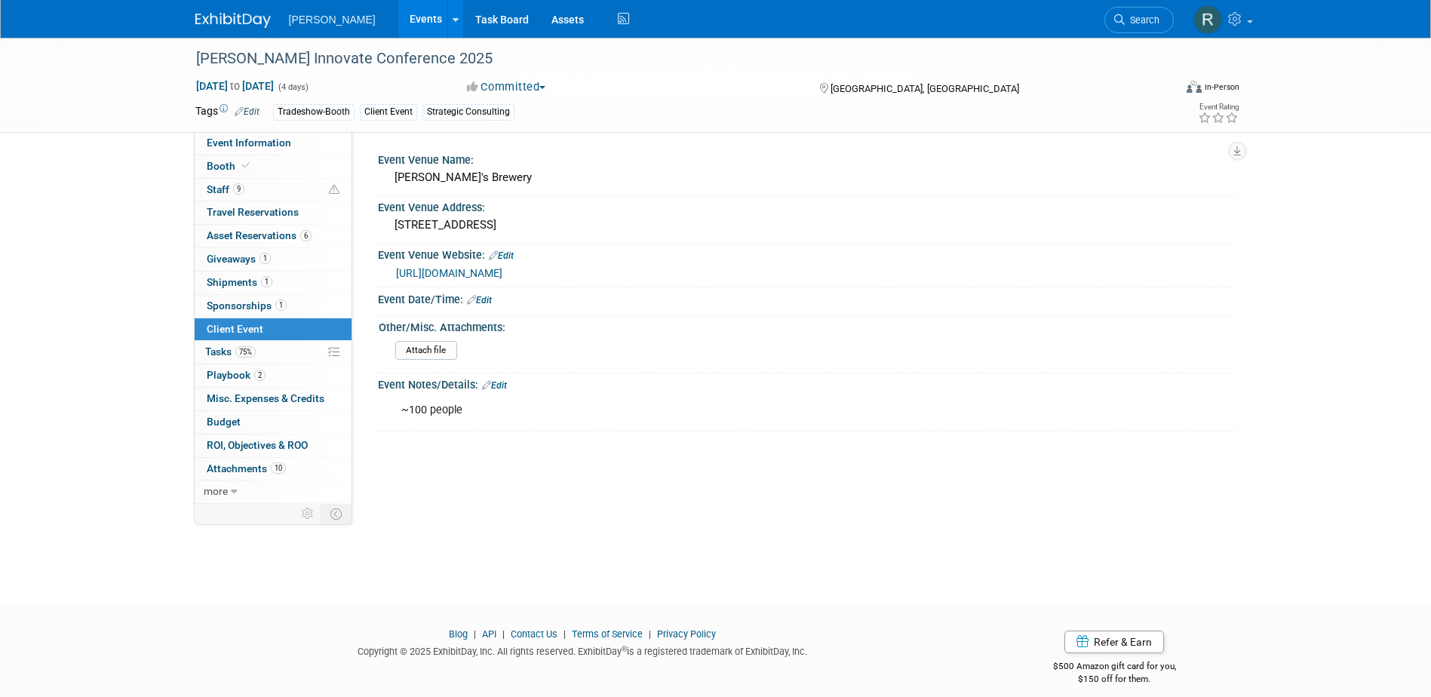
click at [498, 383] on link "Edit" at bounding box center [494, 385] width 25 height 11
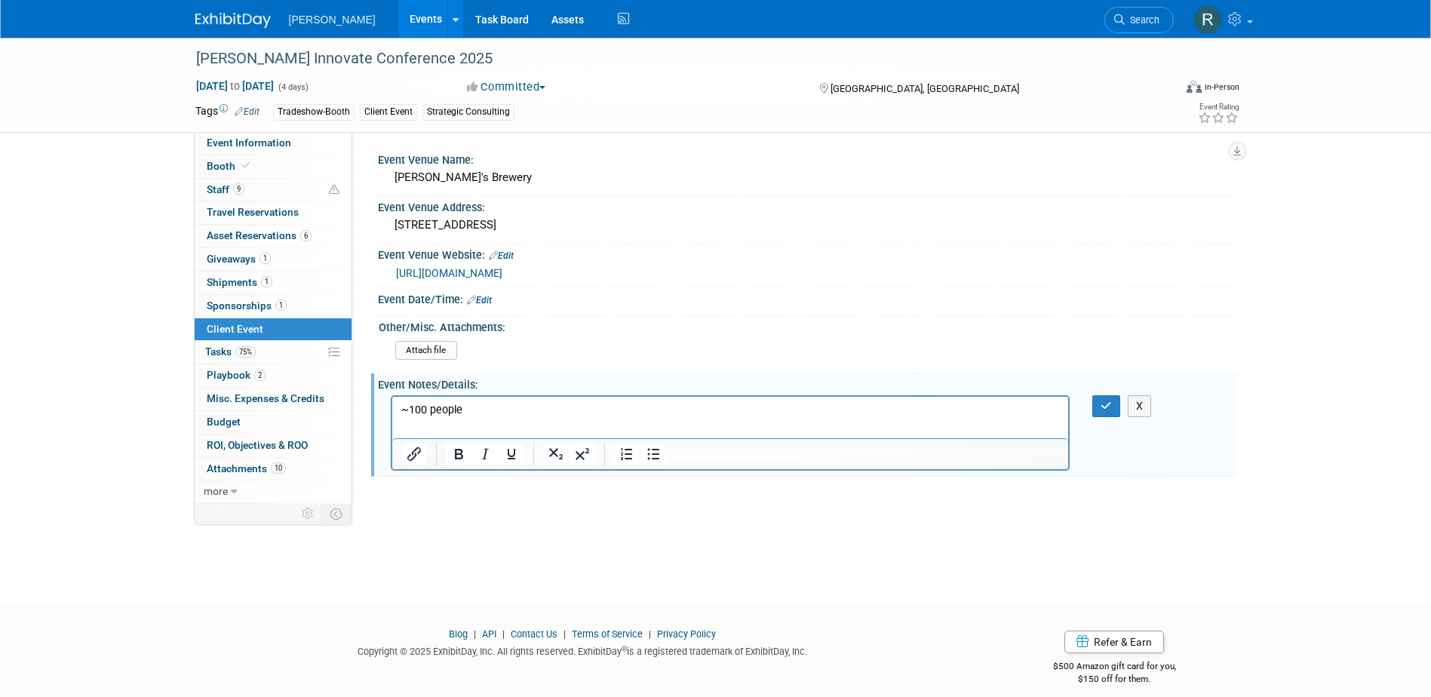
click at [471, 410] on p "~100 people" at bounding box center [730, 409] width 659 height 15
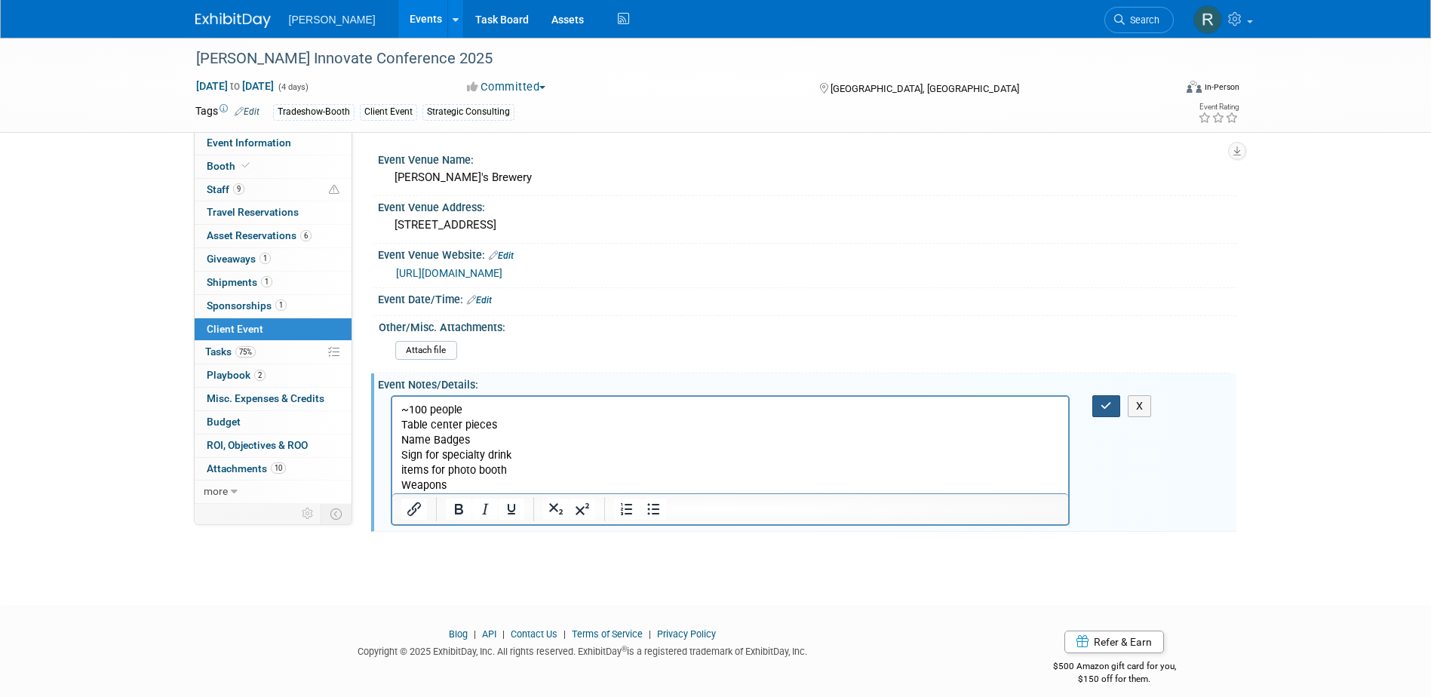
click at [1107, 409] on icon "button" at bounding box center [1106, 406] width 11 height 11
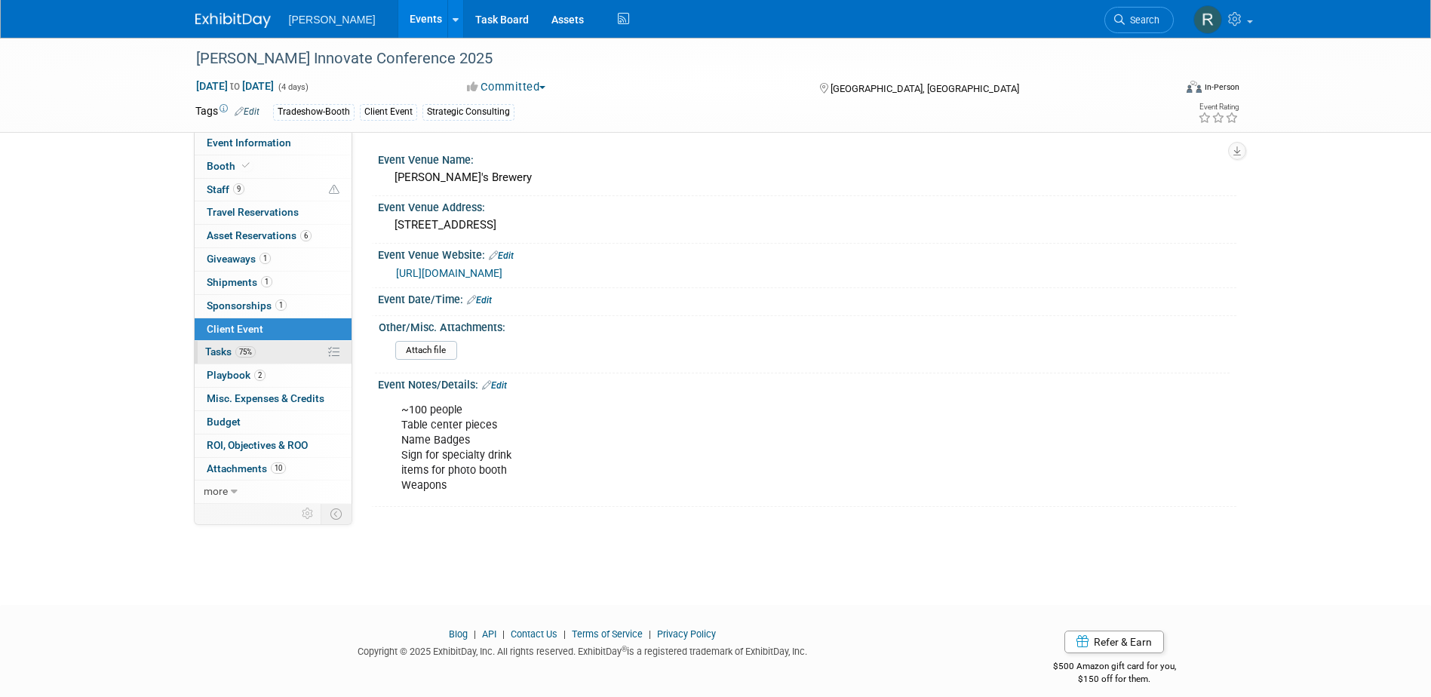
click at [228, 360] on link "75% Tasks 75%" at bounding box center [273, 352] width 157 height 23
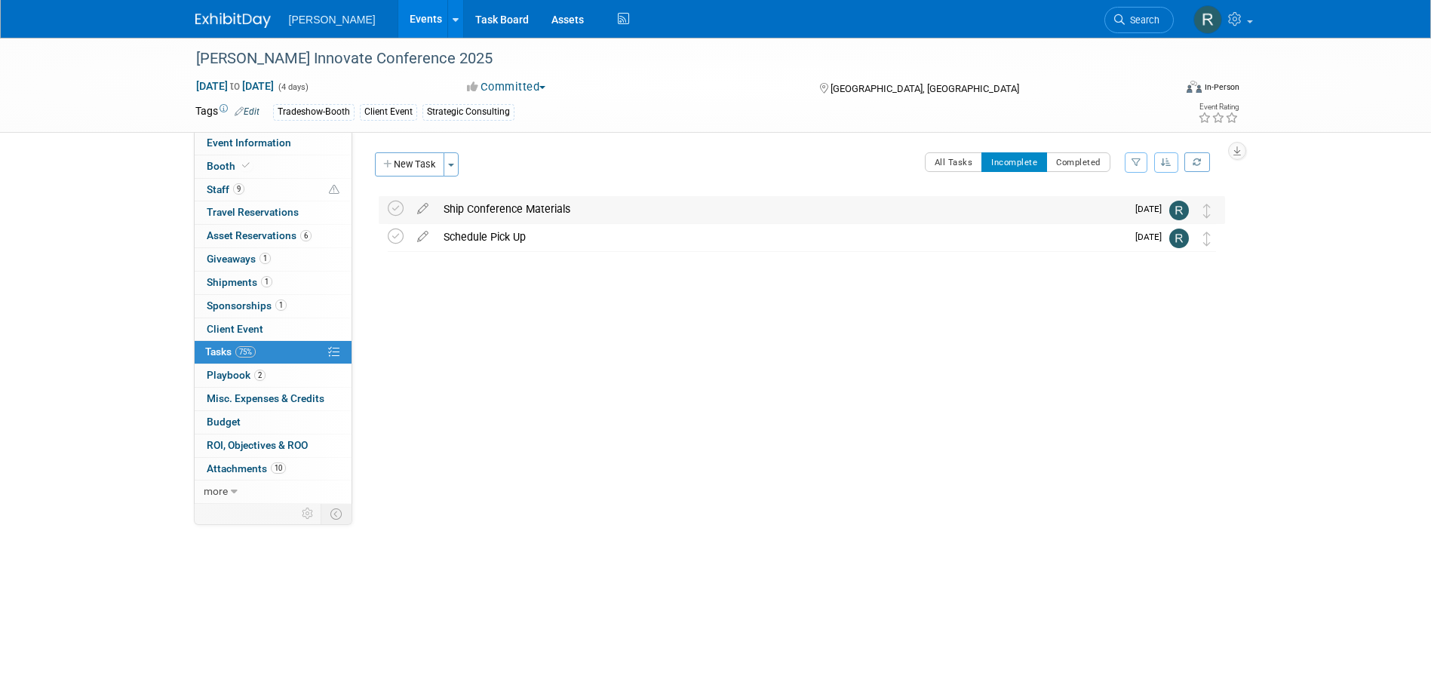
click at [480, 214] on div "Ship Conference Materials" at bounding box center [781, 209] width 690 height 26
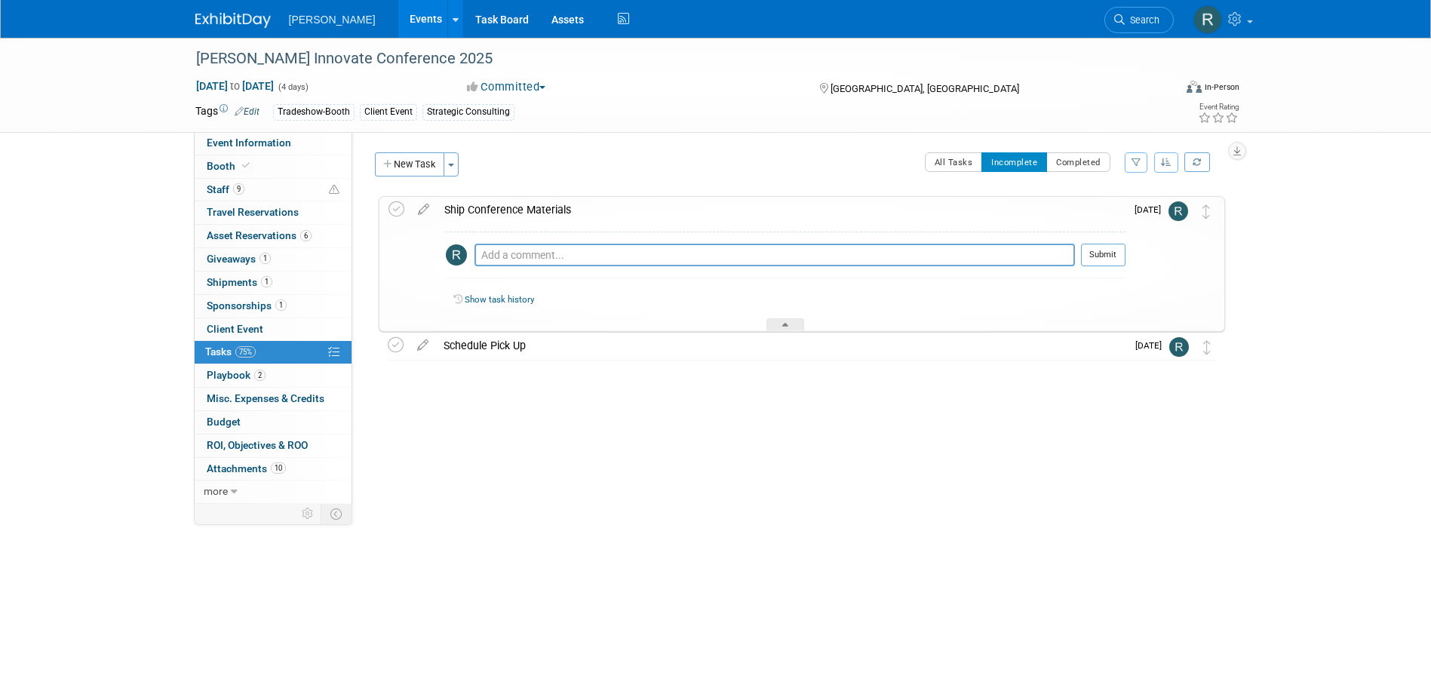
click at [485, 211] on div "Ship Conference Materials" at bounding box center [781, 210] width 689 height 26
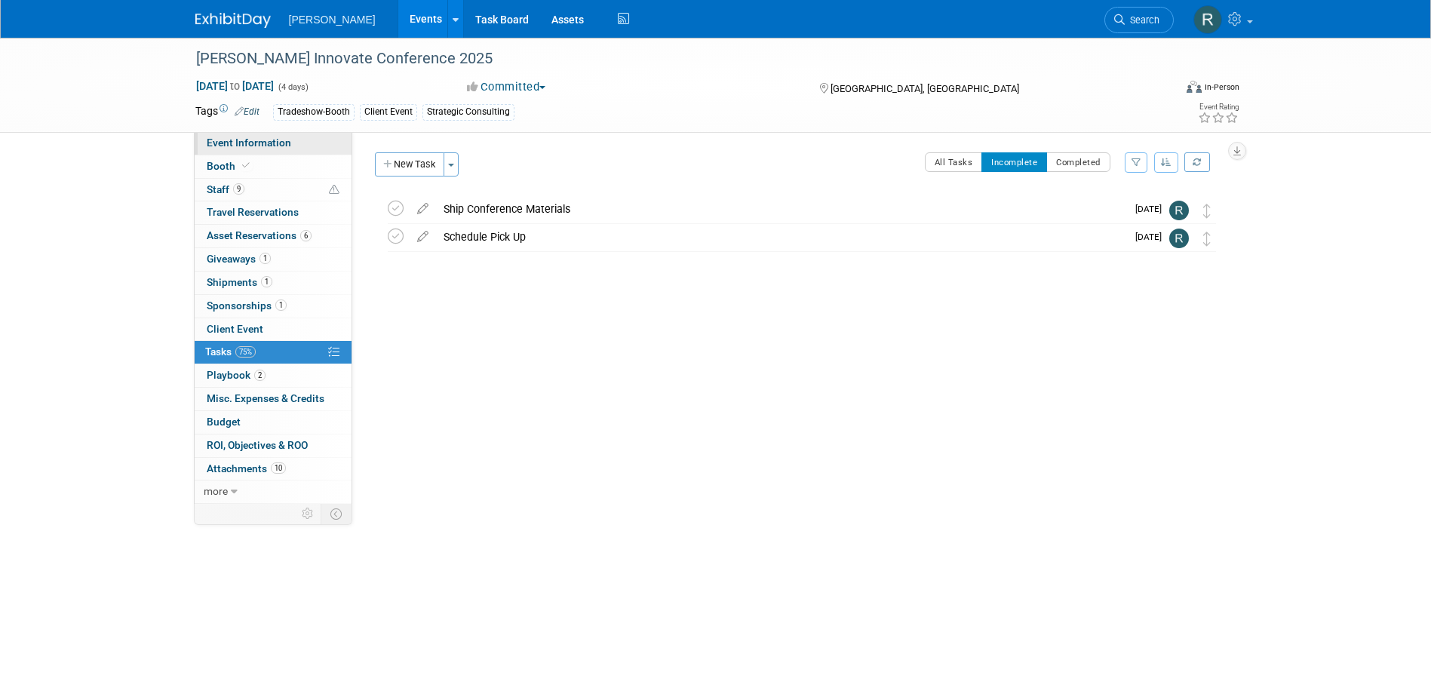
click at [266, 142] on span "Event Information" at bounding box center [249, 143] width 85 height 12
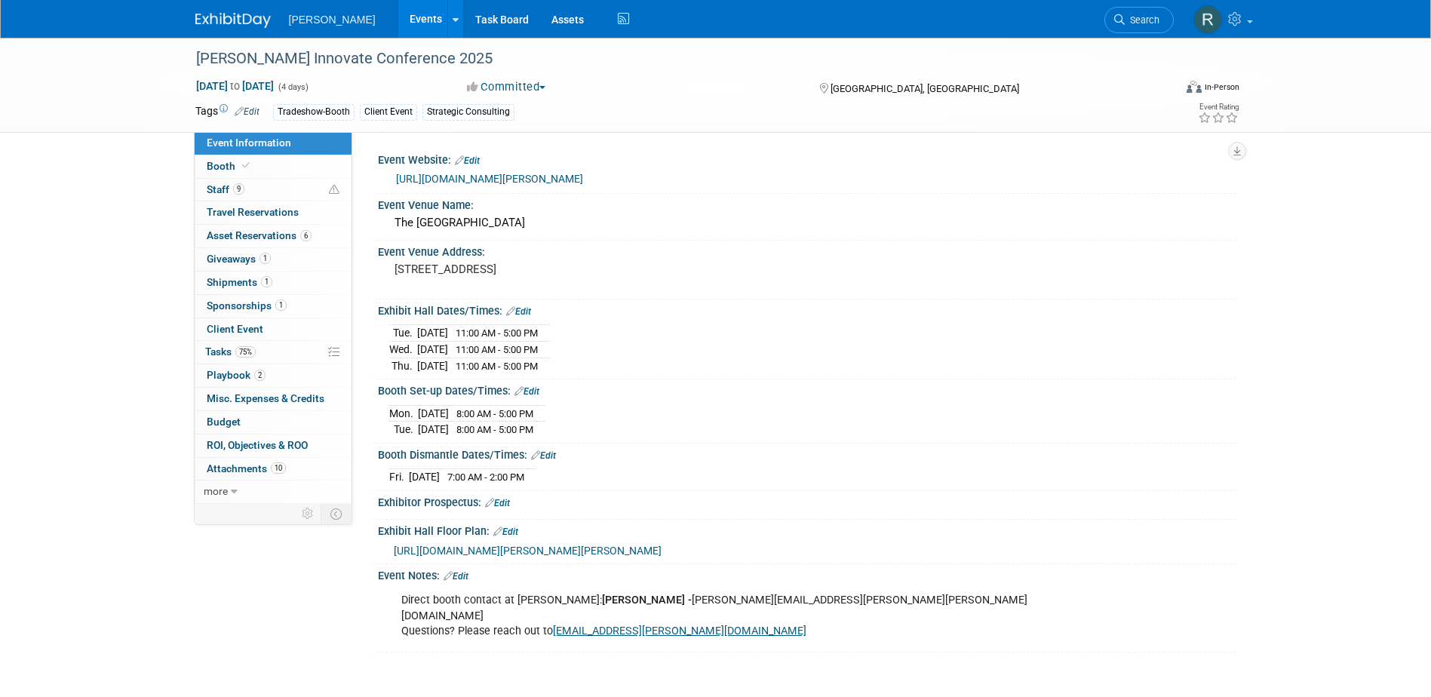
click at [477, 176] on link "https://assetlifecycle.trimble.com/en/learn/innovate-overview" at bounding box center [489, 179] width 187 height 12
click at [230, 283] on span "Shipments 1" at bounding box center [240, 282] width 66 height 12
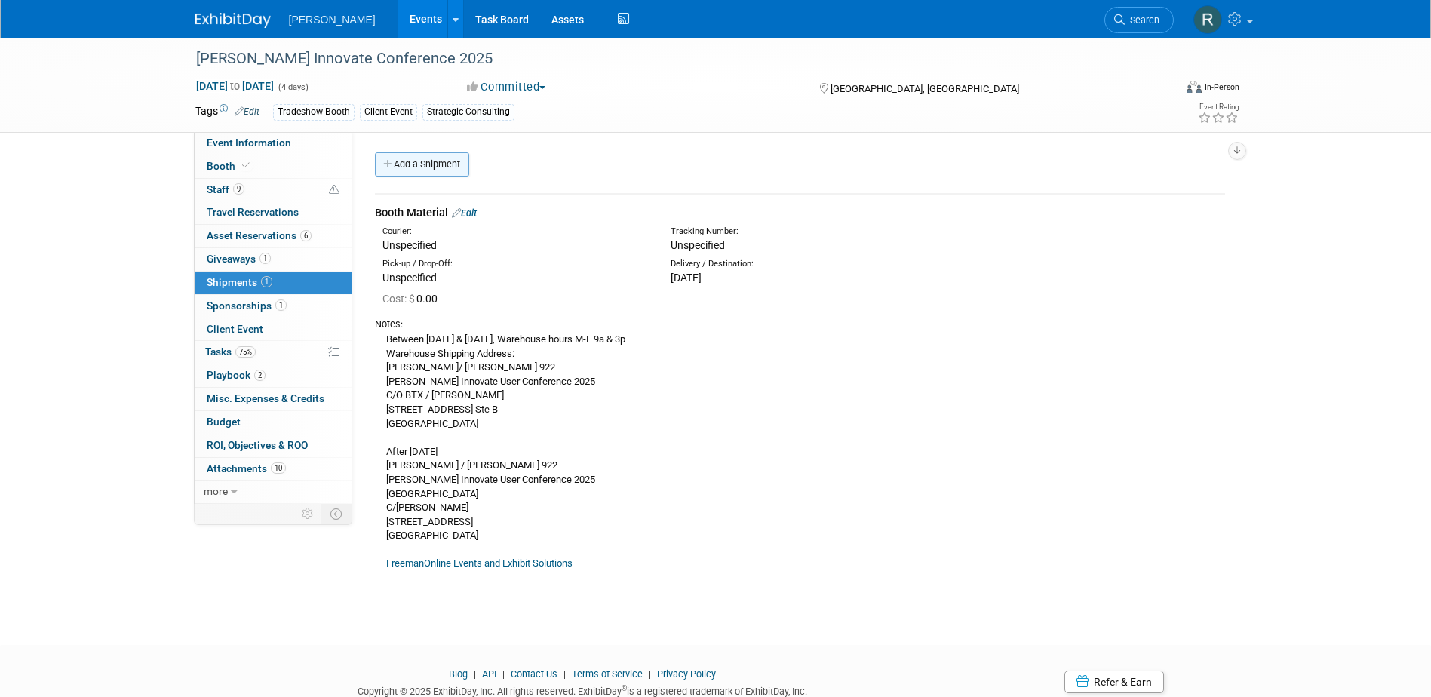
click at [448, 158] on link "Add a Shipment" at bounding box center [422, 164] width 94 height 24
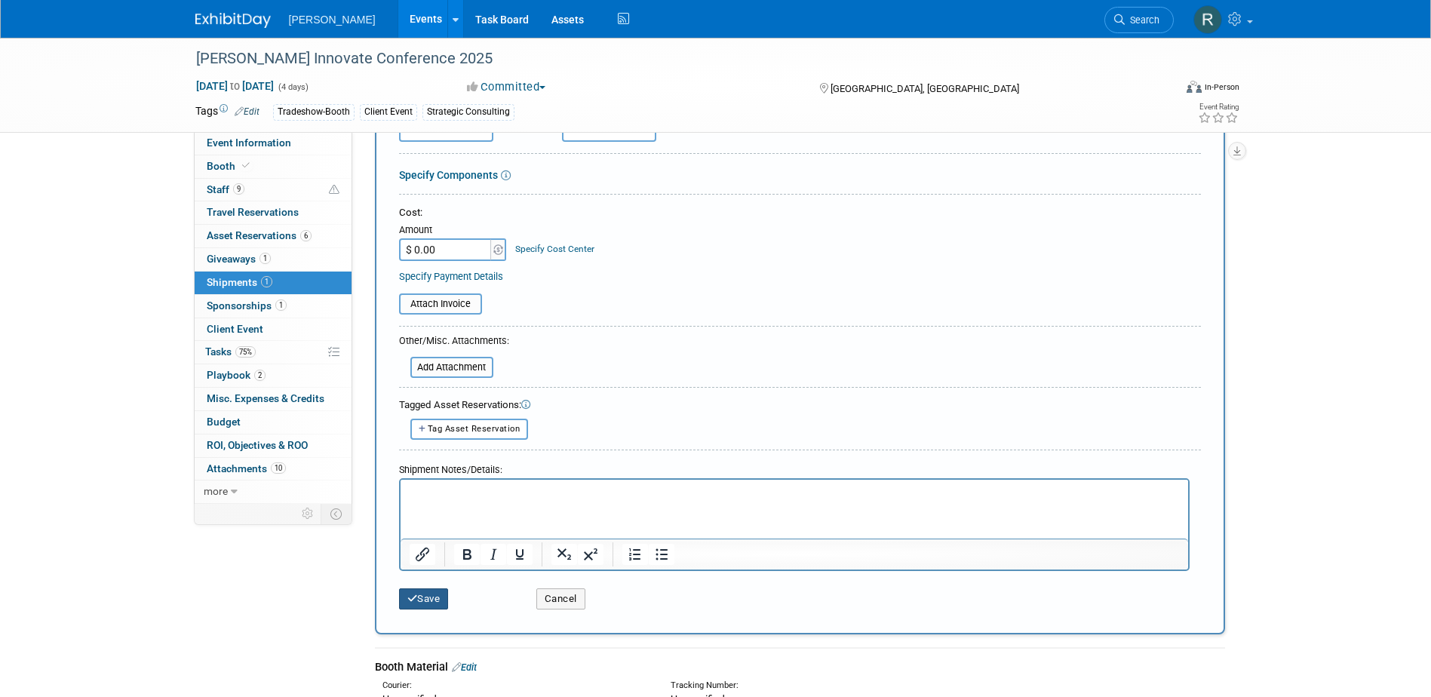
type input "Ship client event material"
click at [425, 598] on button "Save" at bounding box center [424, 599] width 50 height 21
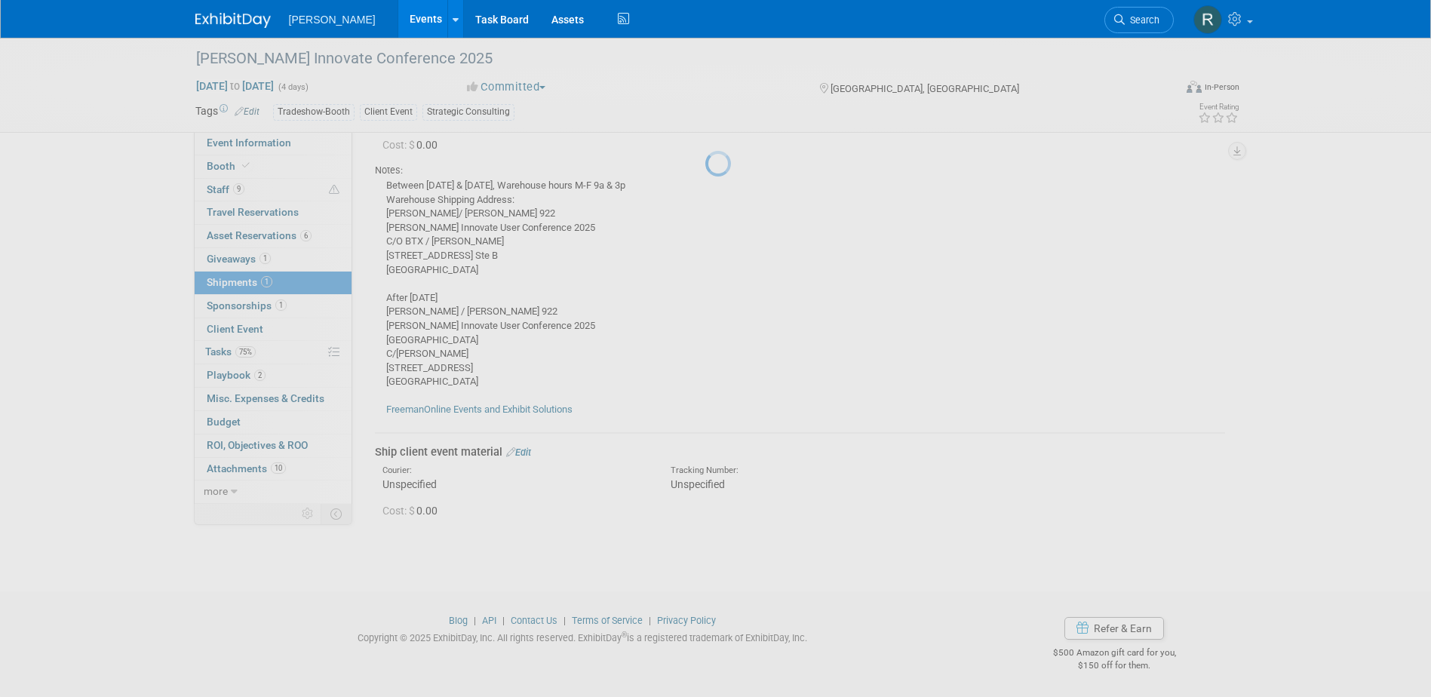
scroll to position [154, 0]
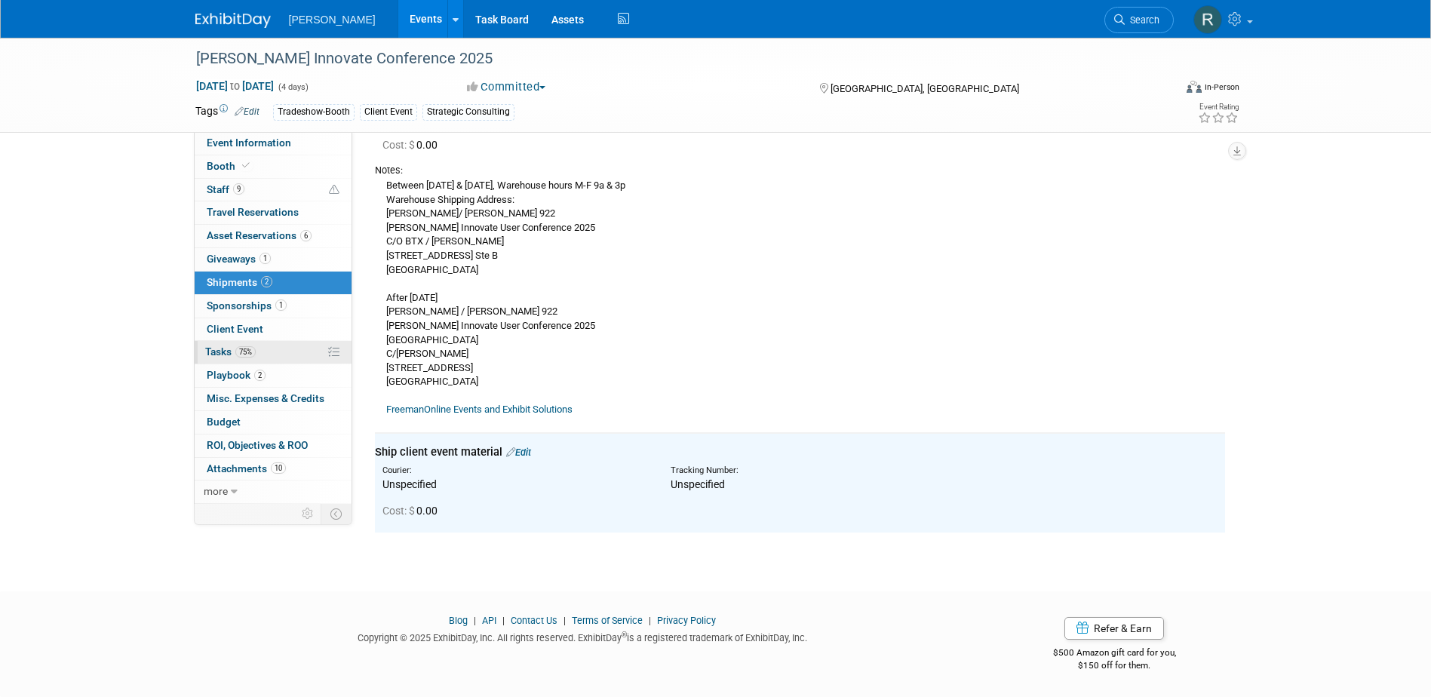
click at [245, 349] on span "75%" at bounding box center [245, 351] width 20 height 11
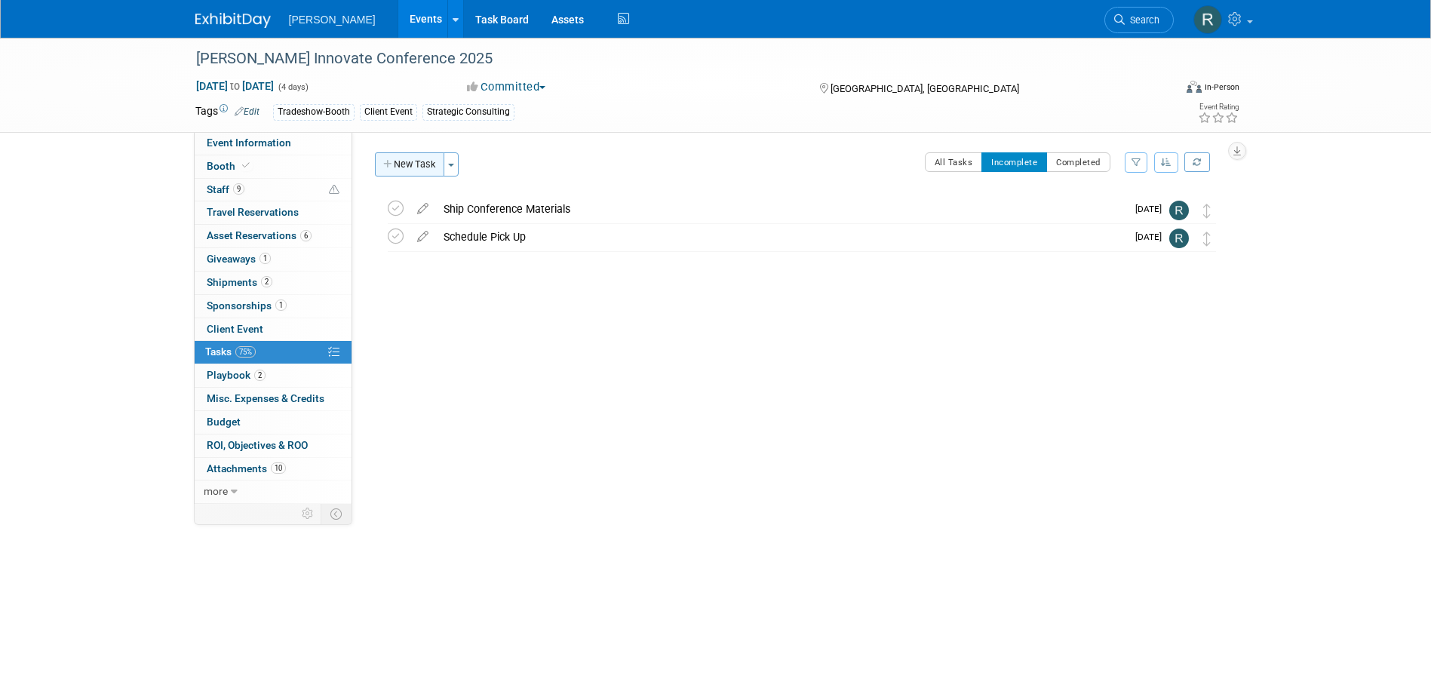
click at [423, 164] on button "New Task" at bounding box center [409, 164] width 69 height 24
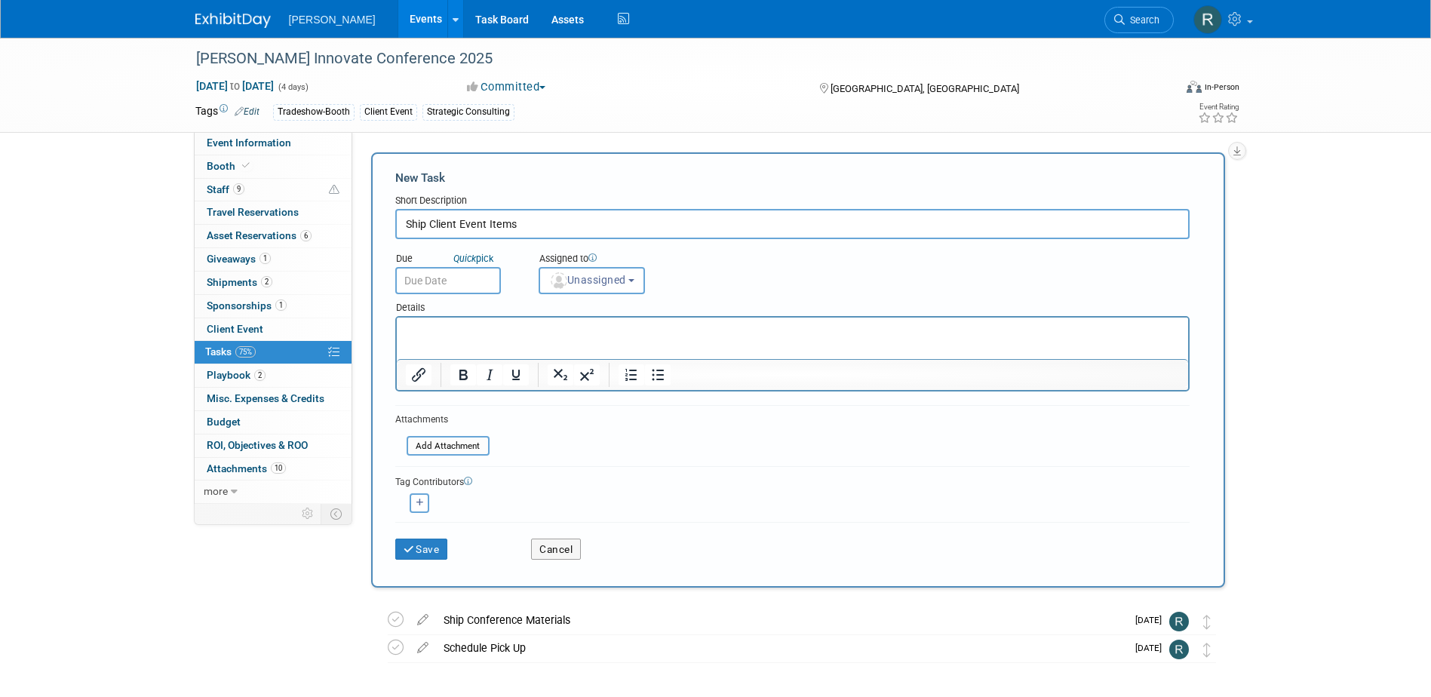
type input "Ship Client Event Items"
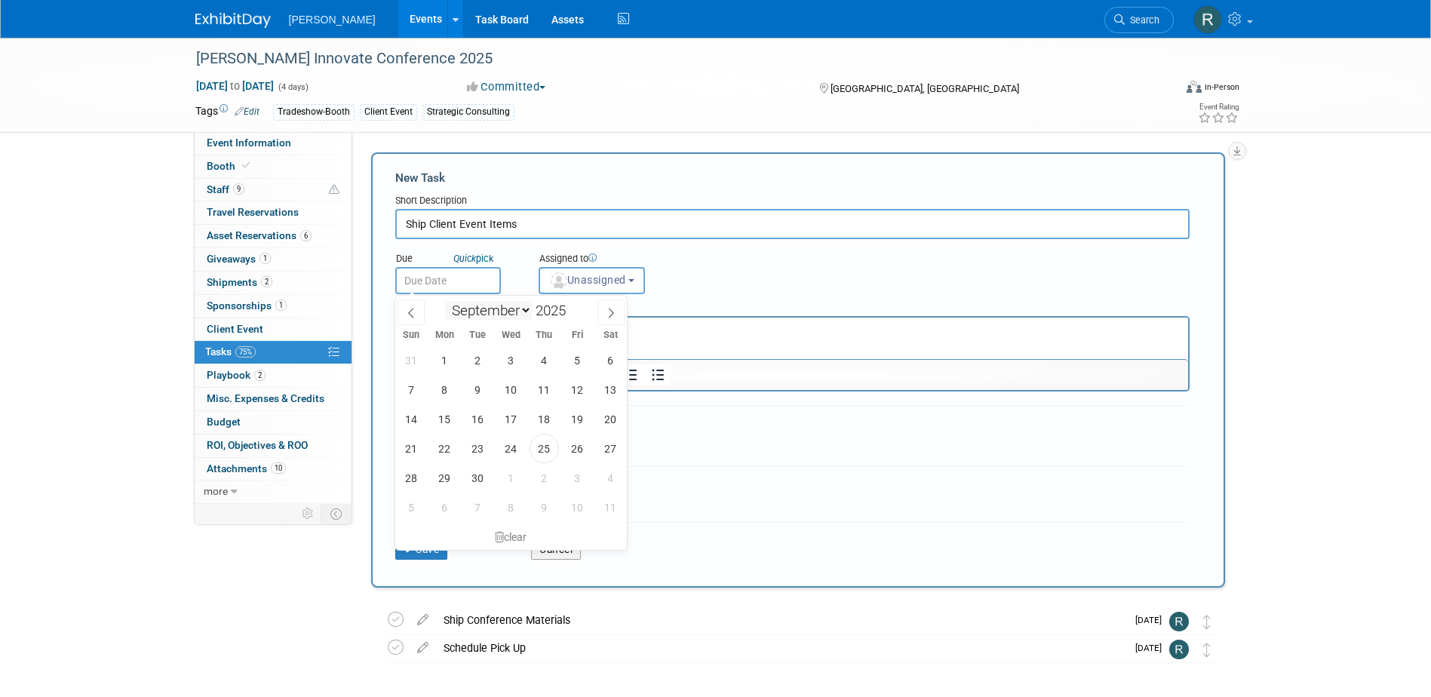
click at [457, 286] on input "text" at bounding box center [448, 280] width 106 height 27
click at [607, 308] on icon at bounding box center [611, 313] width 11 height 11
select select "9"
click at [445, 383] on span "6" at bounding box center [444, 389] width 29 height 29
type input "Oct 6, 2025"
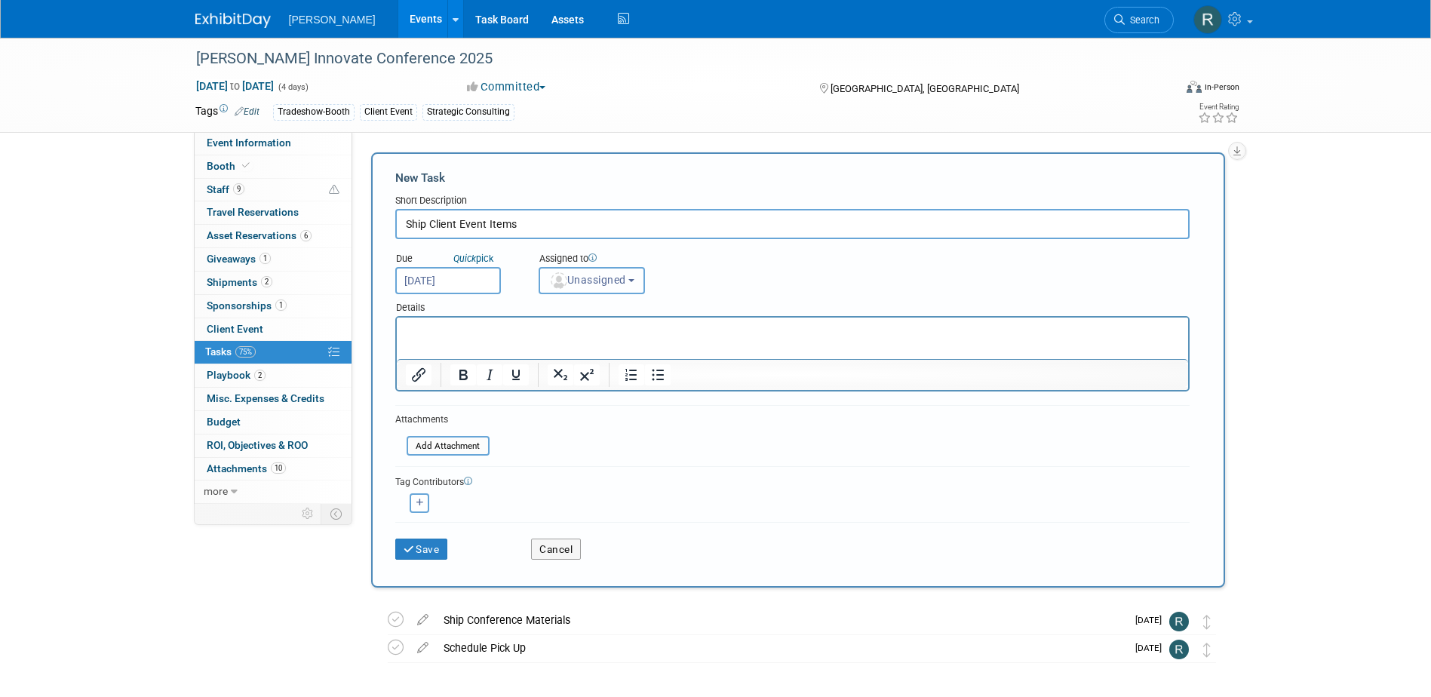
click at [581, 279] on span "Unassigned" at bounding box center [587, 280] width 77 height 12
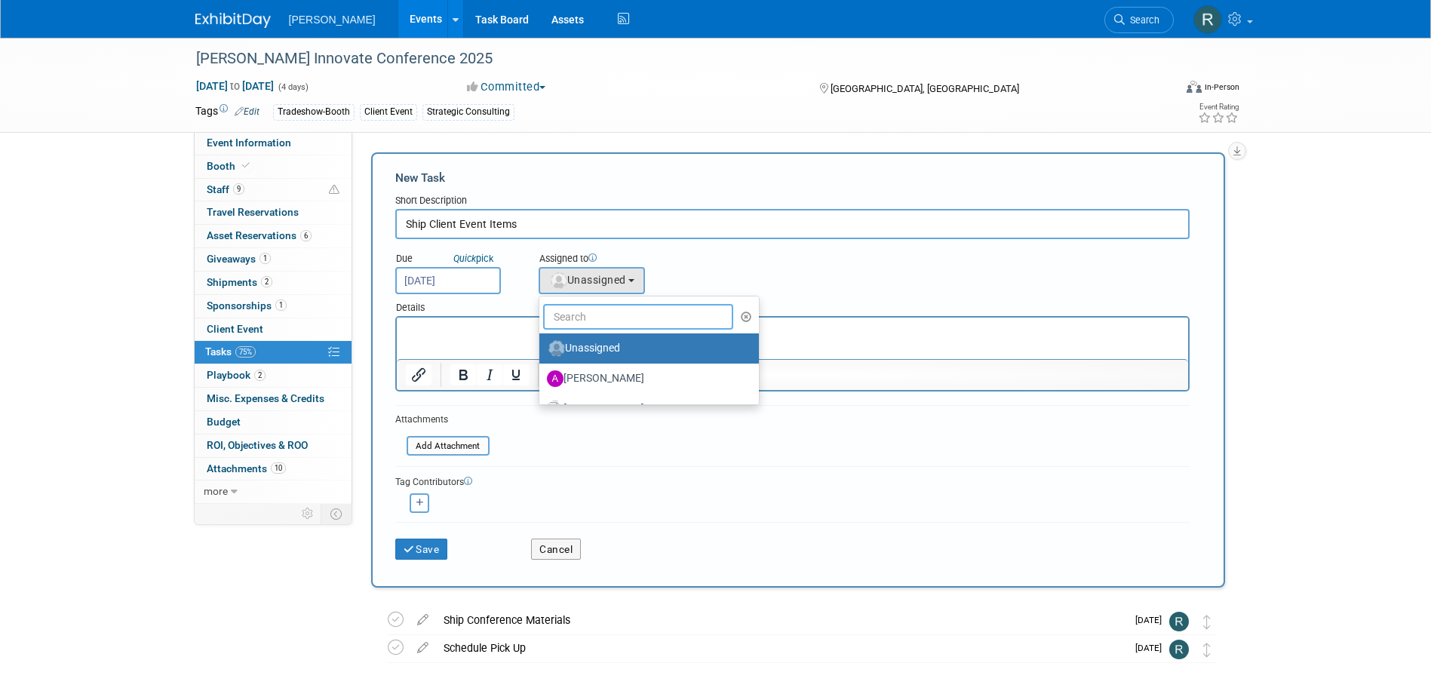
click at [586, 315] on input "text" at bounding box center [638, 317] width 191 height 26
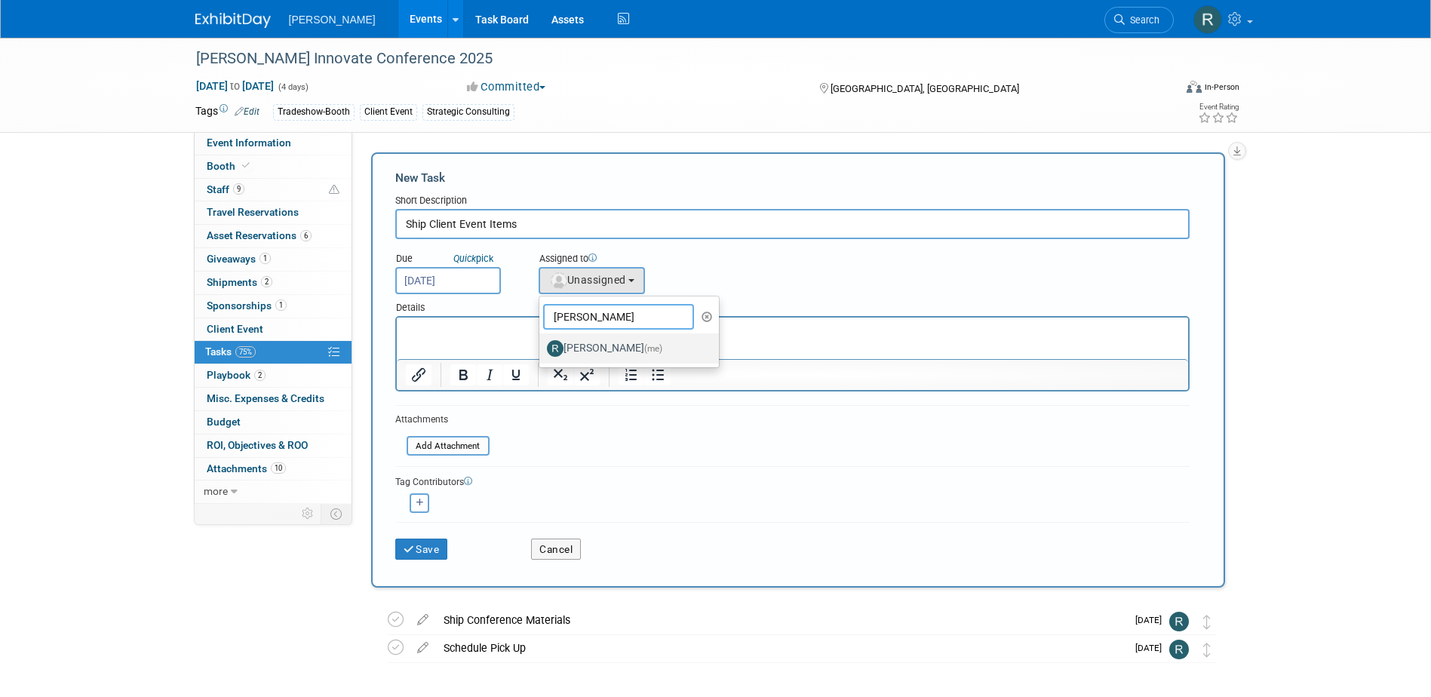
type input "Rebecca"
click at [602, 344] on label "Rebecca Deis (me)" at bounding box center [626, 349] width 158 height 24
click at [542, 344] on input "Rebecca Deis (me)" at bounding box center [537, 347] width 10 height 10
select select "844a177d-a181-44ff-a72a-5731d68e4351"
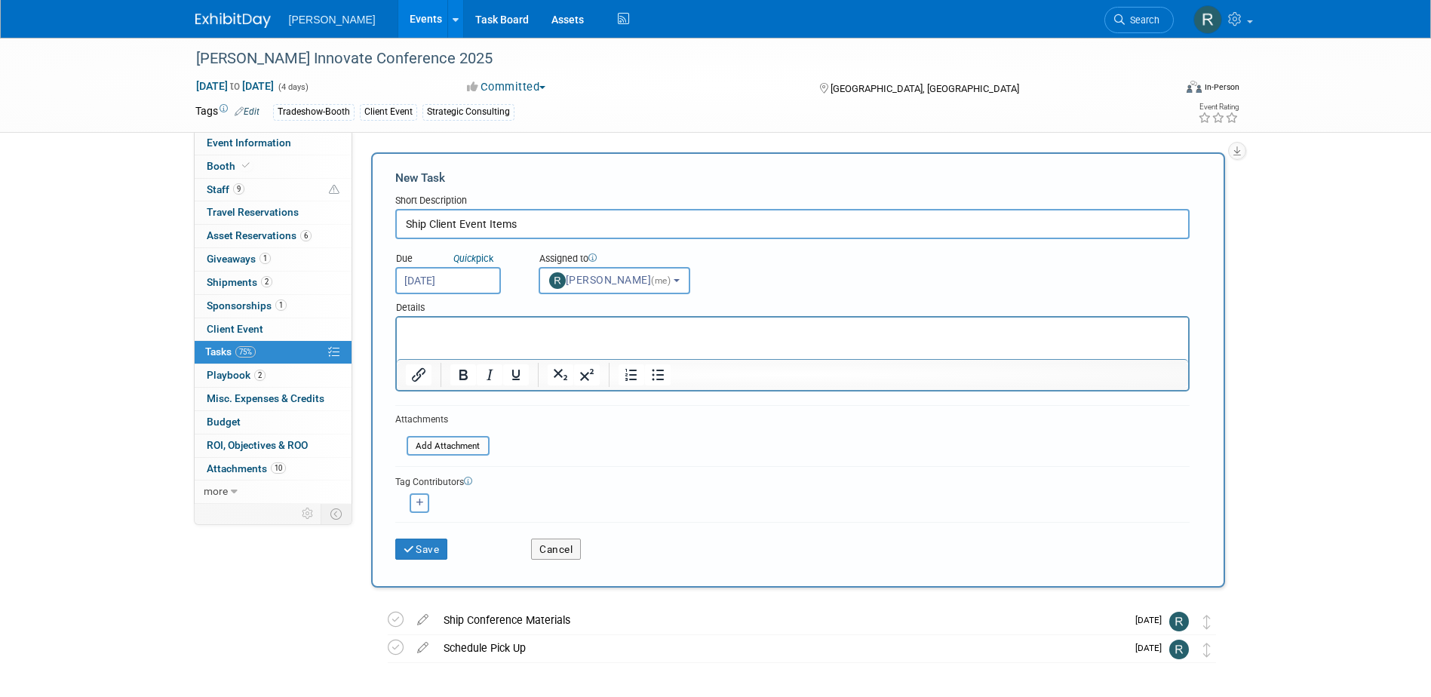
click at [420, 503] on icon "button" at bounding box center [420, 503] width 8 height 8
select select
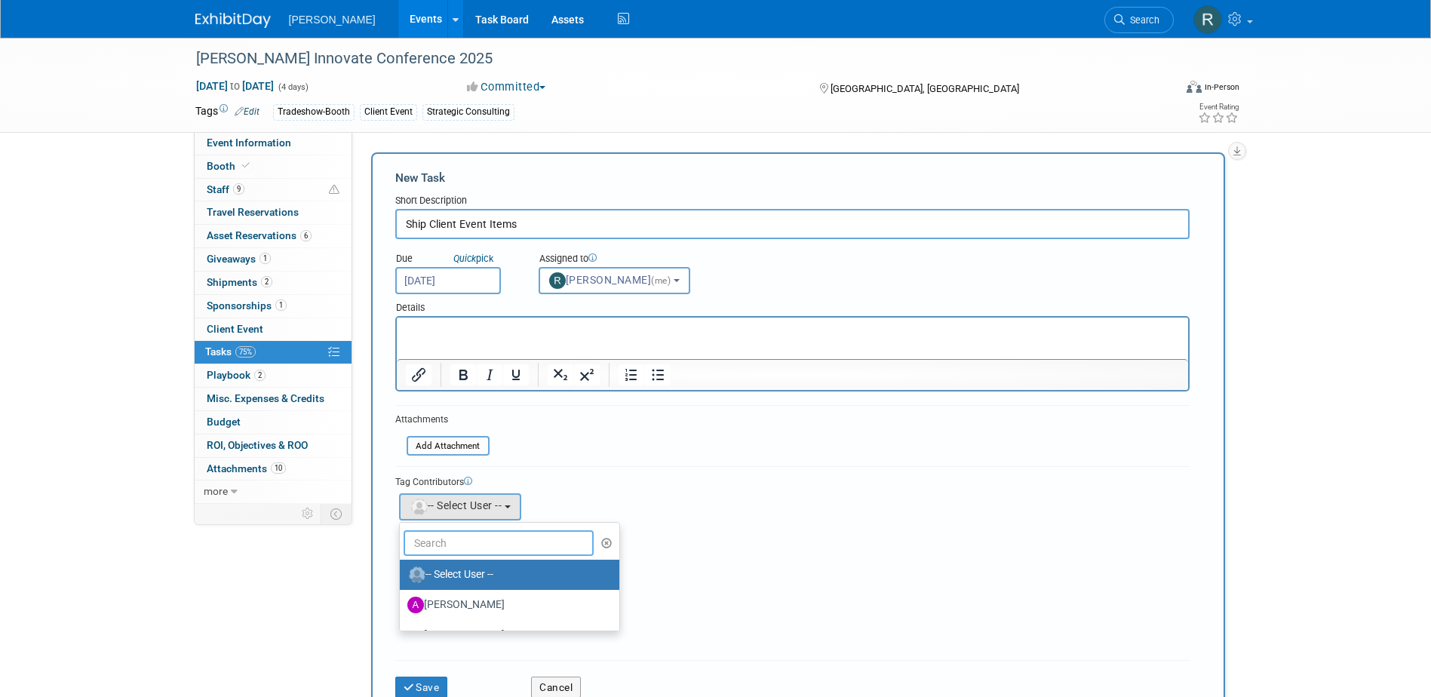
click at [472, 546] on input "text" at bounding box center [499, 543] width 191 height 26
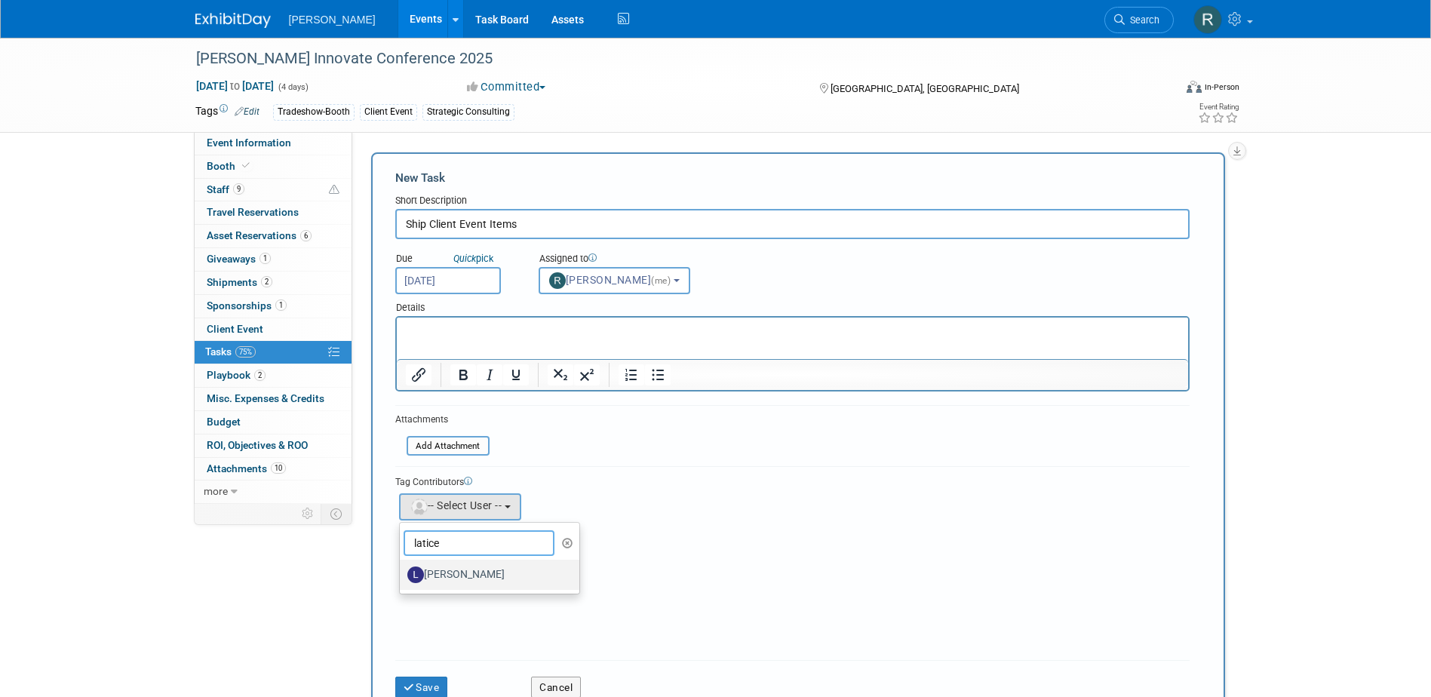
type input "latice"
click at [469, 574] on label "[PERSON_NAME]" at bounding box center [486, 575] width 158 height 24
click at [402, 574] on input "[PERSON_NAME]" at bounding box center [397, 573] width 10 height 10
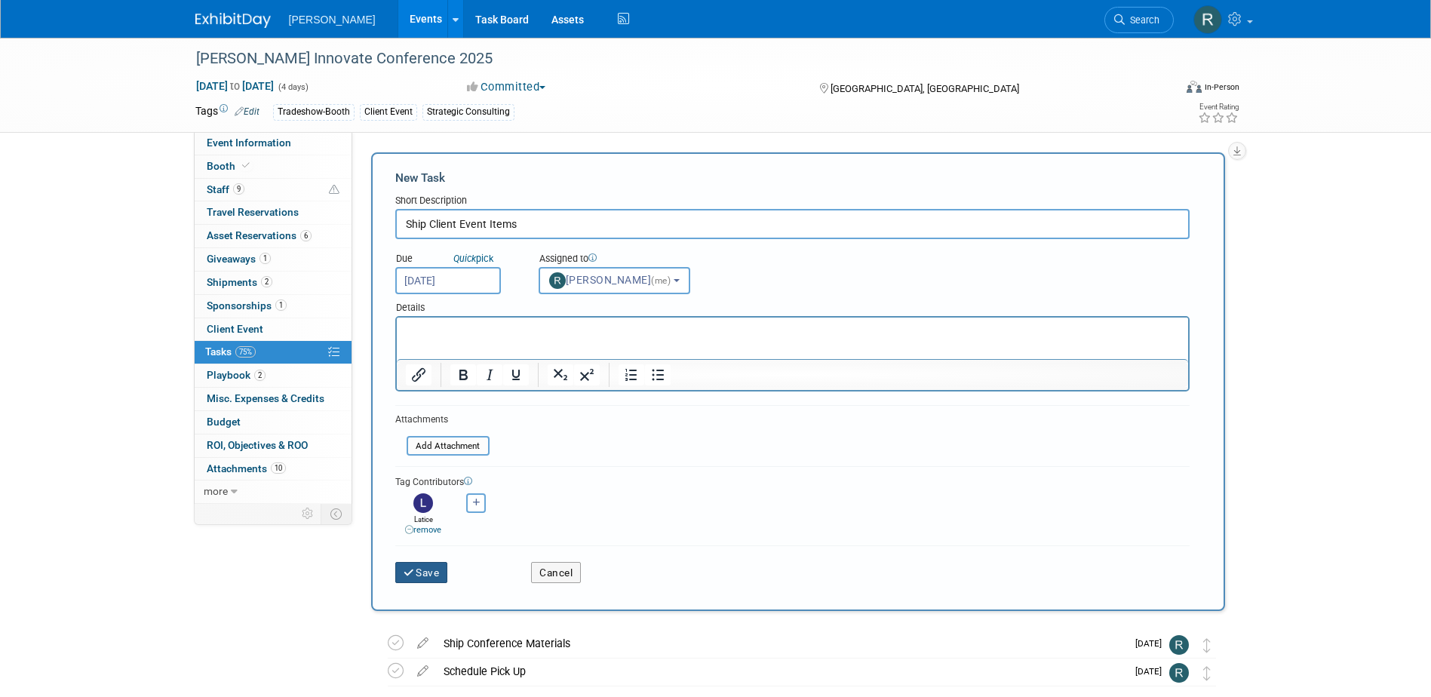
click at [437, 573] on button "Save" at bounding box center [421, 572] width 53 height 21
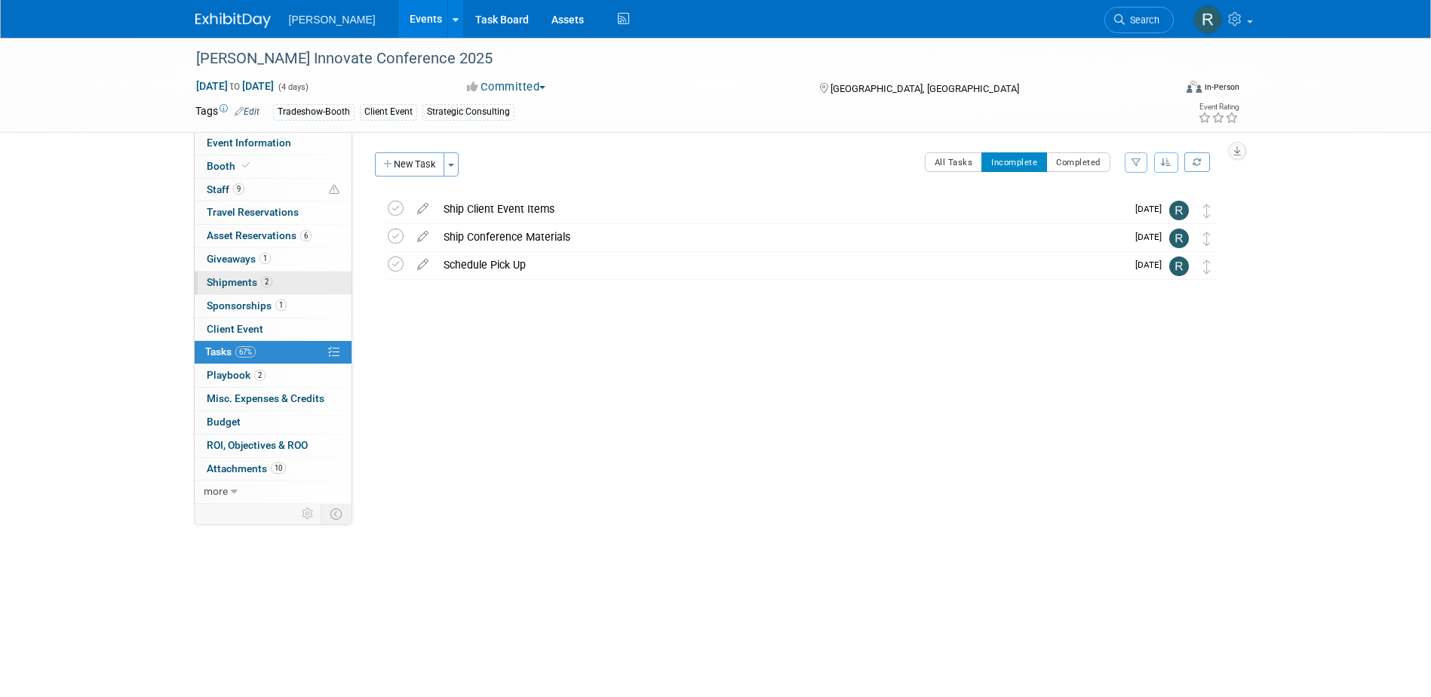
click at [243, 285] on span "Shipments 2" at bounding box center [240, 282] width 66 height 12
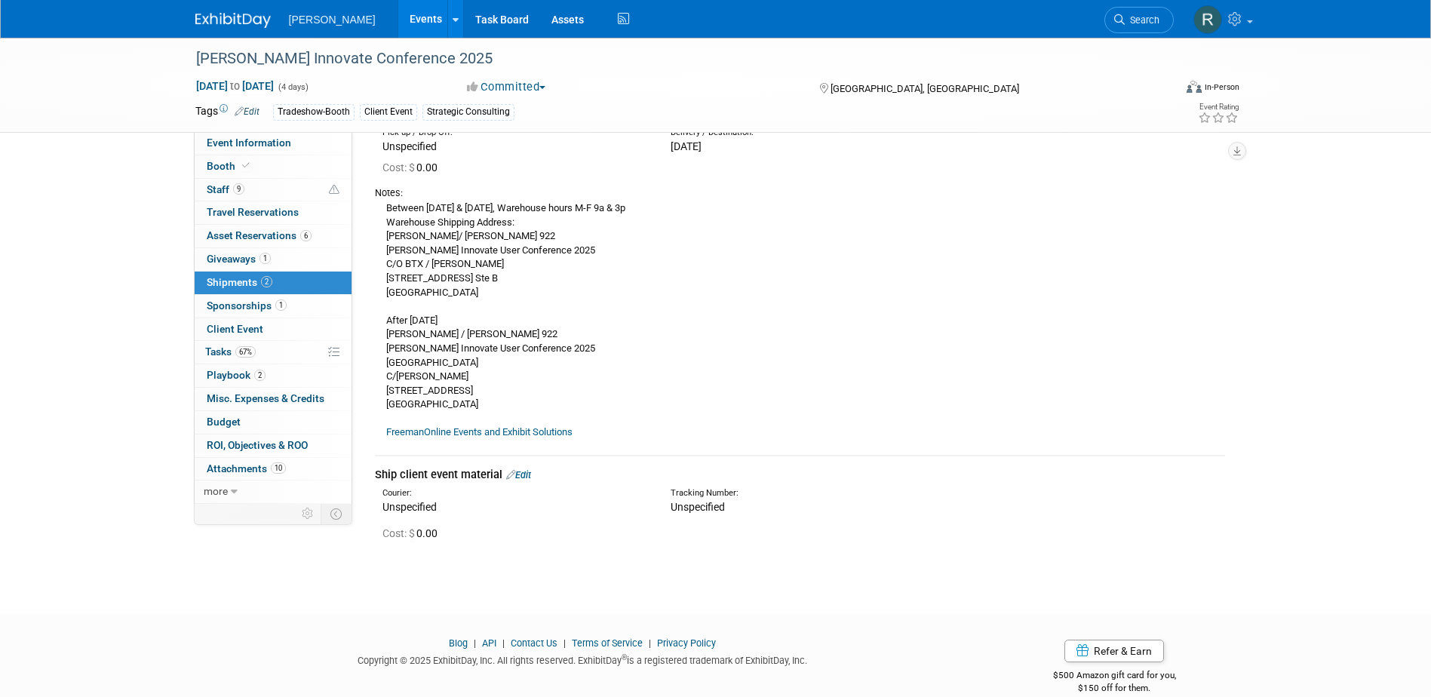
scroll to position [151, 0]
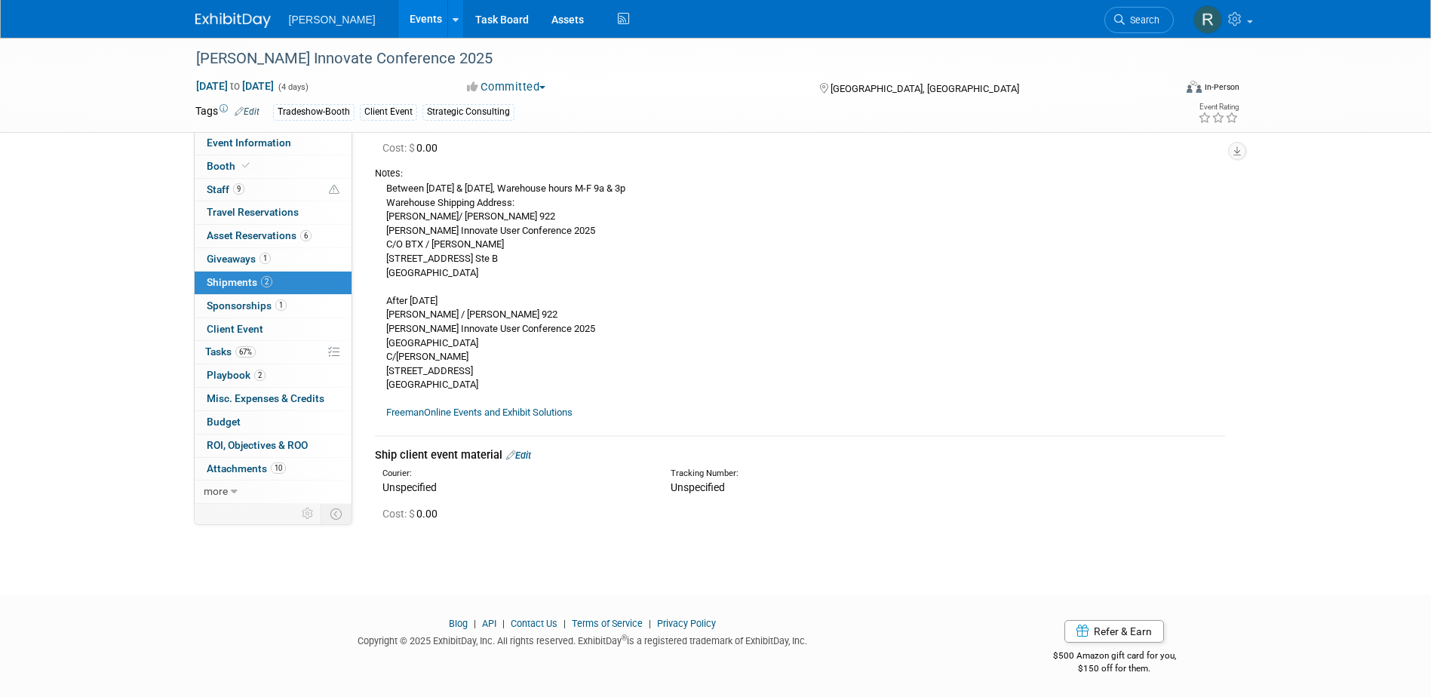
click at [635, 317] on div "Between 9.15.25 & 10.6.25, Warehouse hours M-F 9a & 3p Warehouse Shipping Addre…" at bounding box center [800, 300] width 850 height 240
click at [241, 189] on span "9" at bounding box center [238, 188] width 11 height 11
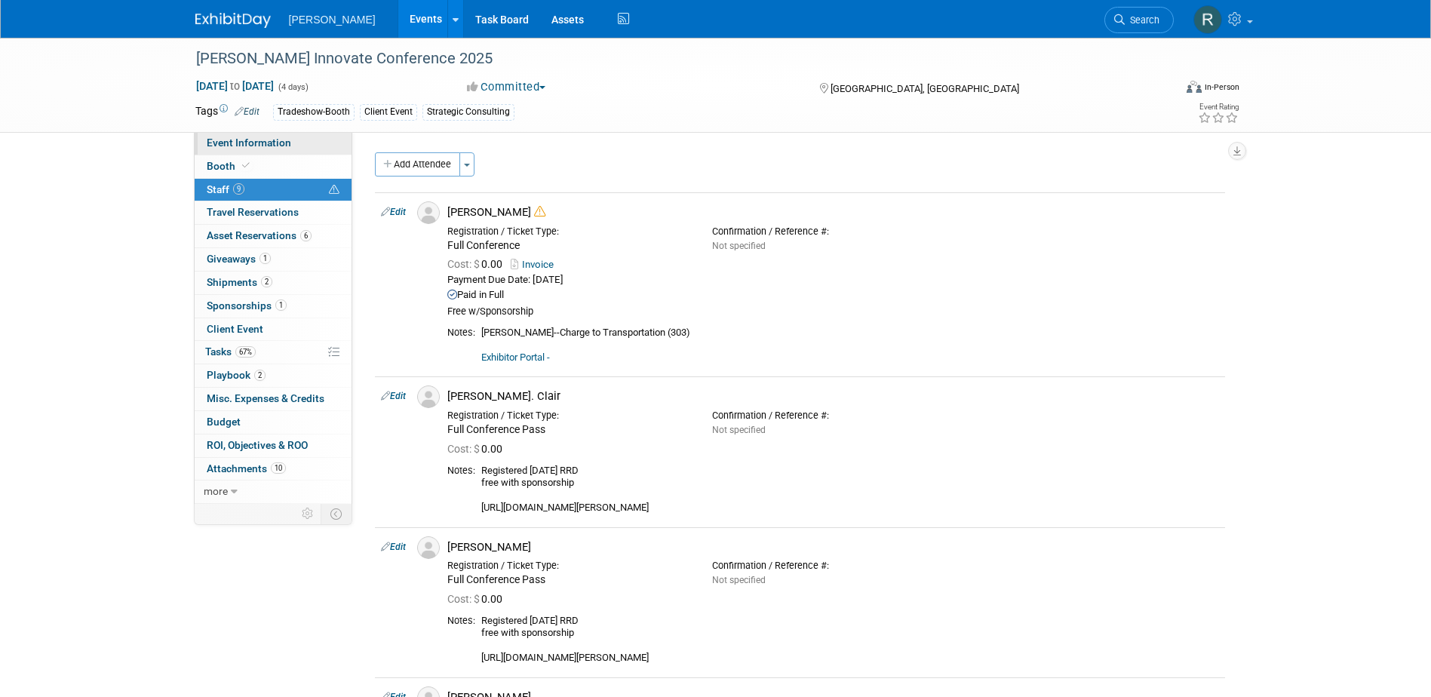
click at [313, 147] on link "Event Information" at bounding box center [273, 143] width 157 height 23
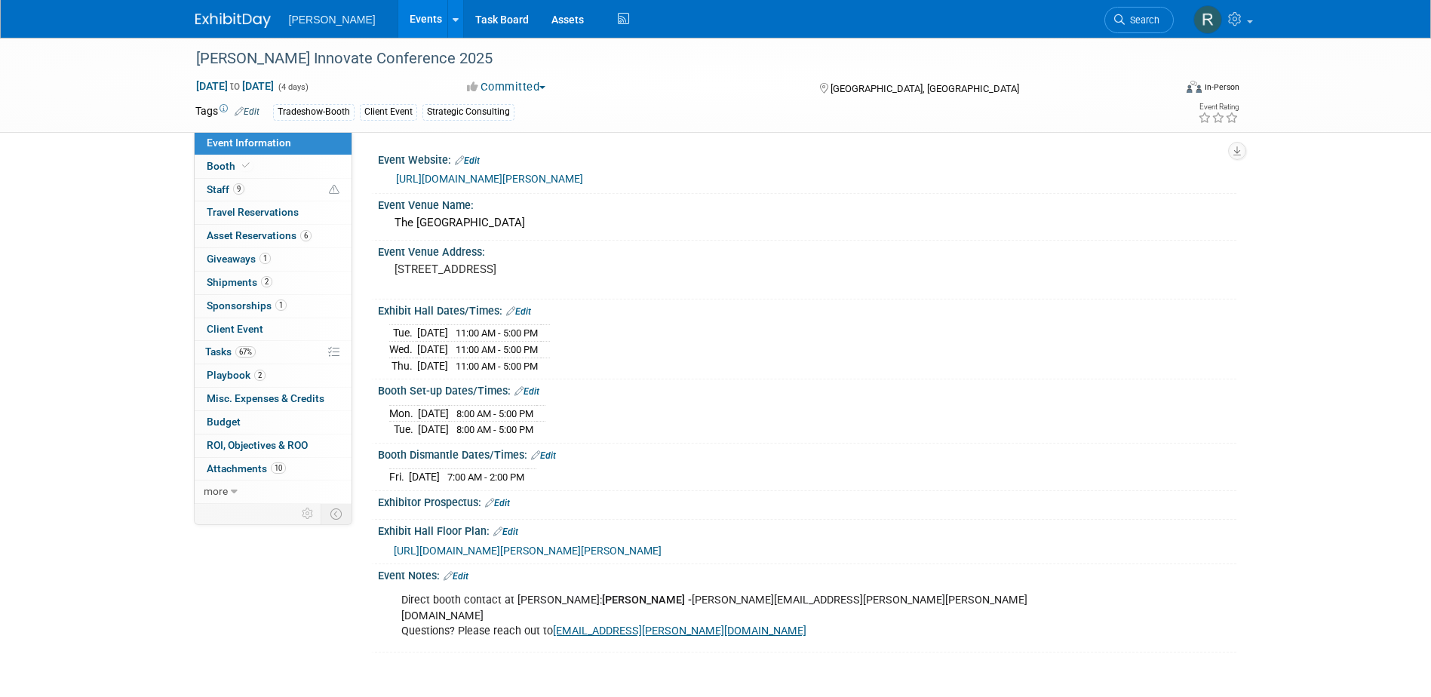
click at [477, 174] on link "https://assetlifecycle.trimble.com/en/learn/innovate-overview" at bounding box center [489, 179] width 187 height 12
click at [248, 185] on link "9 Staff 9" at bounding box center [273, 190] width 157 height 23
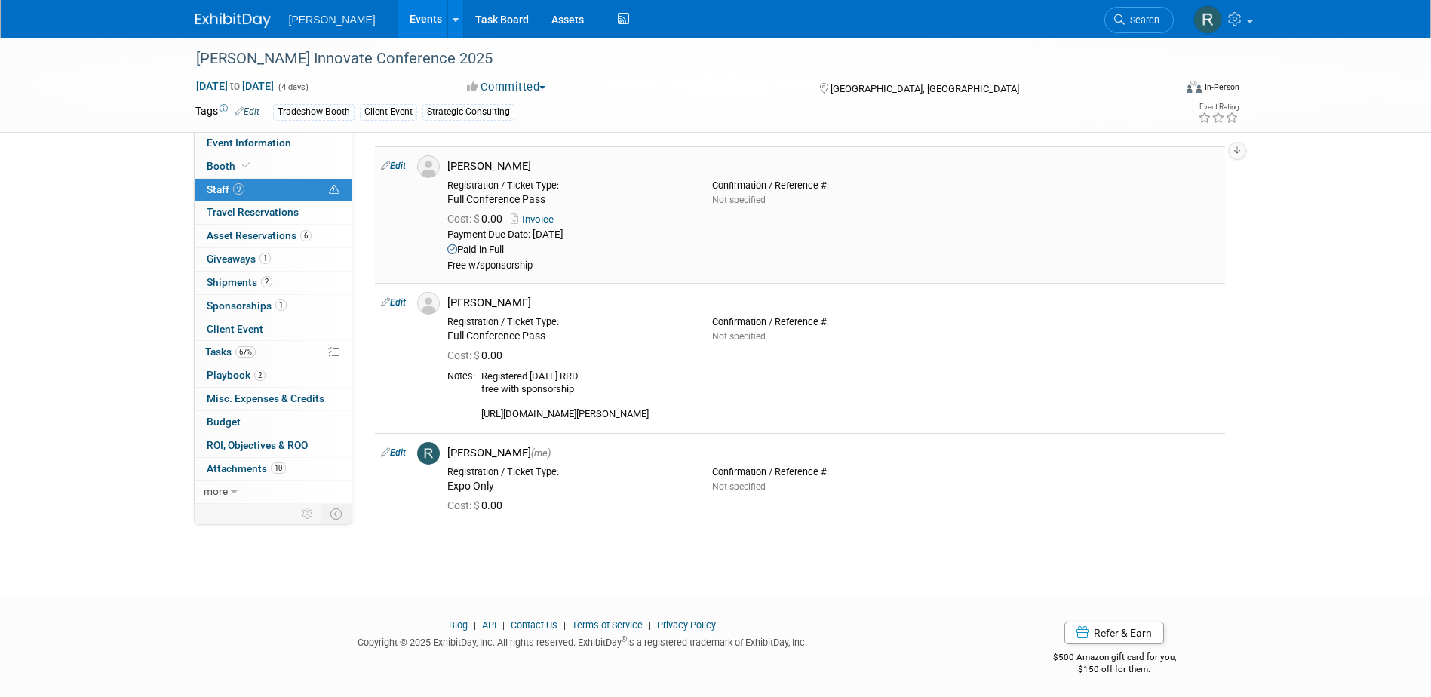
scroll to position [1030, 0]
click at [401, 444] on link "Edit" at bounding box center [393, 449] width 25 height 11
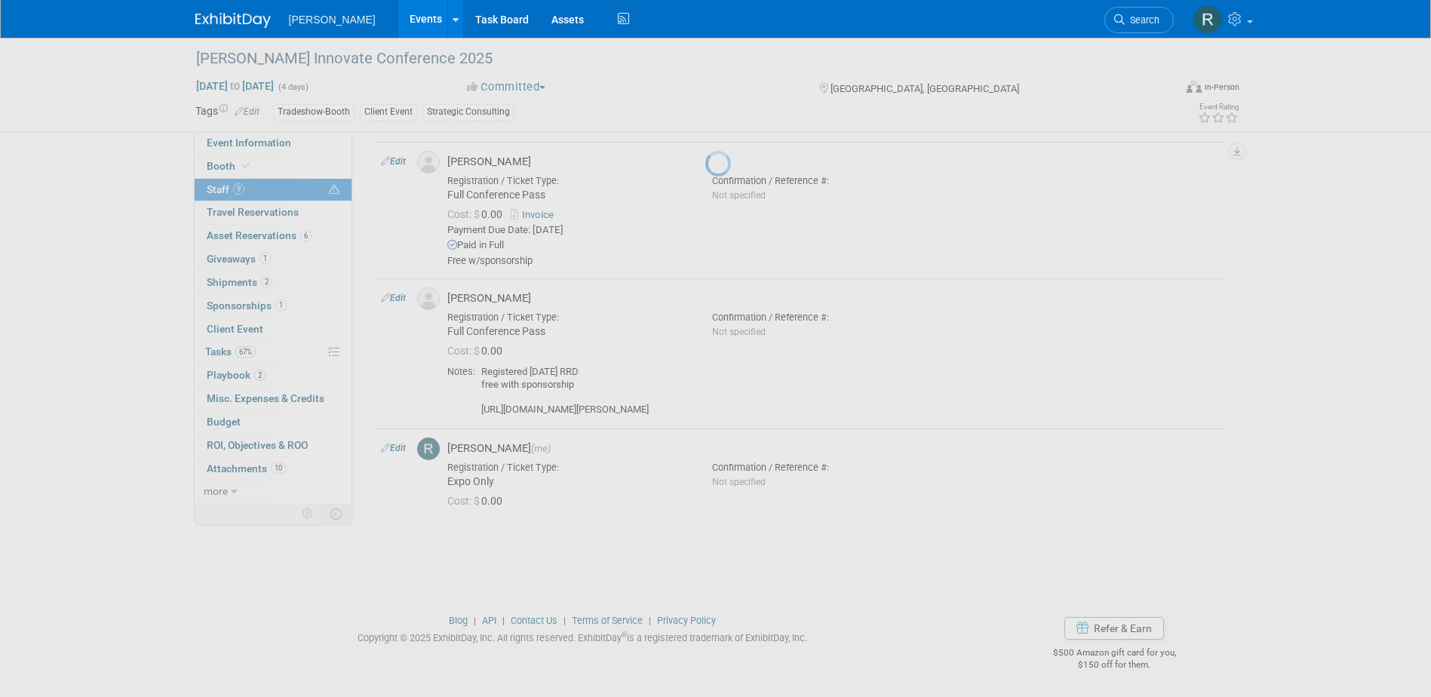
select select "844a177d-a181-44ff-a72a-5731d68e4351"
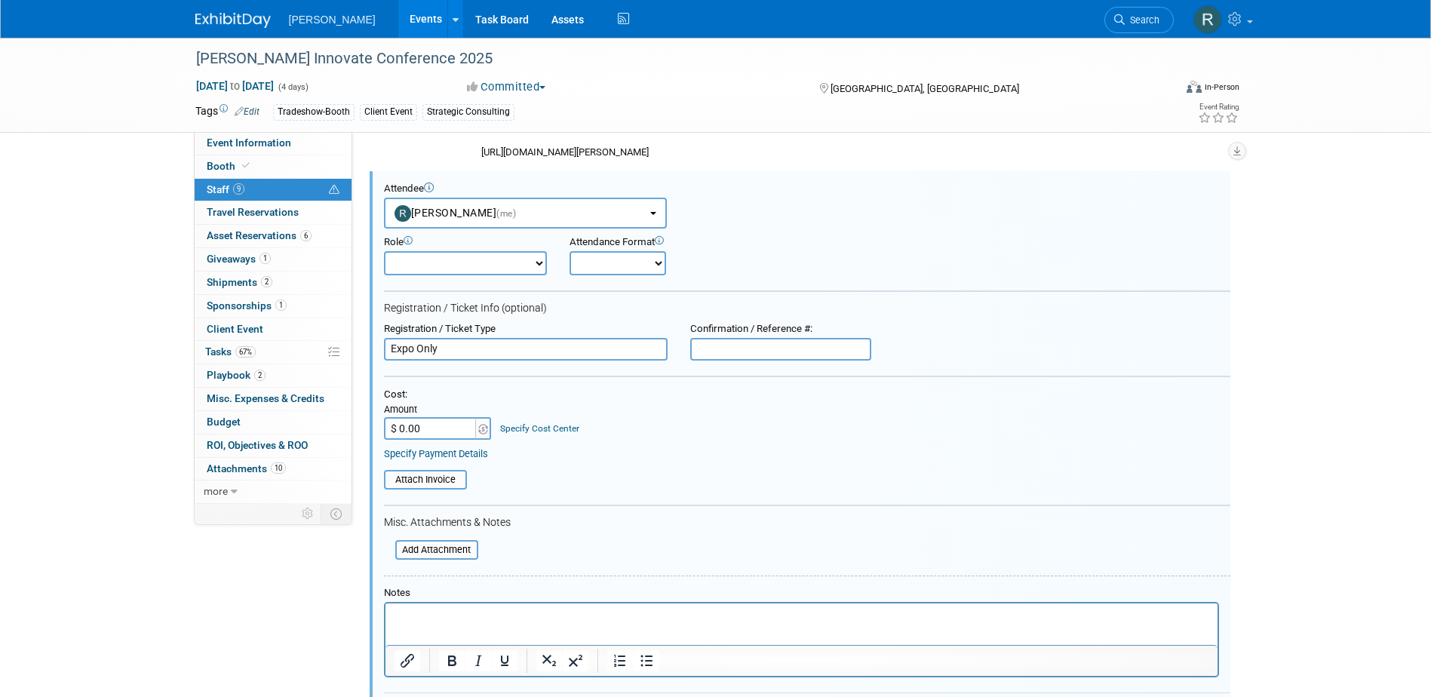
scroll to position [0, 0]
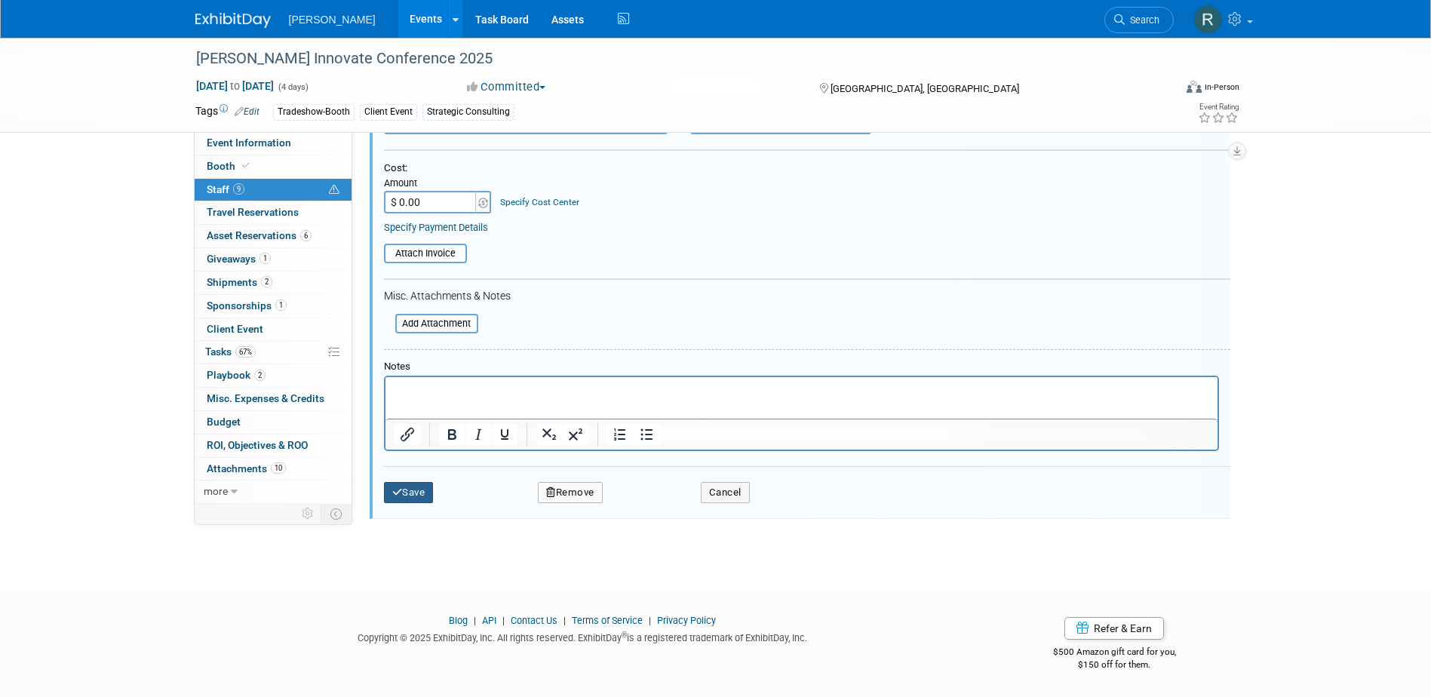
click at [405, 488] on button "Save" at bounding box center [409, 492] width 50 height 21
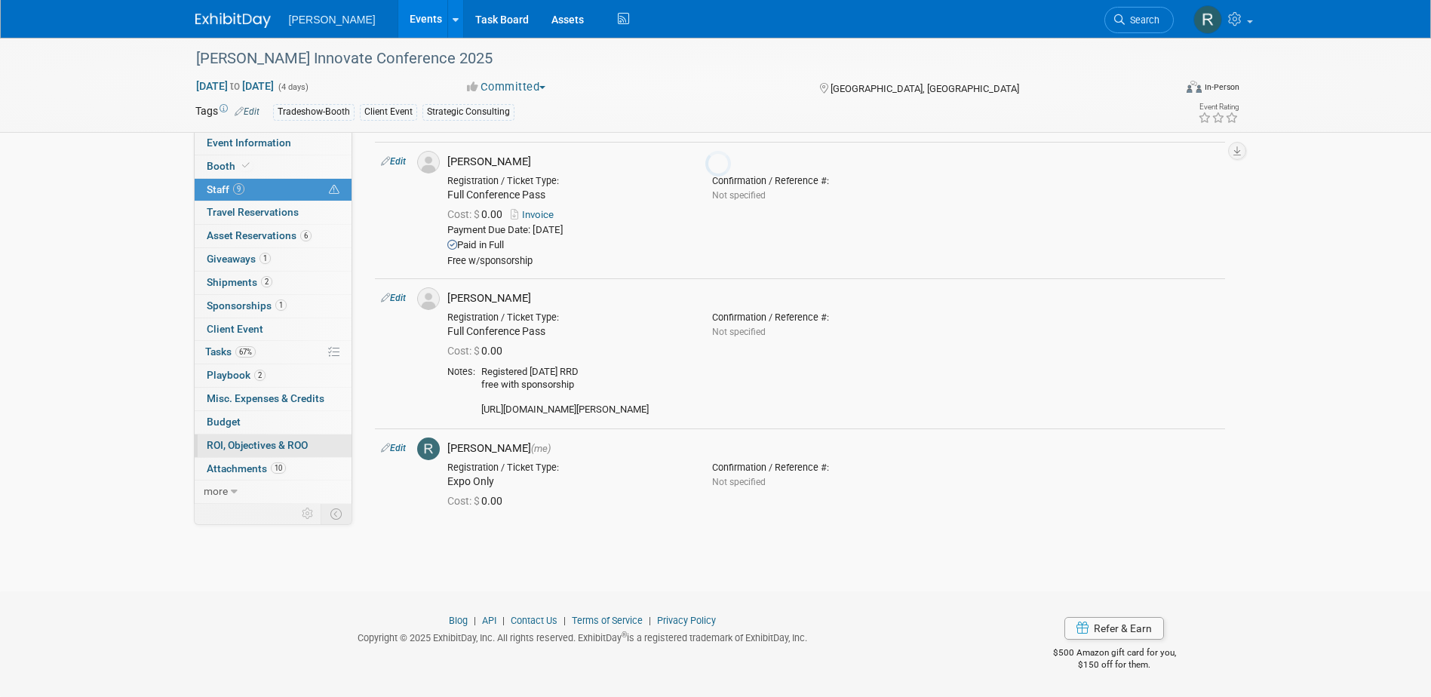
scroll to position [1030, 0]
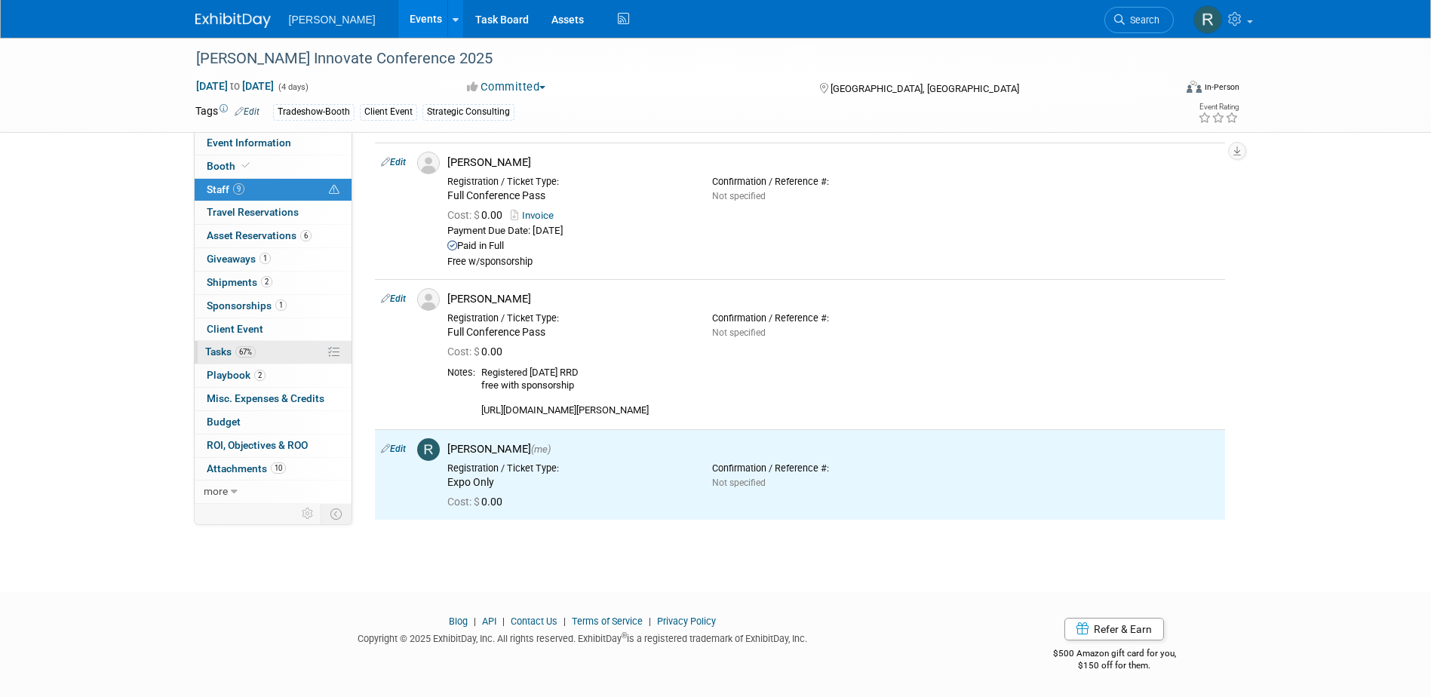
drag, startPoint x: 240, startPoint y: 350, endPoint x: 499, endPoint y: 286, distance: 266.6
click at [240, 349] on span "67%" at bounding box center [245, 351] width 20 height 11
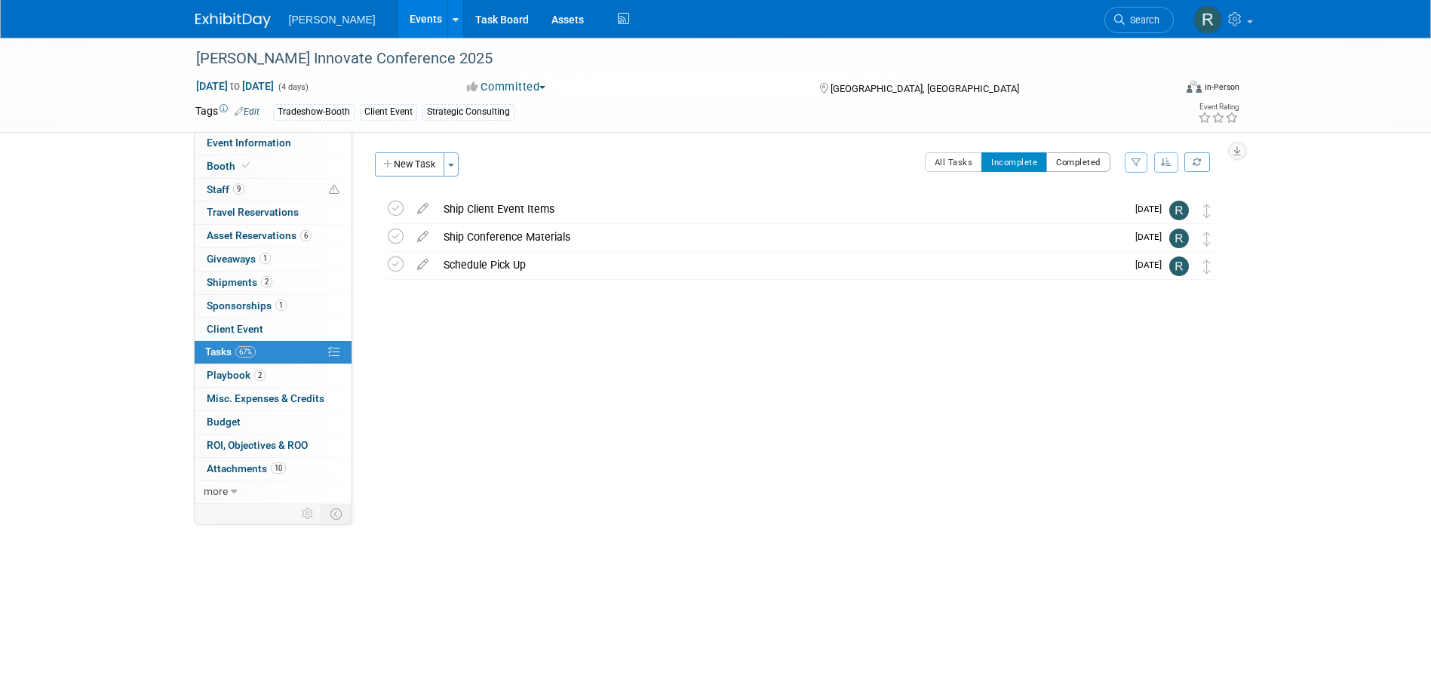
click at [1064, 157] on button "Completed" at bounding box center [1079, 162] width 64 height 20
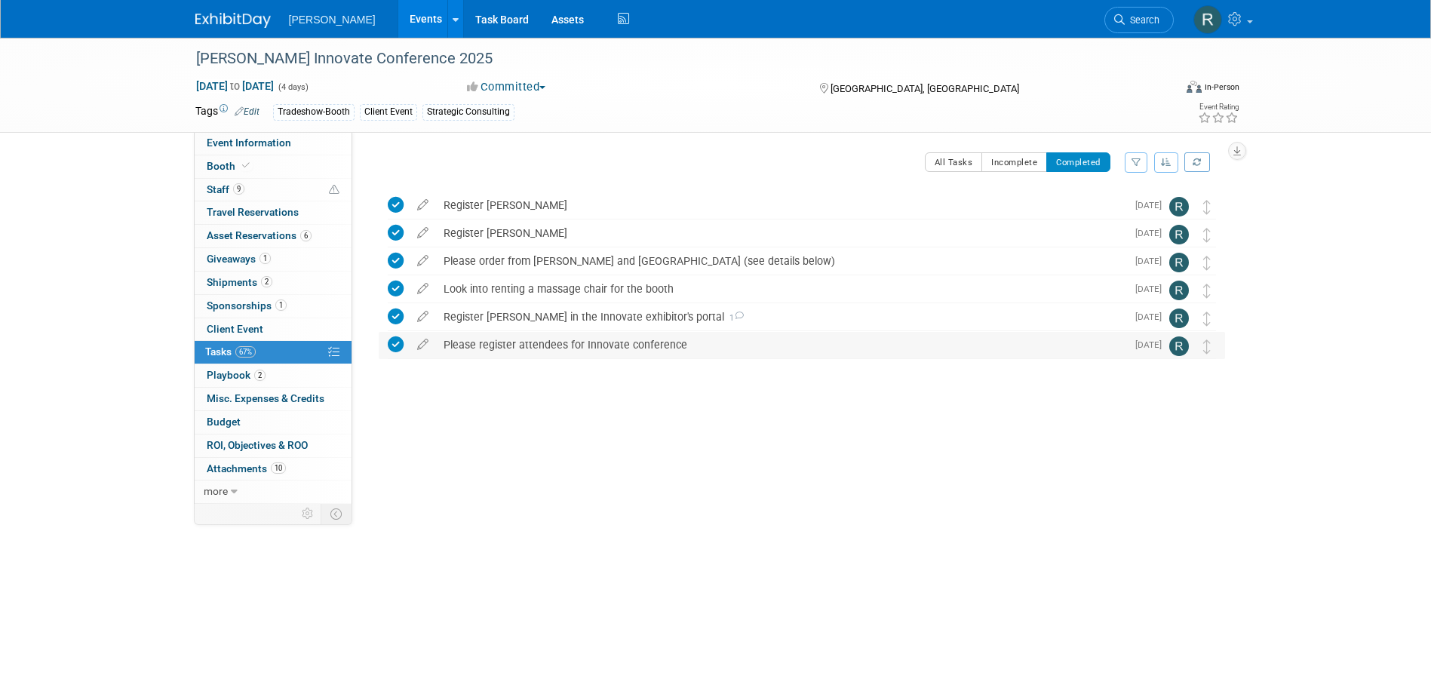
click at [498, 345] on div "Please register attendees for Innovate conference" at bounding box center [781, 345] width 690 height 26
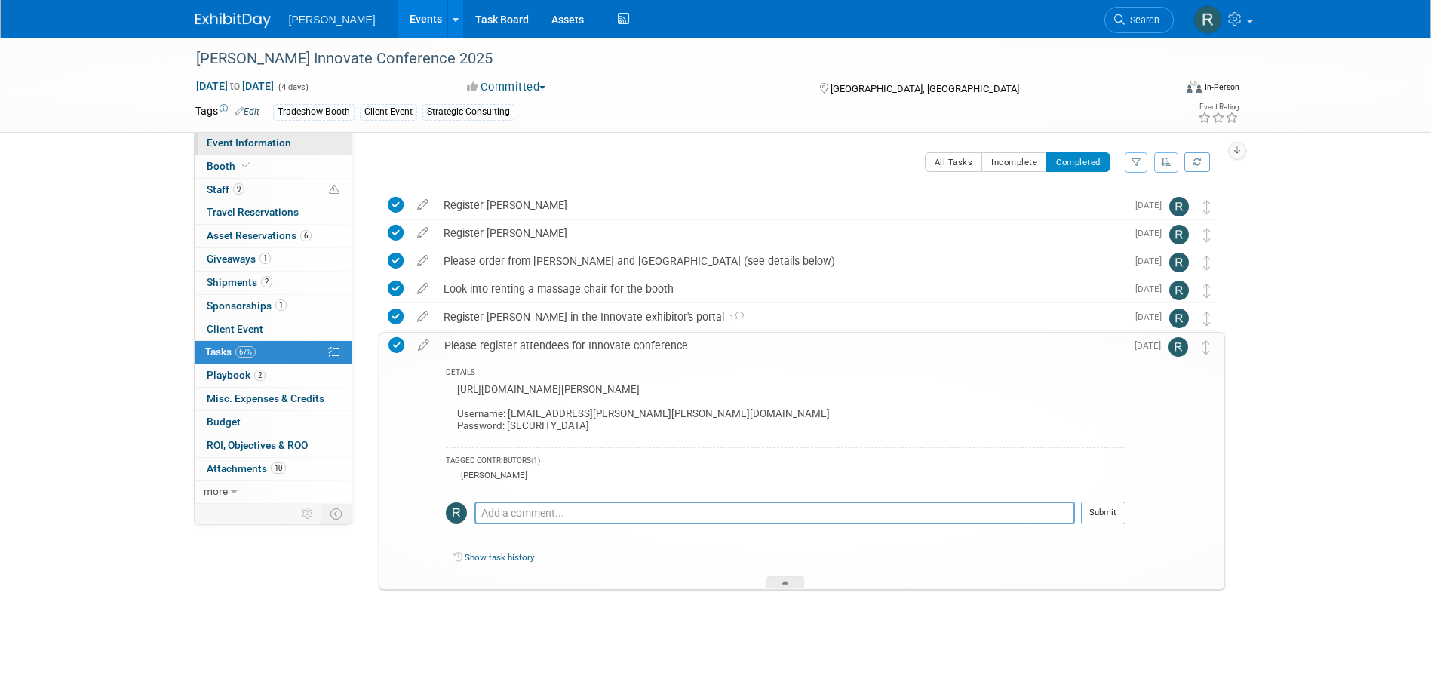
click at [252, 145] on span "Event Information" at bounding box center [249, 143] width 85 height 12
